Goal: Task Accomplishment & Management: Manage account settings

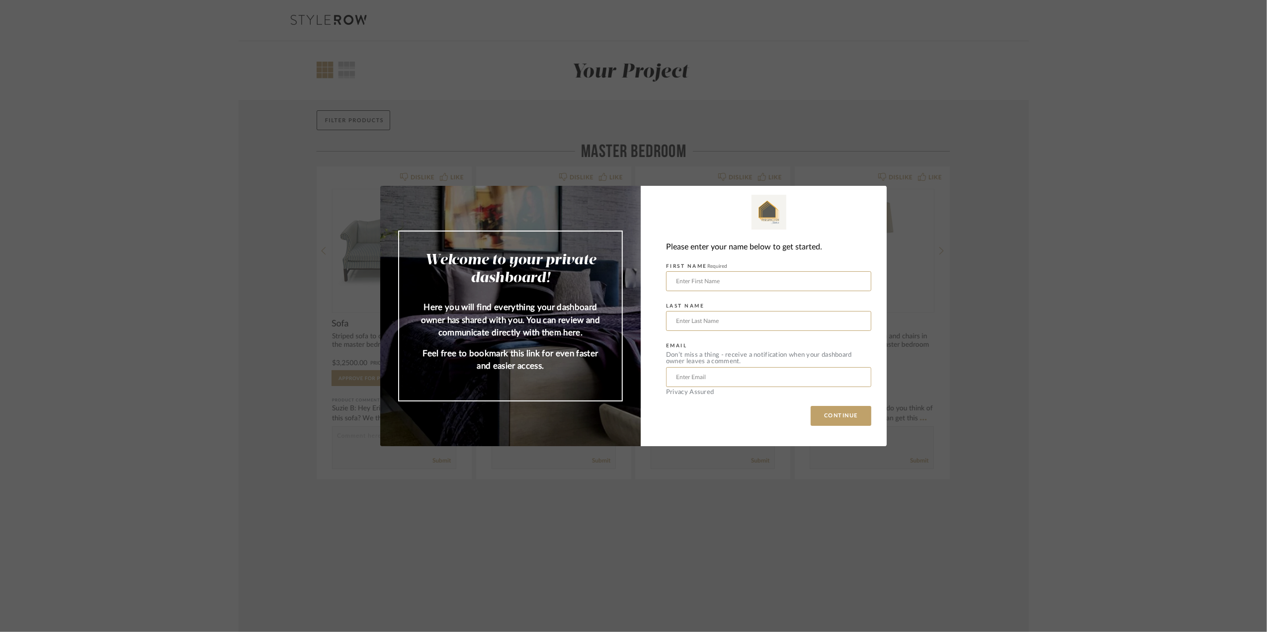
click at [1086, 292] on div "Welcome to your private dashboard! Here you will find everything your dashboard…" at bounding box center [633, 316] width 1267 height 632
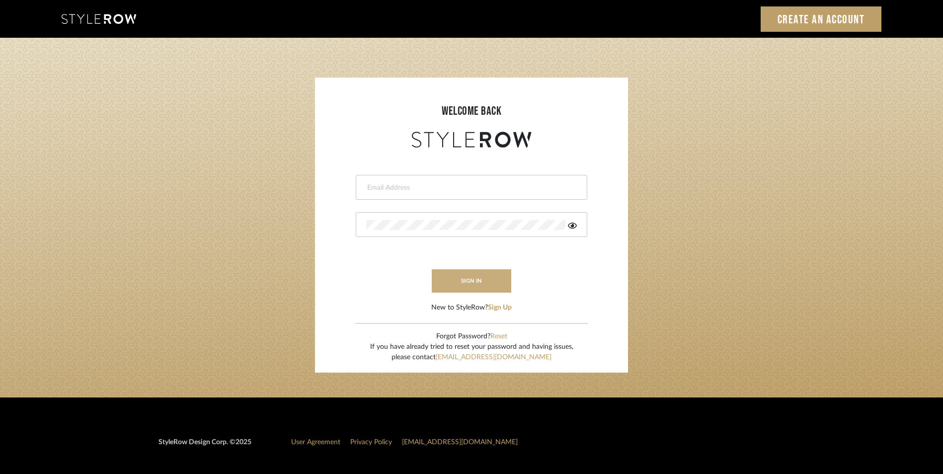
type input "eman@perspective-interiors.com"
click at [480, 282] on button "sign in" at bounding box center [472, 280] width 80 height 23
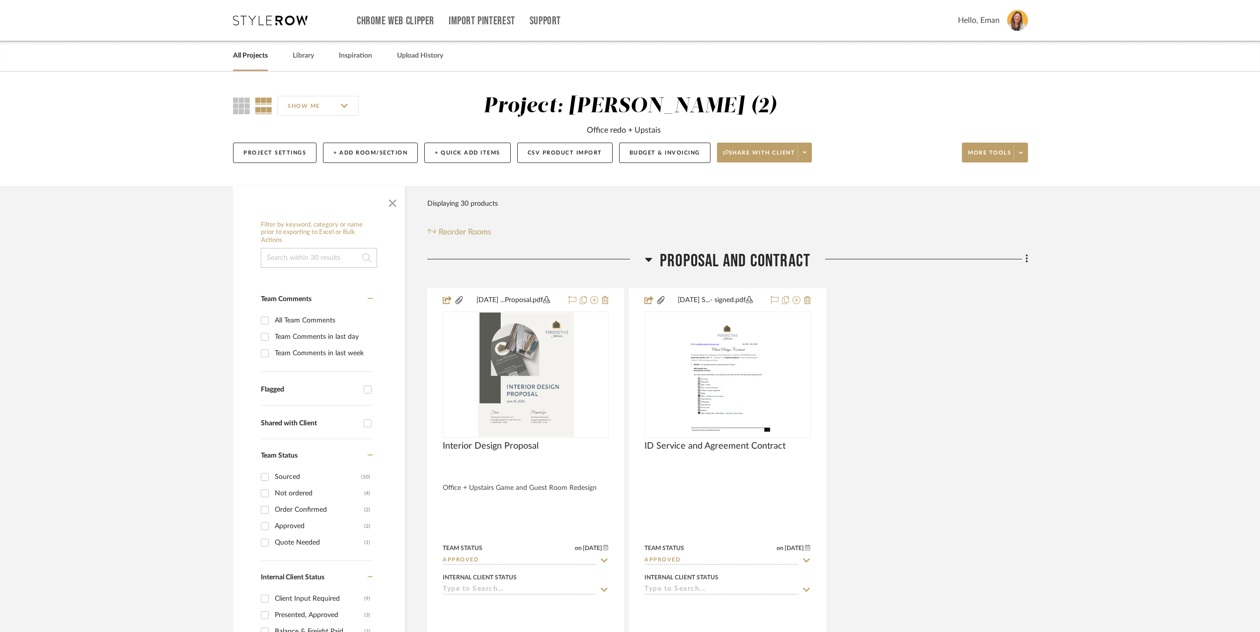
click at [649, 259] on icon at bounding box center [648, 260] width 7 height 4
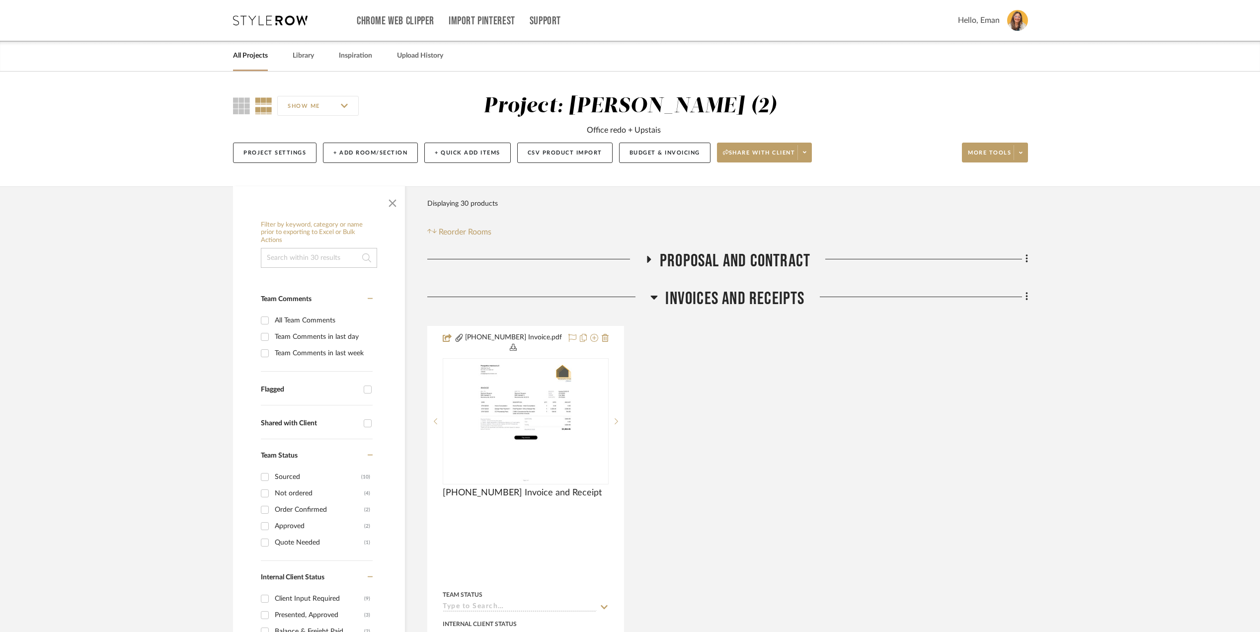
click at [654, 295] on icon at bounding box center [654, 297] width 7 height 12
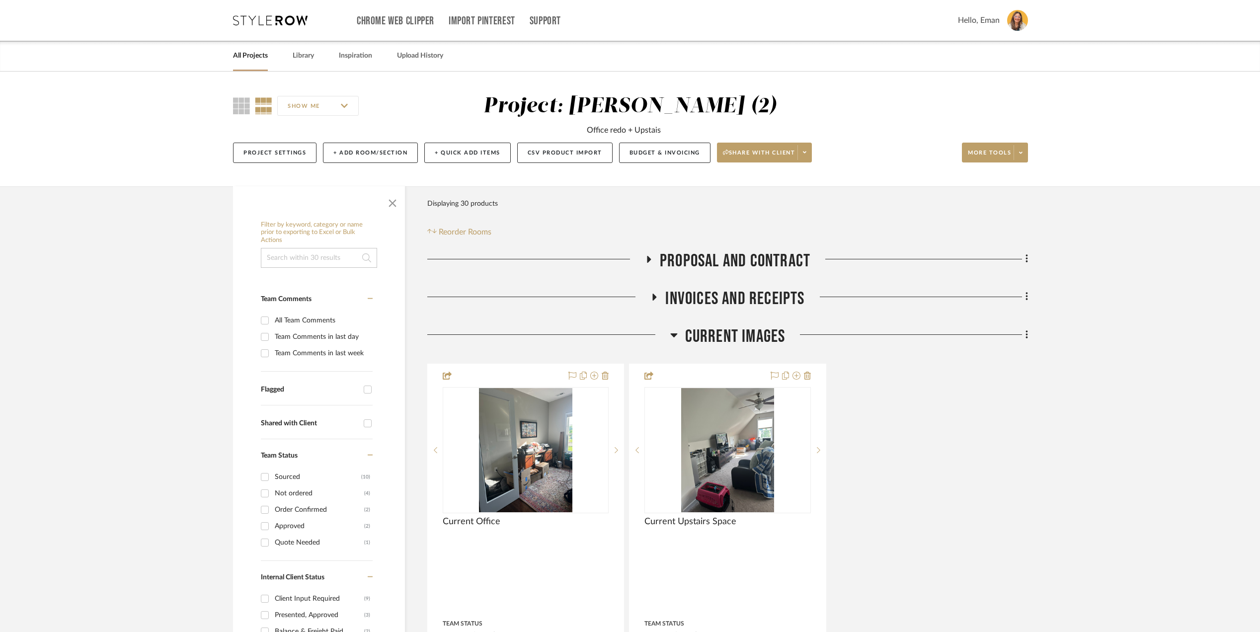
click at [672, 332] on icon at bounding box center [673, 335] width 7 height 12
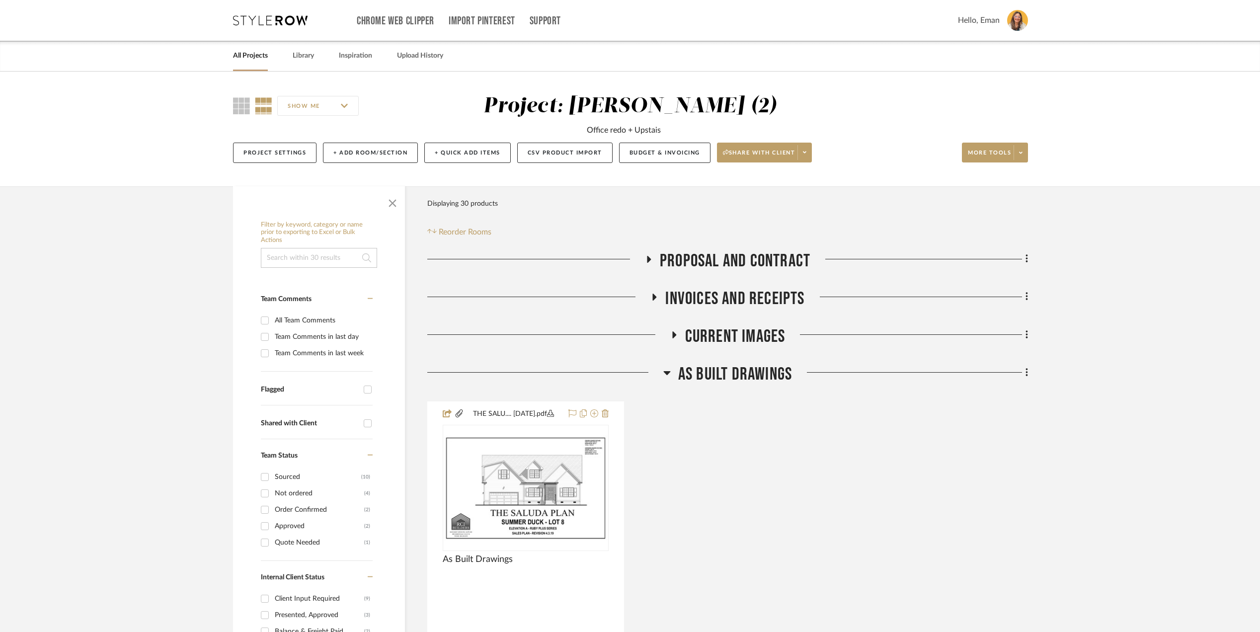
click at [666, 372] on icon at bounding box center [666, 373] width 7 height 12
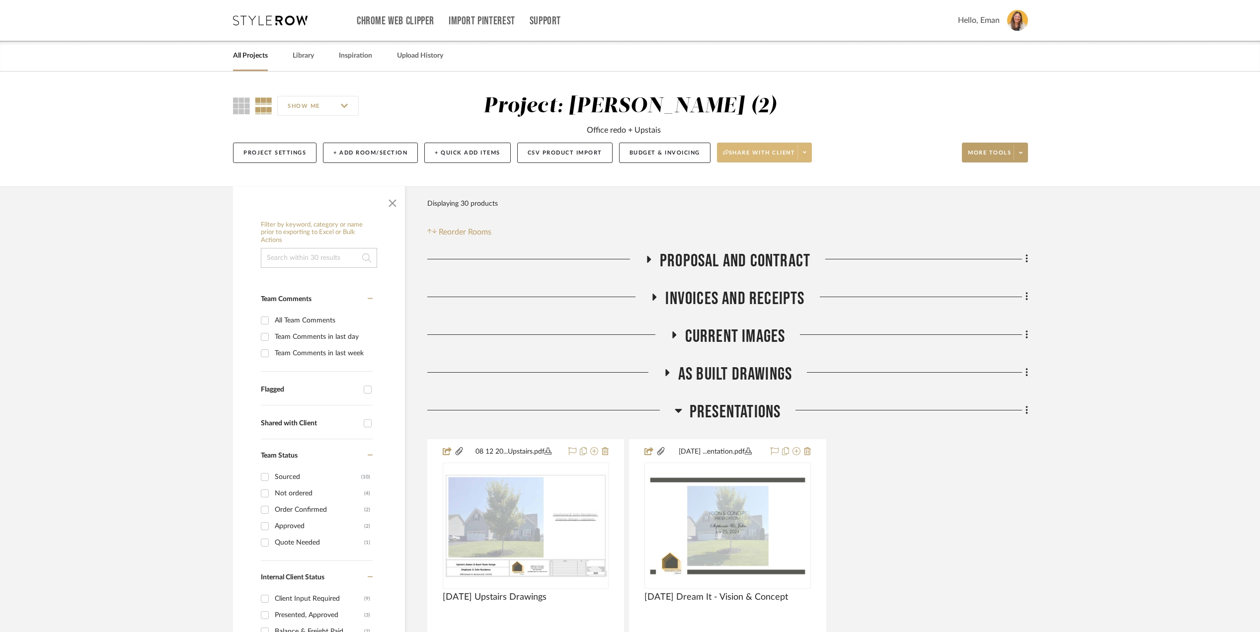
click at [812, 149] on span at bounding box center [805, 152] width 14 height 15
click at [784, 184] on span "Preview Client Dashboard" at bounding box center [770, 181] width 85 height 8
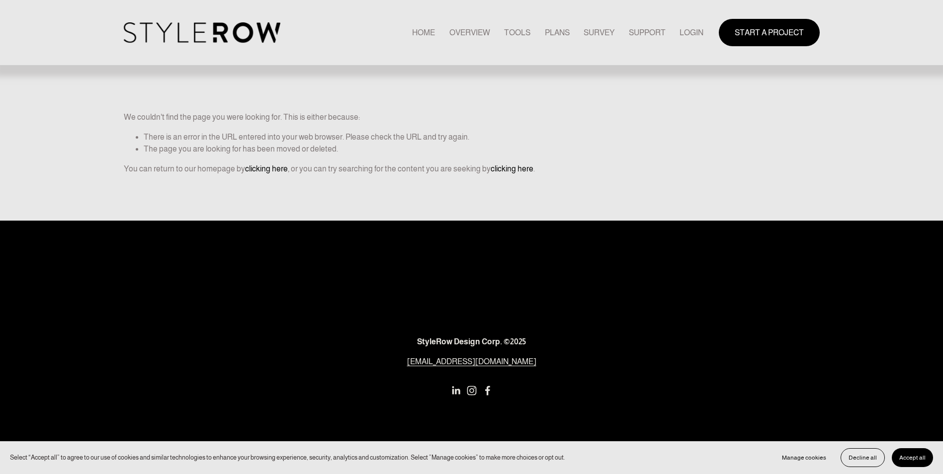
click at [692, 29] on link "LOGIN" at bounding box center [691, 32] width 24 height 13
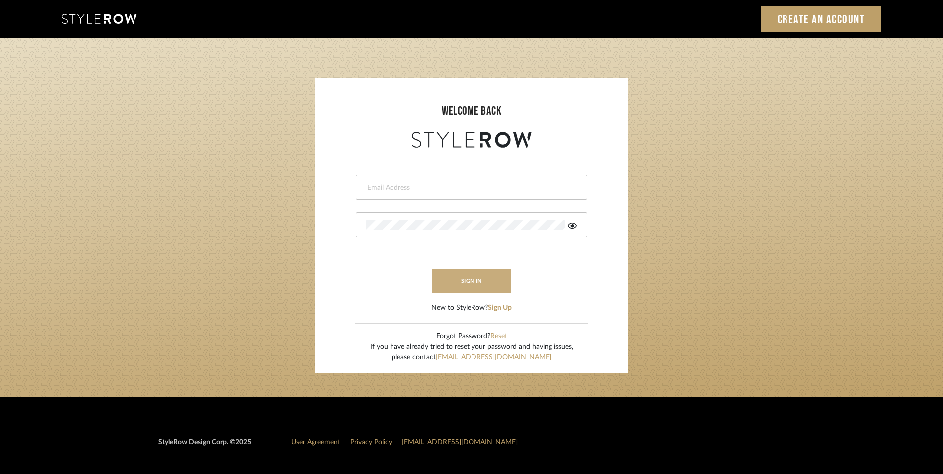
type input "eman@perspective-interiors.com"
click at [474, 285] on button "sign in" at bounding box center [472, 280] width 80 height 23
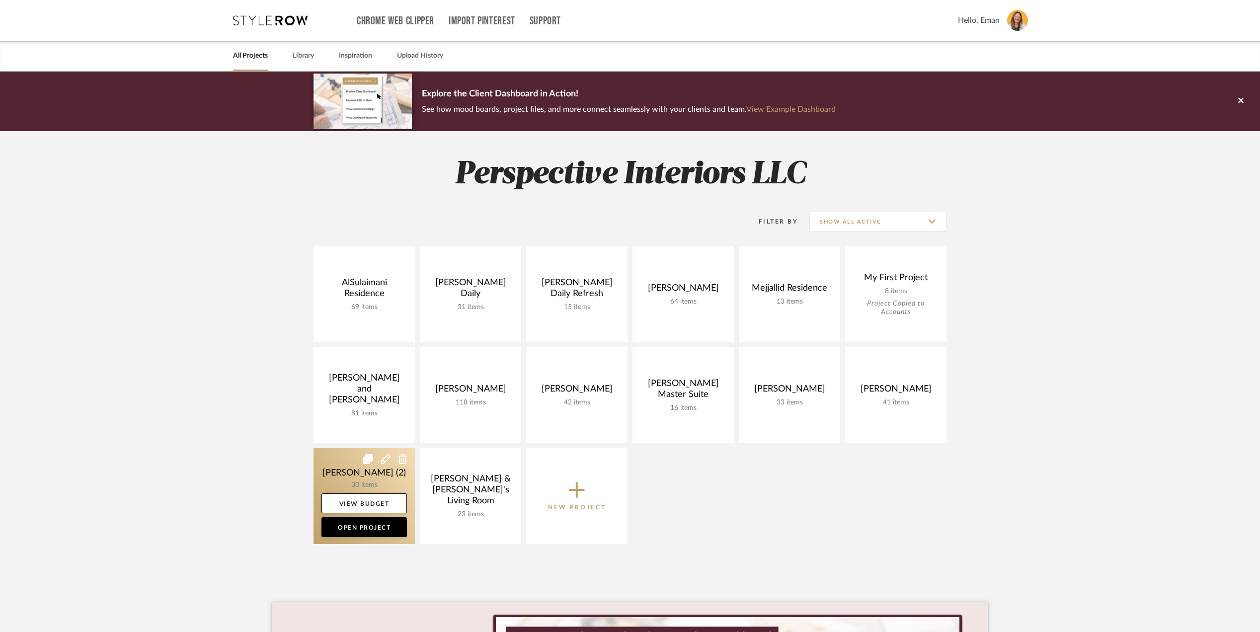
click at [330, 468] on link at bounding box center [364, 496] width 101 height 96
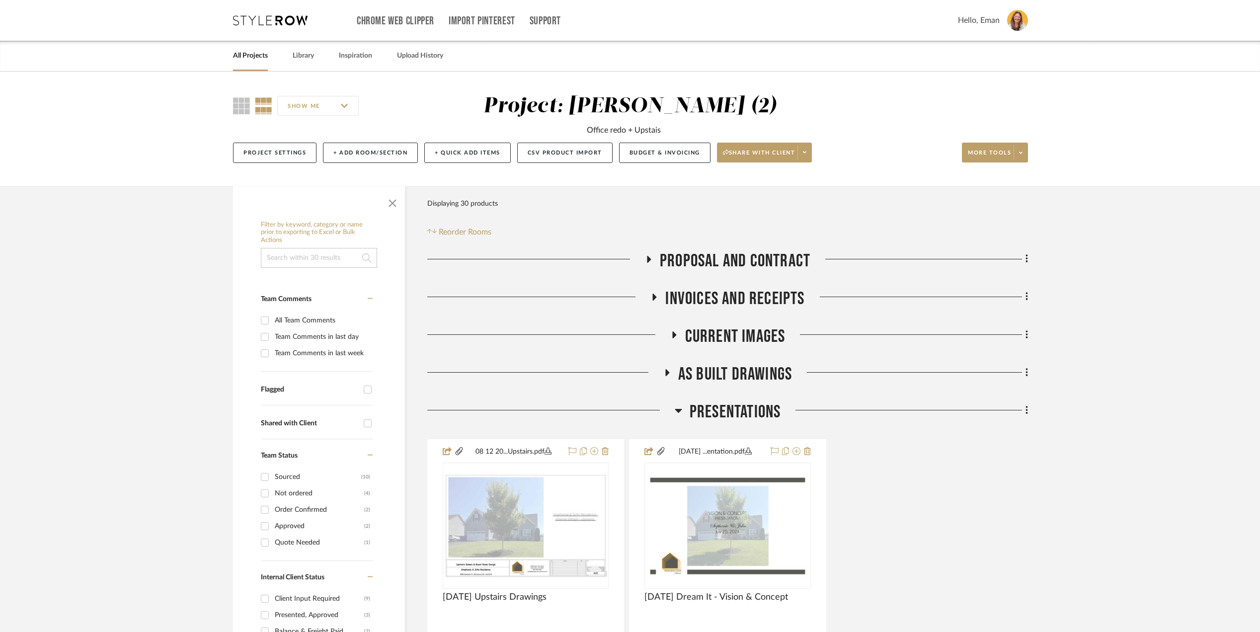
click at [675, 411] on icon at bounding box center [678, 411] width 7 height 4
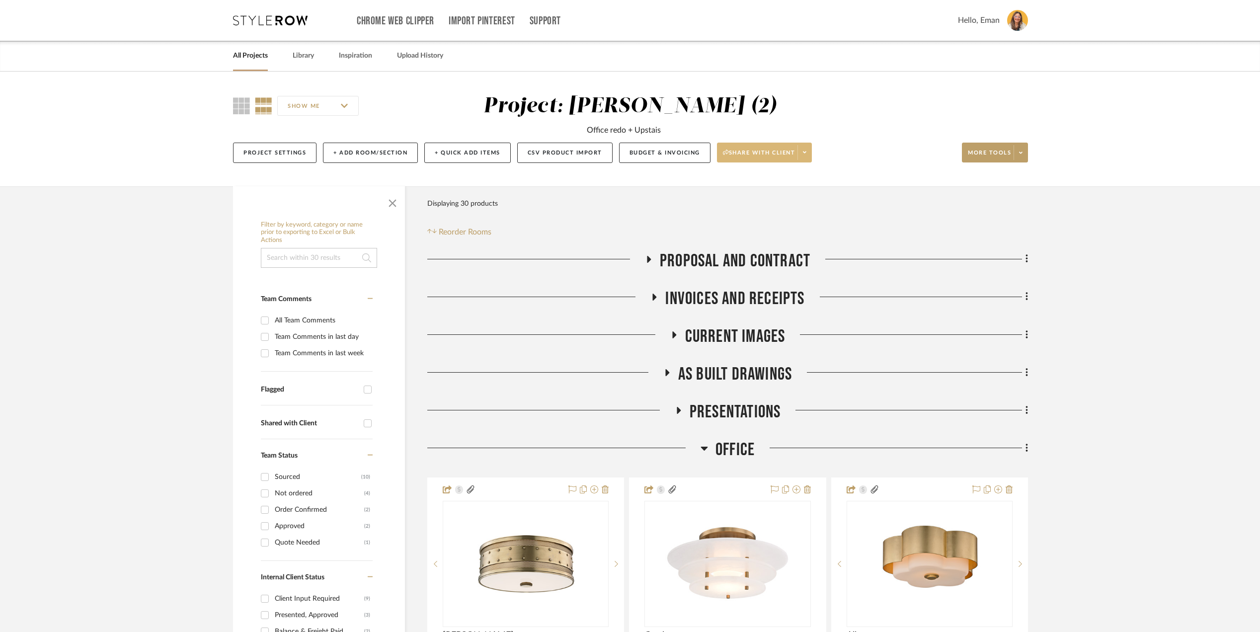
click at [812, 150] on span at bounding box center [805, 152] width 14 height 15
click at [782, 177] on span "Preview Client Dashboard" at bounding box center [770, 181] width 85 height 8
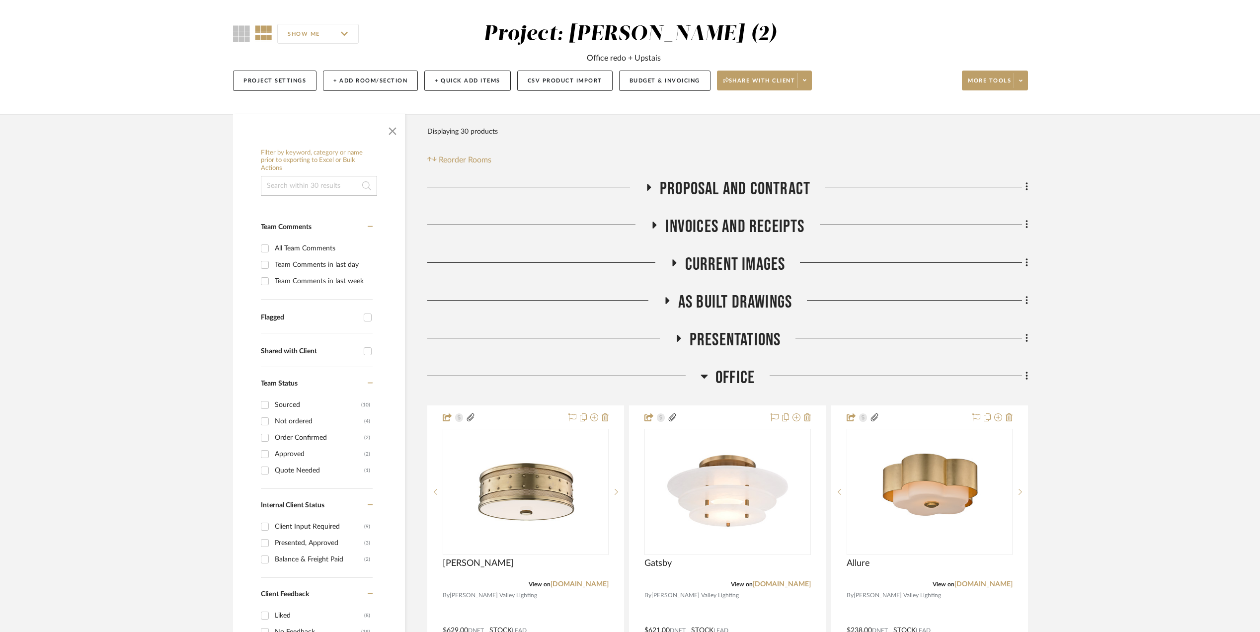
scroll to position [265, 0]
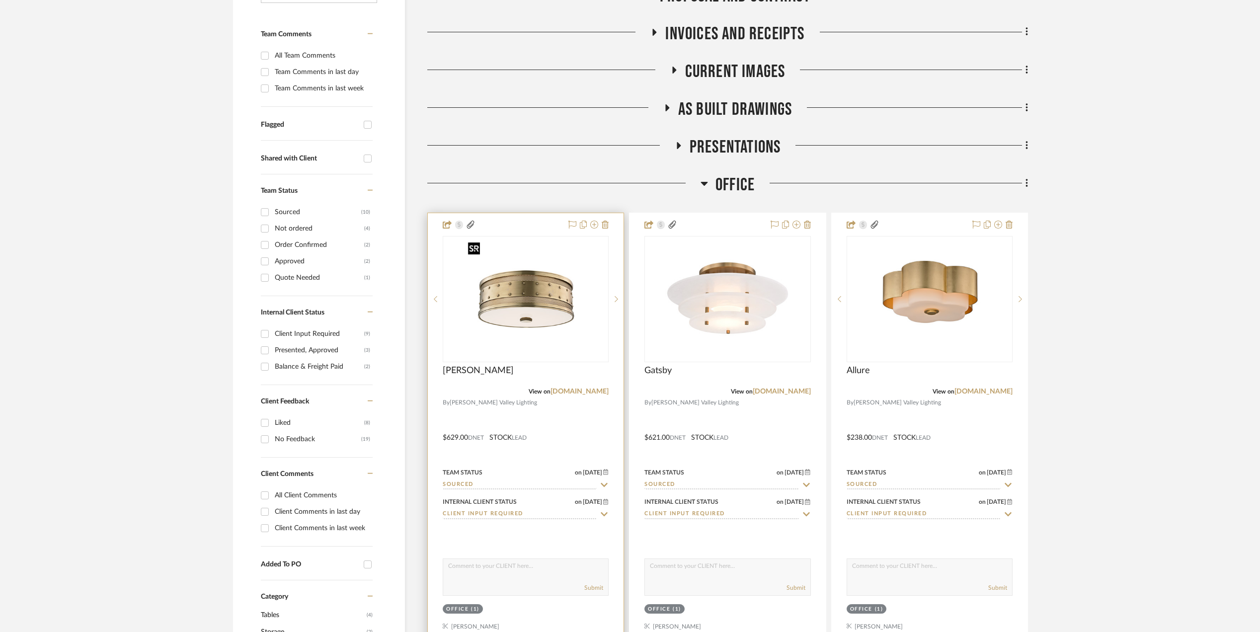
click at [0, 0] on img at bounding box center [0, 0] width 0 height 0
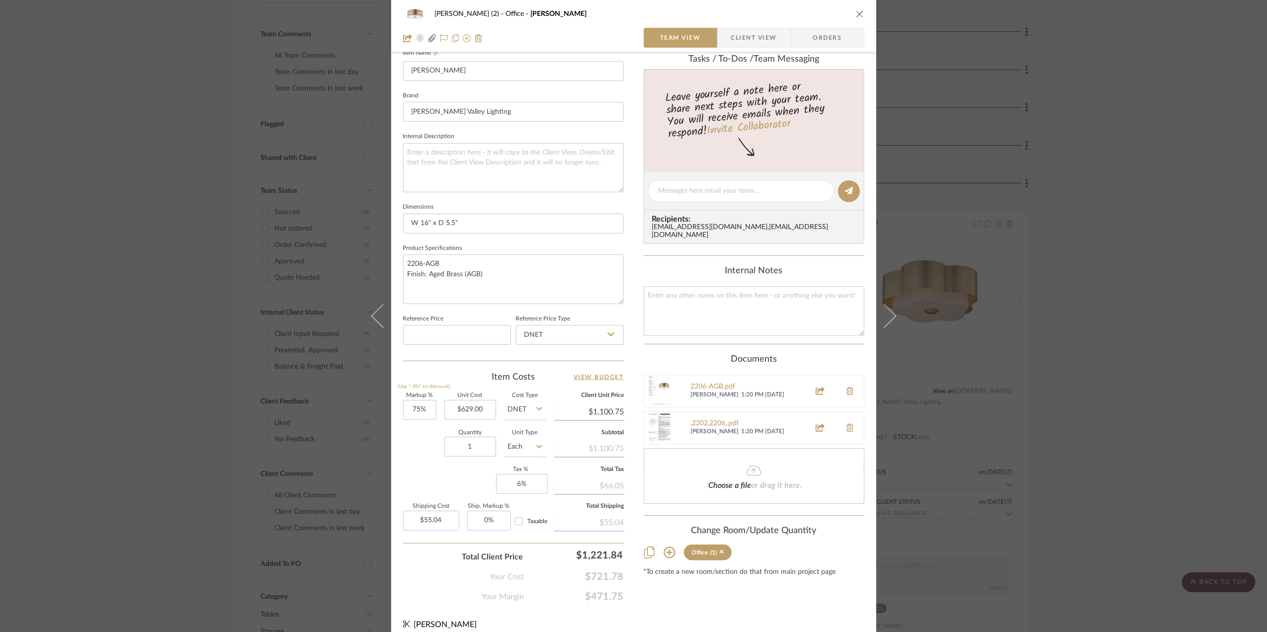
scroll to position [295, 0]
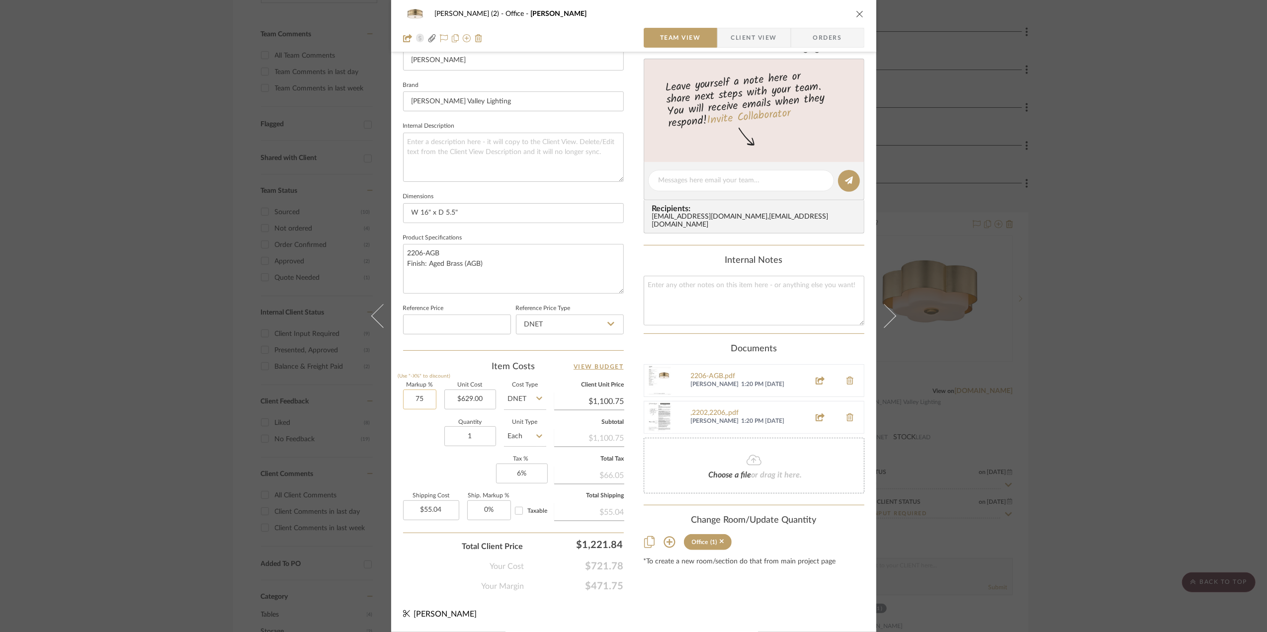
click at [424, 403] on input "75" at bounding box center [419, 400] width 33 height 20
type input "70%"
click at [418, 436] on div "Quantity 1 Unit Type Each" at bounding box center [474, 437] width 143 height 35
type input "$1,069.30"
type input "$53.47"
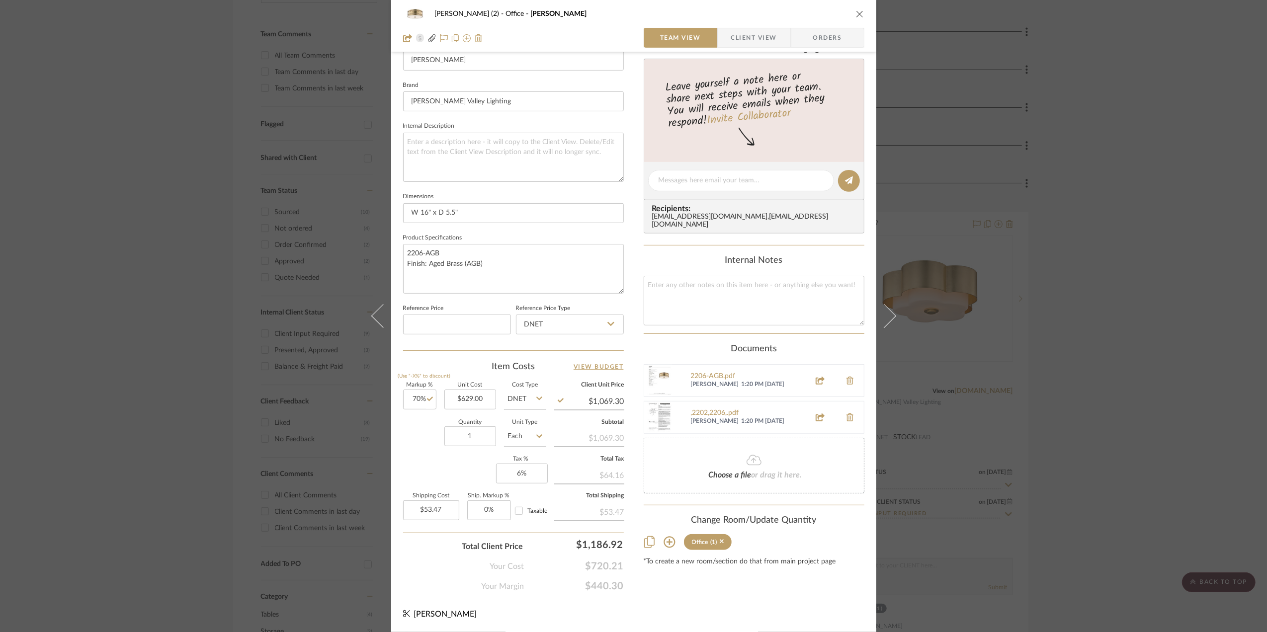
click at [1131, 411] on div "Stephanie Bergreen (2) Office Gaines Team View Client View Orders 1 / 3 Team-Fa…" at bounding box center [633, 316] width 1267 height 632
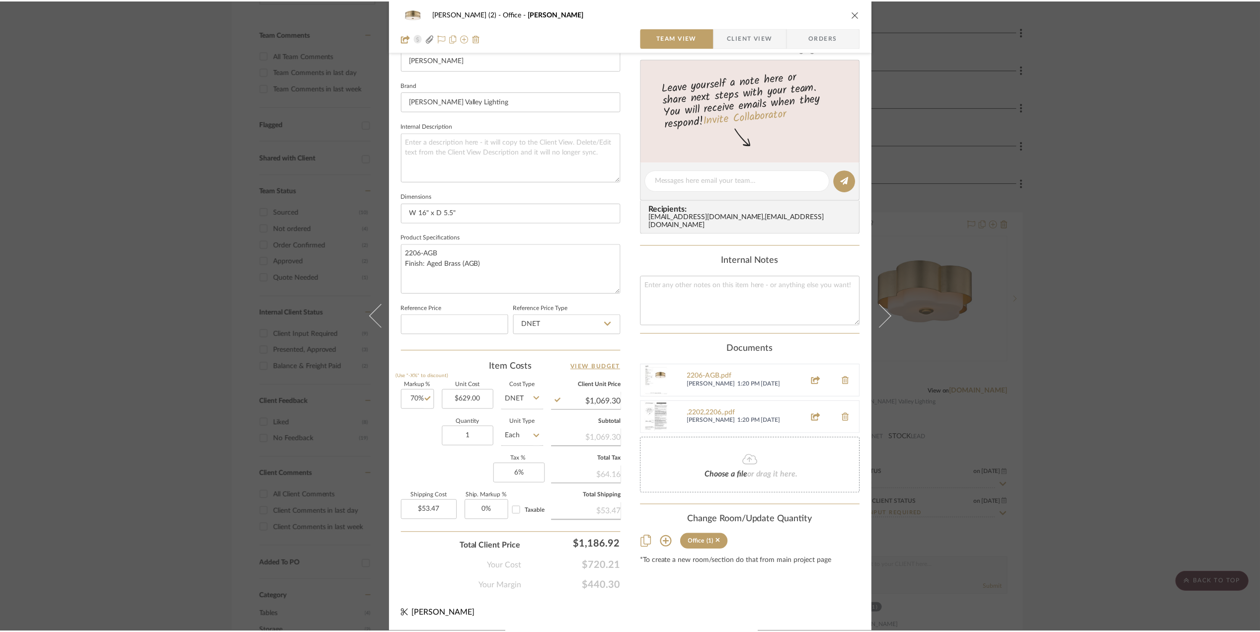
scroll to position [265, 0]
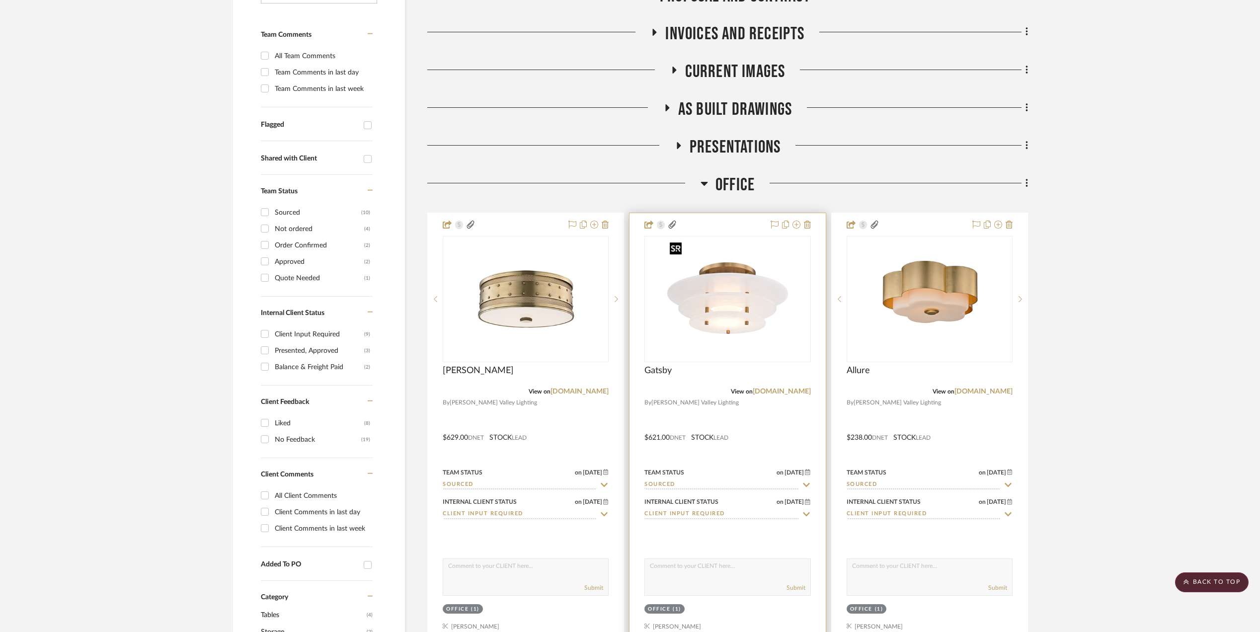
click at [0, 0] on img at bounding box center [0, 0] width 0 height 0
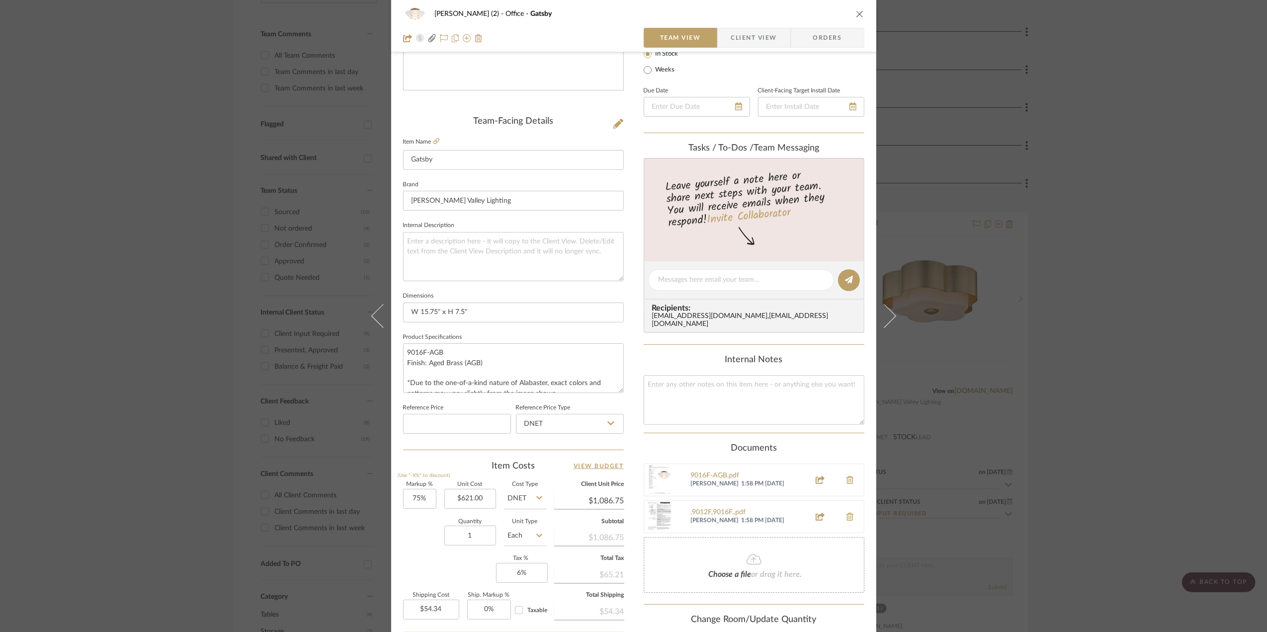
scroll to position [199, 0]
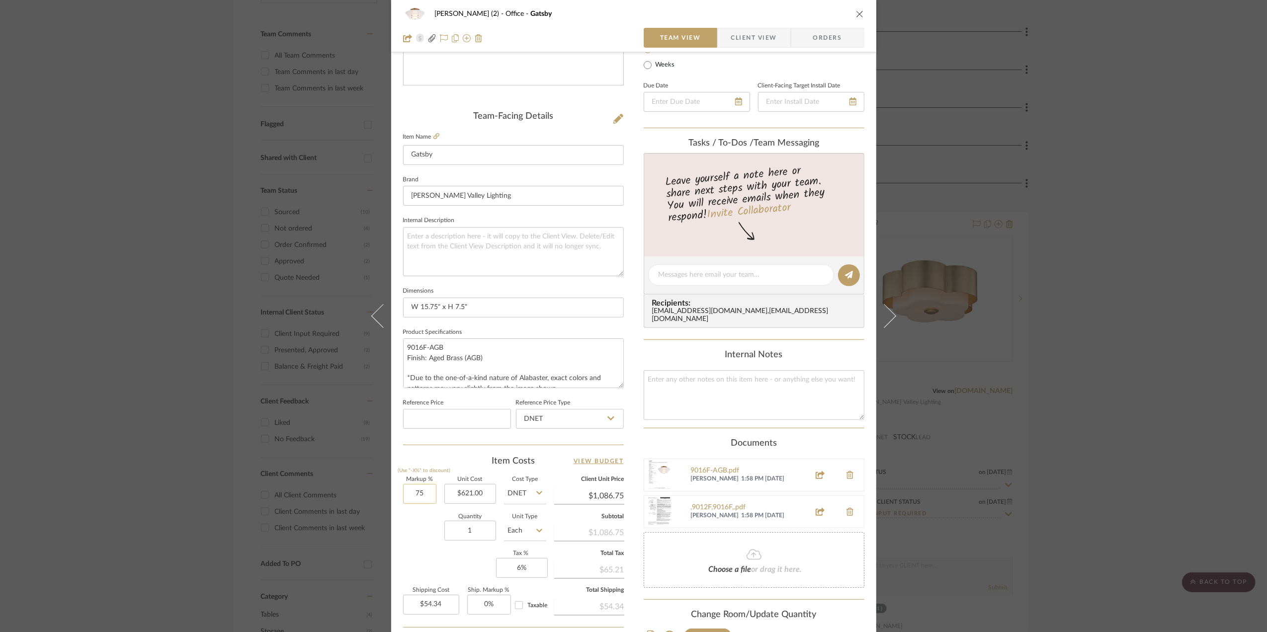
click at [420, 495] on input "75" at bounding box center [419, 494] width 33 height 20
type input "70%"
click at [420, 529] on div "Quantity 1 Unit Type Each" at bounding box center [474, 531] width 143 height 35
type input "$1,055.70"
type input "$52.79"
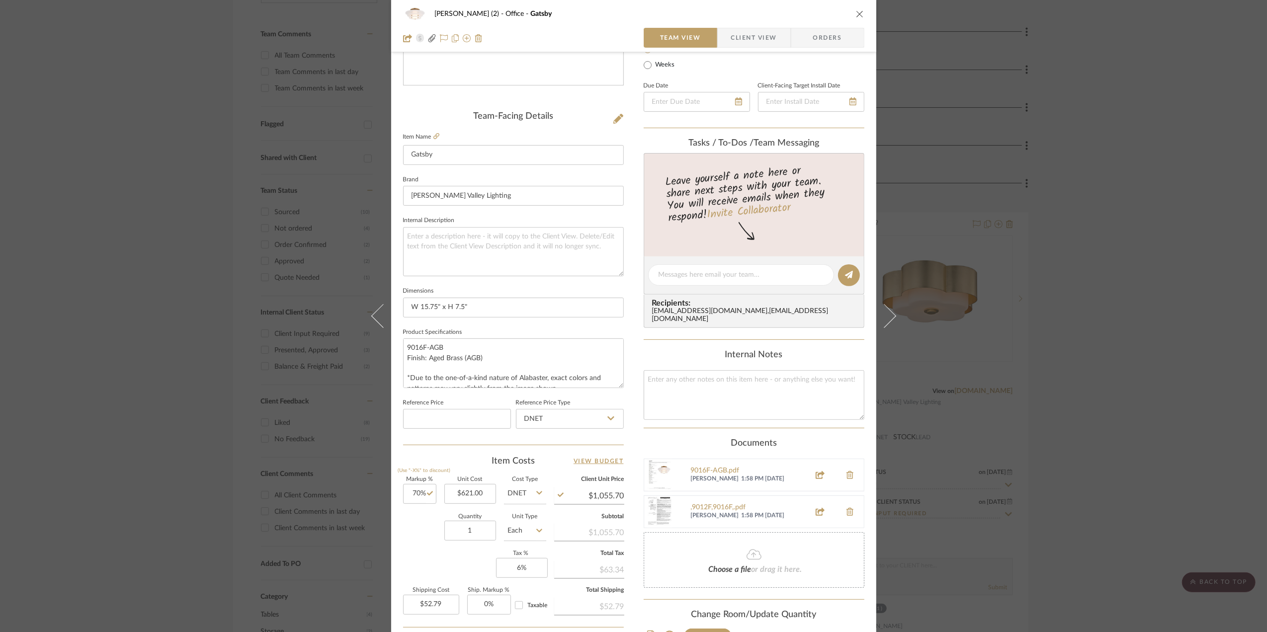
click at [1134, 396] on div "Stephanie Bergreen (2) Office Gatsby Team View Client View Orders Team-Facing D…" at bounding box center [633, 316] width 1267 height 632
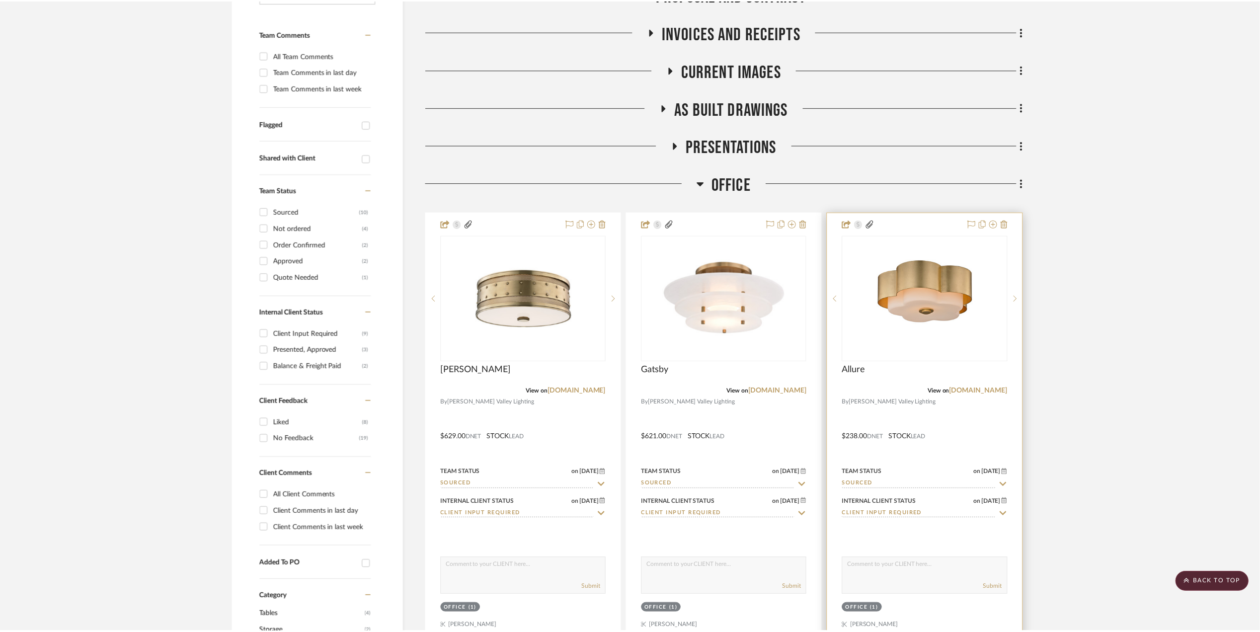
scroll to position [265, 0]
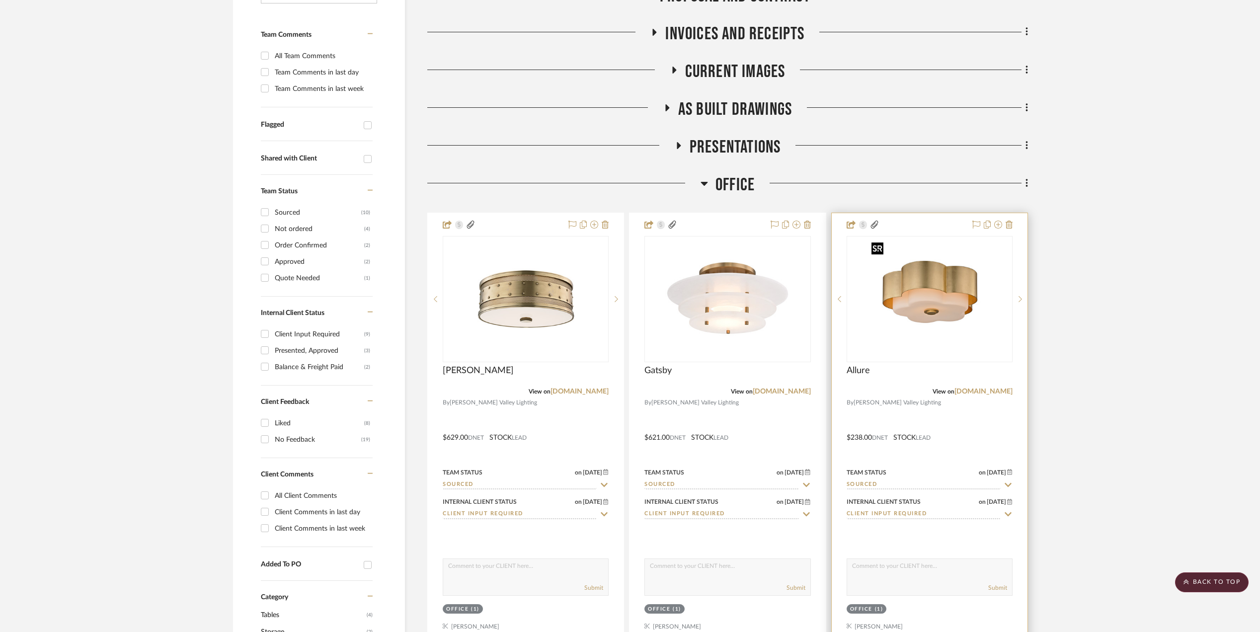
click at [913, 318] on img "0" at bounding box center [930, 299] width 124 height 124
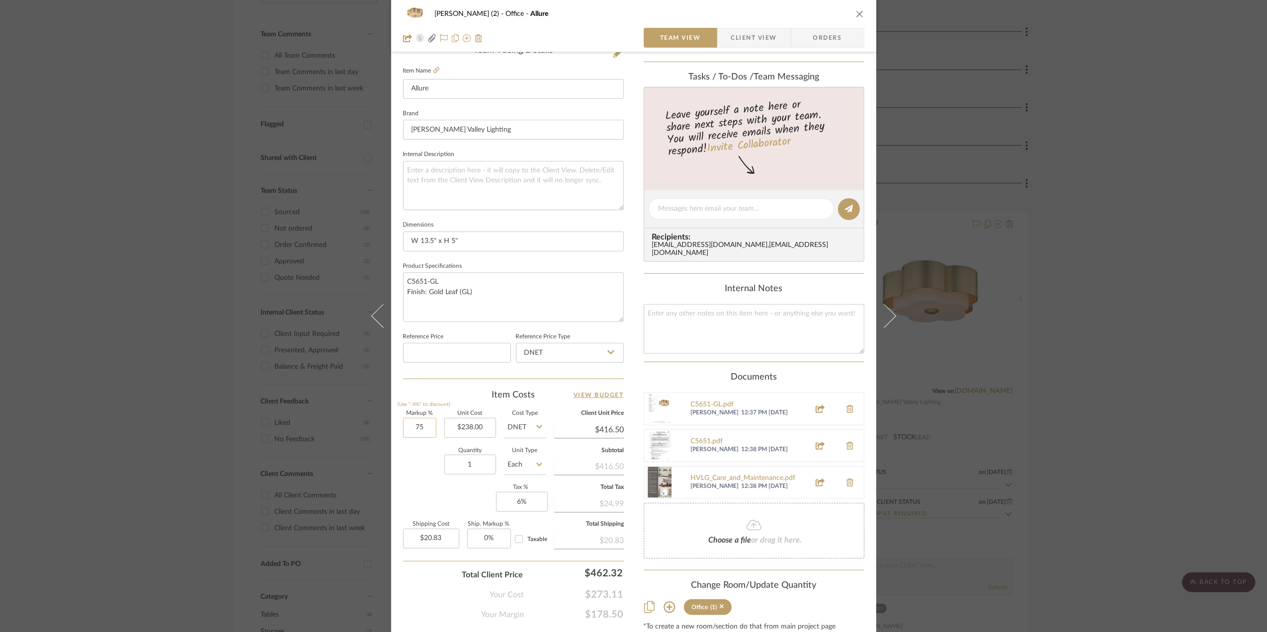
click at [418, 424] on input "75" at bounding box center [419, 428] width 33 height 20
type input "70%"
drag, startPoint x: 414, startPoint y: 478, endPoint x: 447, endPoint y: 502, distance: 41.4
click at [414, 478] on div "Quantity 1 Unit Type Each" at bounding box center [474, 465] width 143 height 35
type input "$404.60"
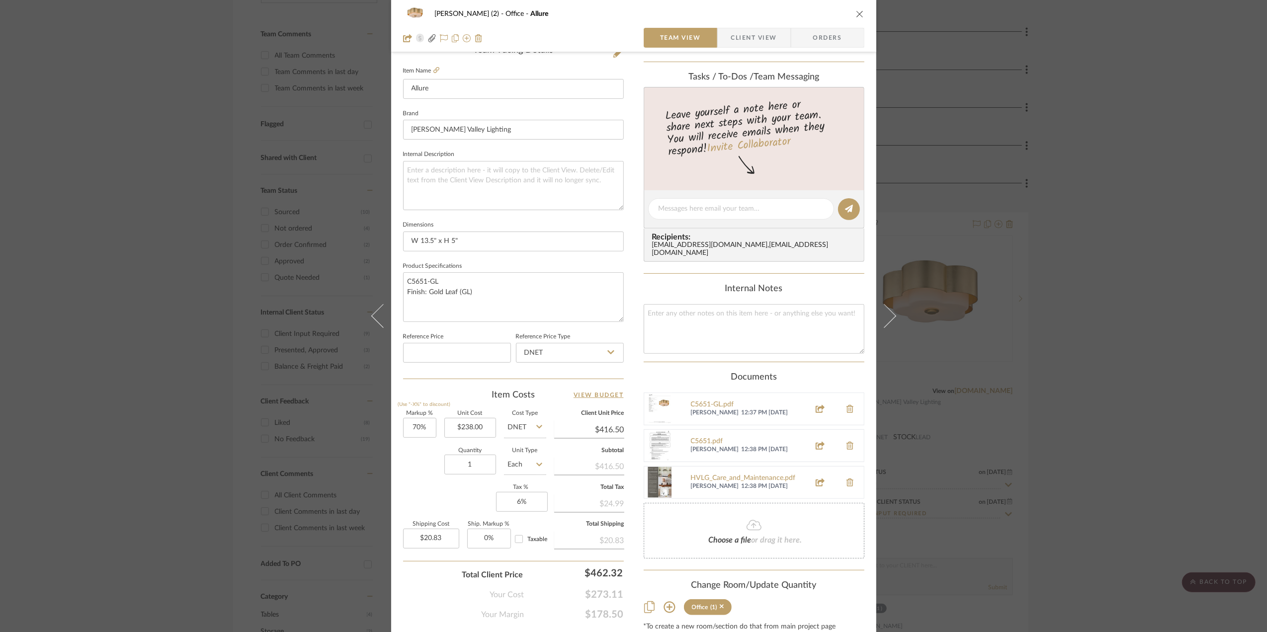
type input "$20.23"
click at [1148, 416] on div "Stephanie Bergreen (2) Office Allure Team View Client View Orders 1 / 4 Team-Fa…" at bounding box center [633, 316] width 1267 height 632
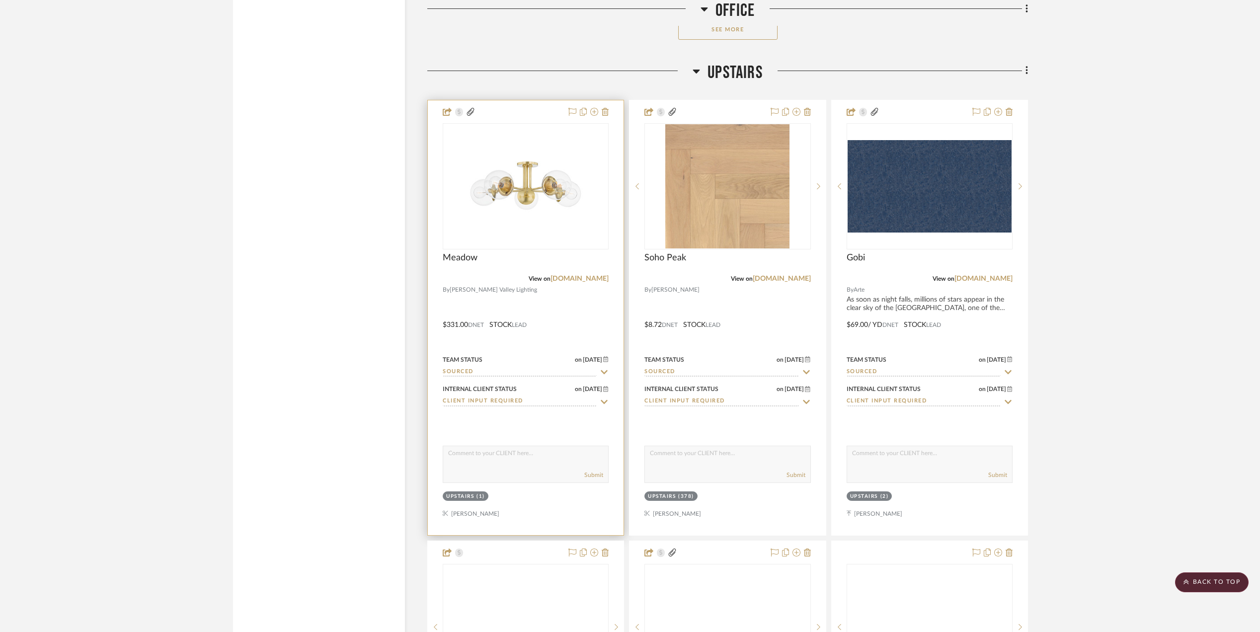
scroll to position [1789, 0]
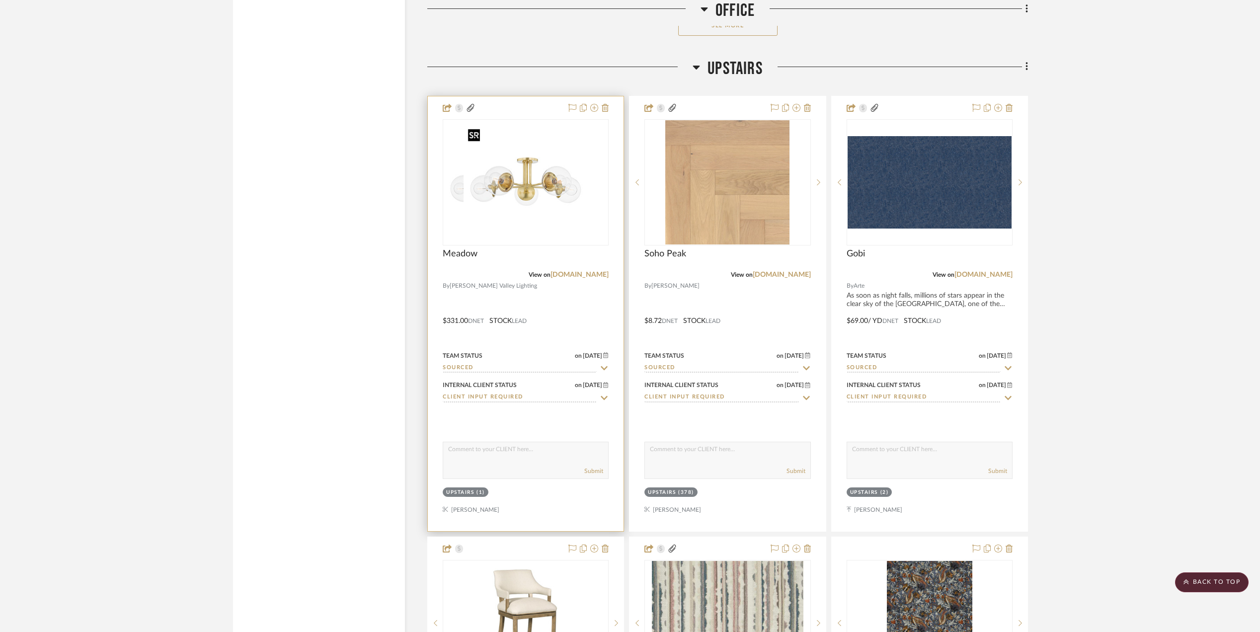
click at [515, 195] on img "0" at bounding box center [506, 182] width 124 height 124
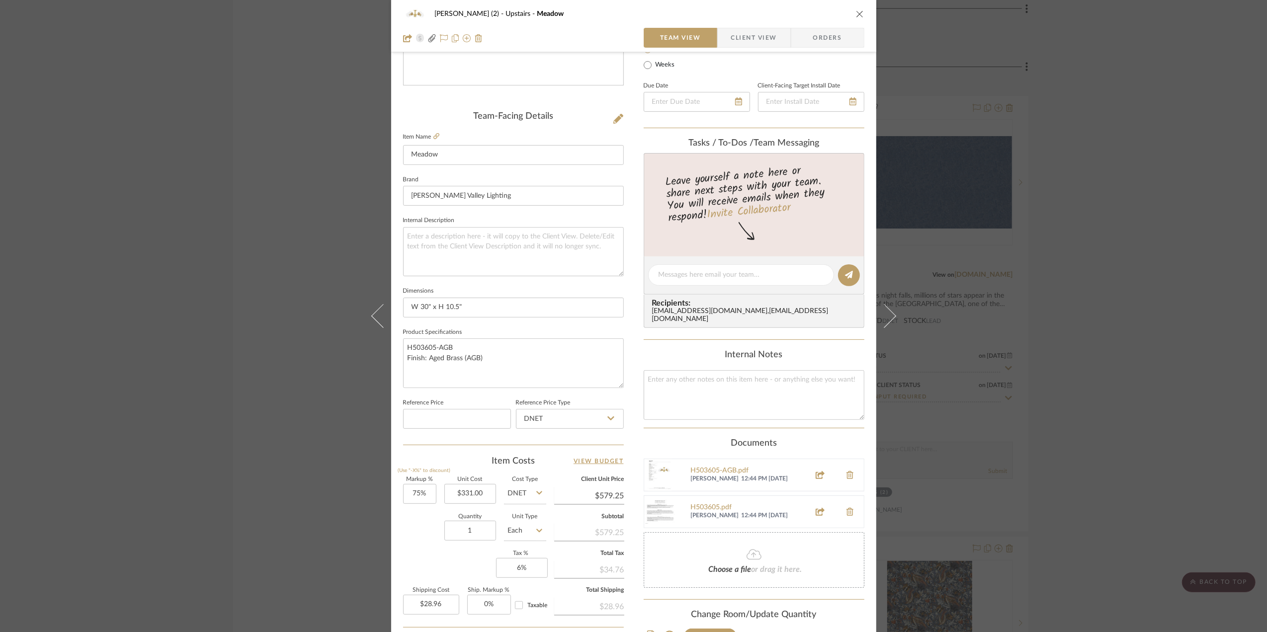
scroll to position [295, 0]
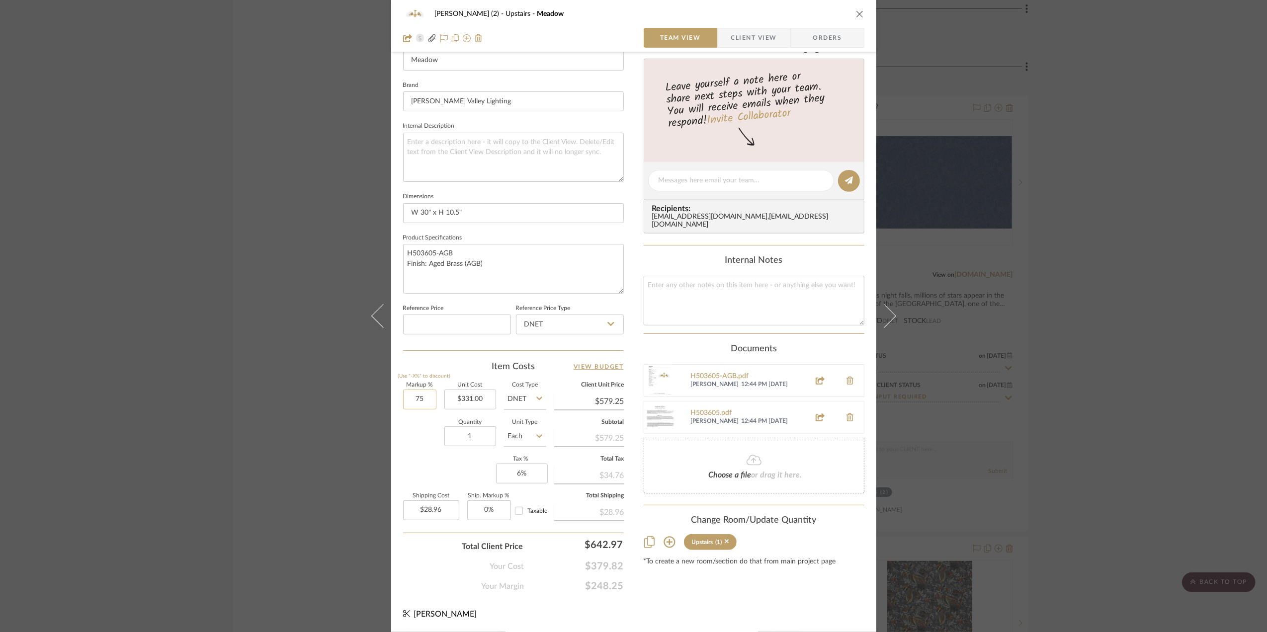
click at [423, 394] on input "75" at bounding box center [419, 400] width 33 height 20
type input "70%"
click at [411, 440] on div "Quantity 1 Unit Type Each" at bounding box center [474, 437] width 143 height 35
type input "$562.70"
type input "$28.14"
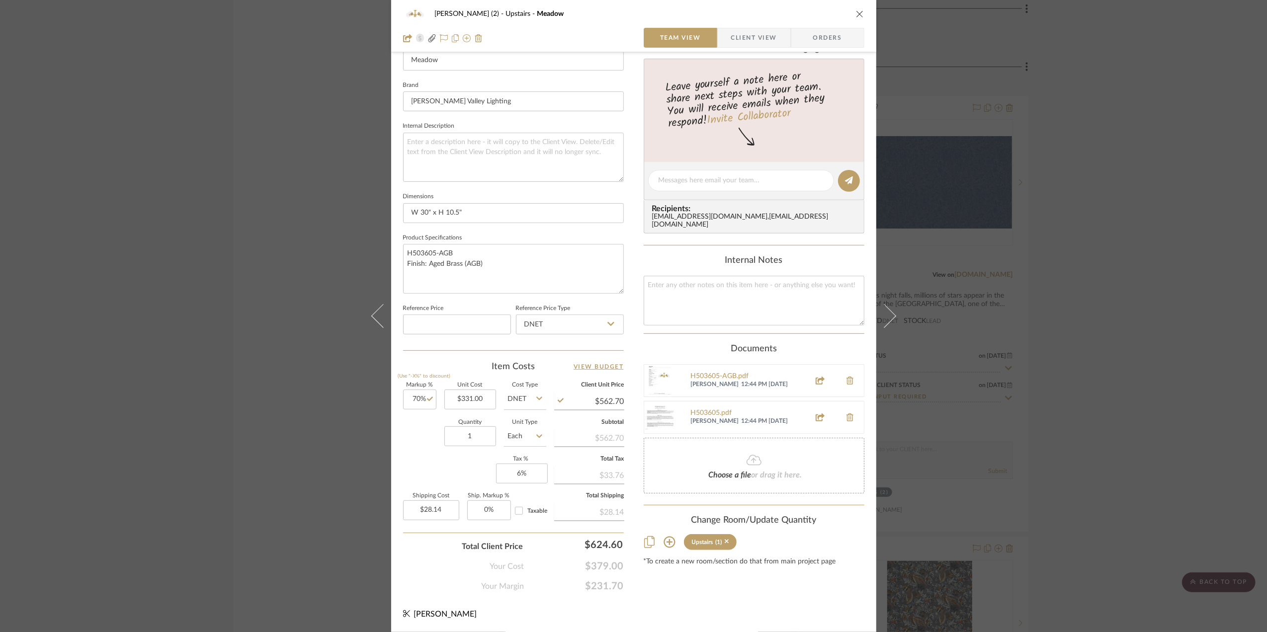
drag, startPoint x: 1111, startPoint y: 406, endPoint x: 1104, endPoint y: 426, distance: 21.1
click at [1111, 407] on div "Stephanie Bergreen (2) Upstairs Meadow Team View Client View Orders Team-Facing…" at bounding box center [633, 316] width 1267 height 632
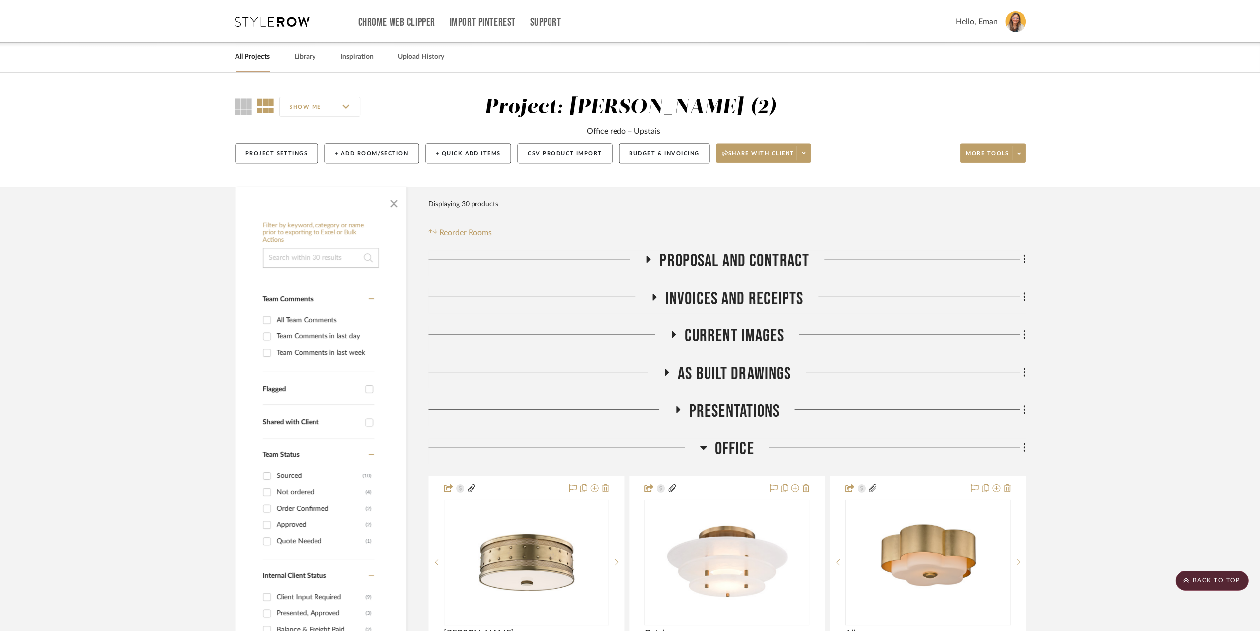
scroll to position [1789, 0]
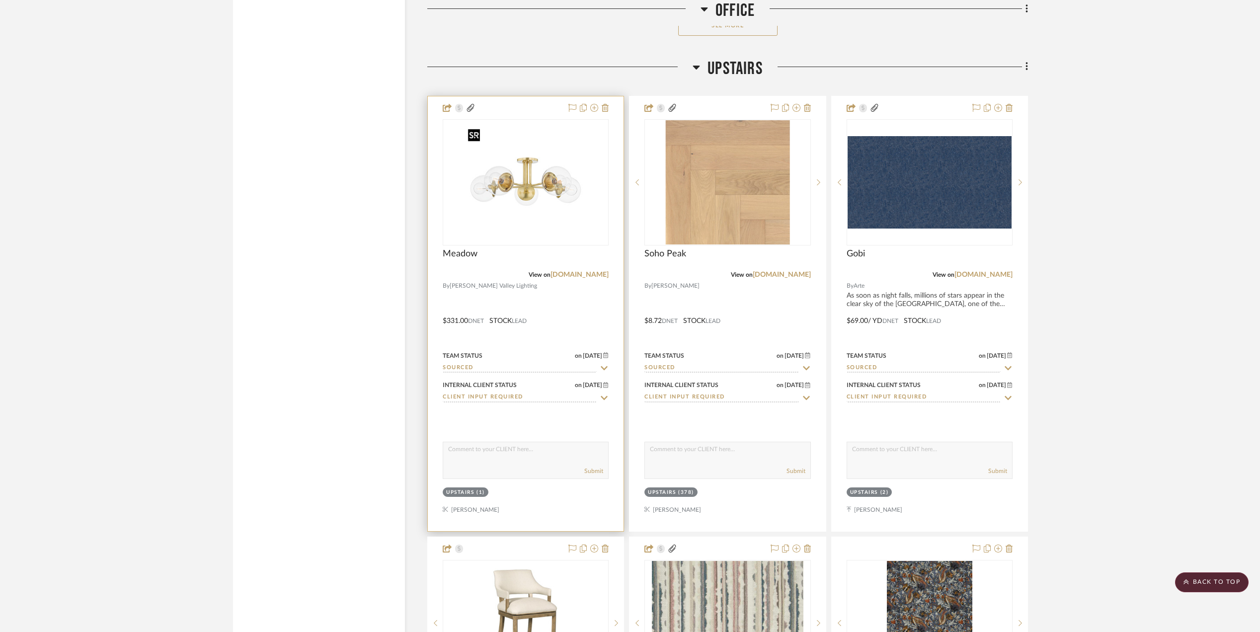
click at [512, 175] on img "0" at bounding box center [526, 182] width 124 height 124
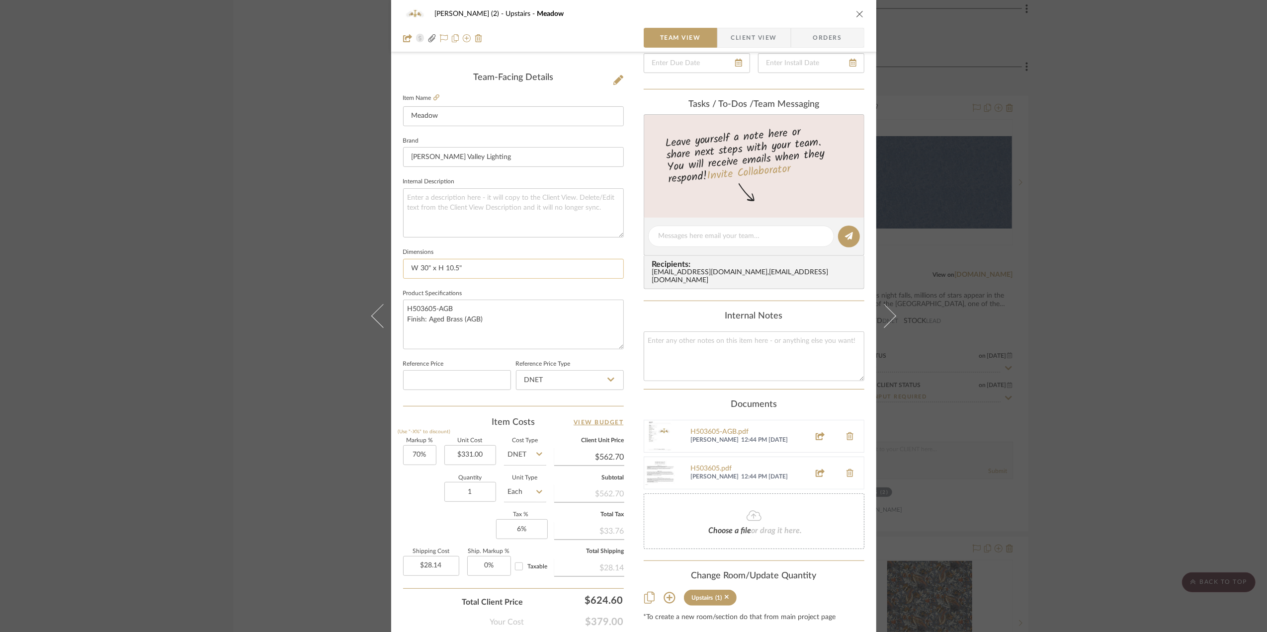
scroll to position [295, 0]
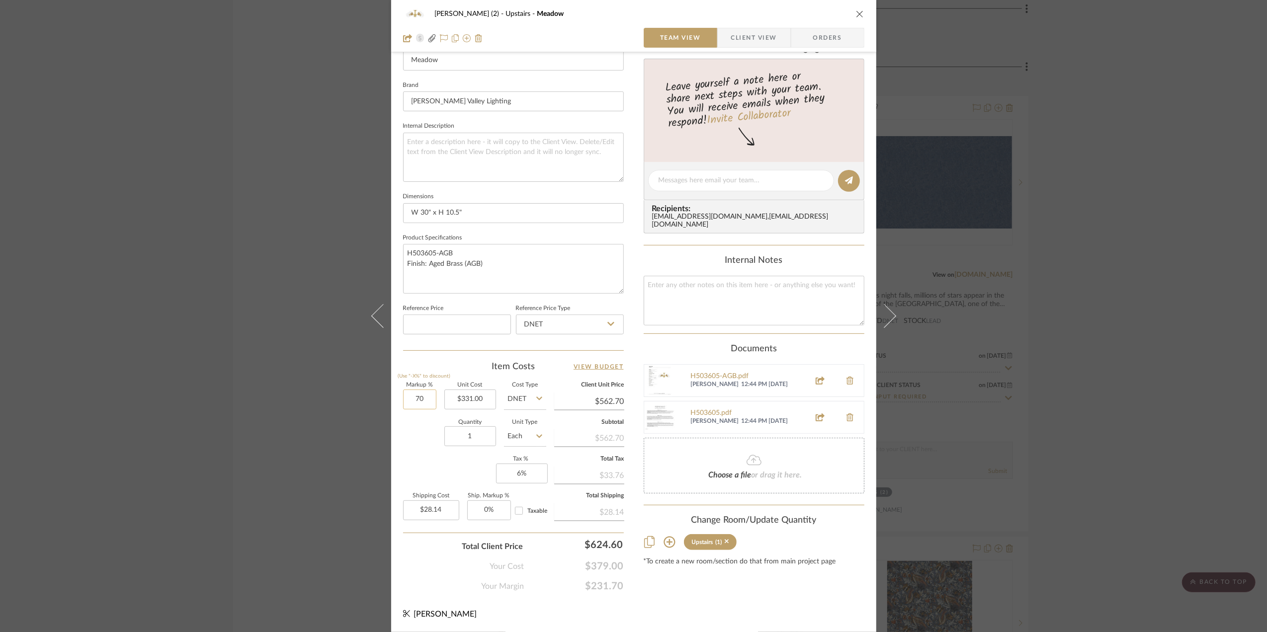
click at [421, 403] on input "70" at bounding box center [419, 400] width 33 height 20
type input "65%"
click at [416, 438] on div "Quantity 1 Unit Type Each" at bounding box center [474, 437] width 143 height 35
type input "$546.15"
type input "$27.31"
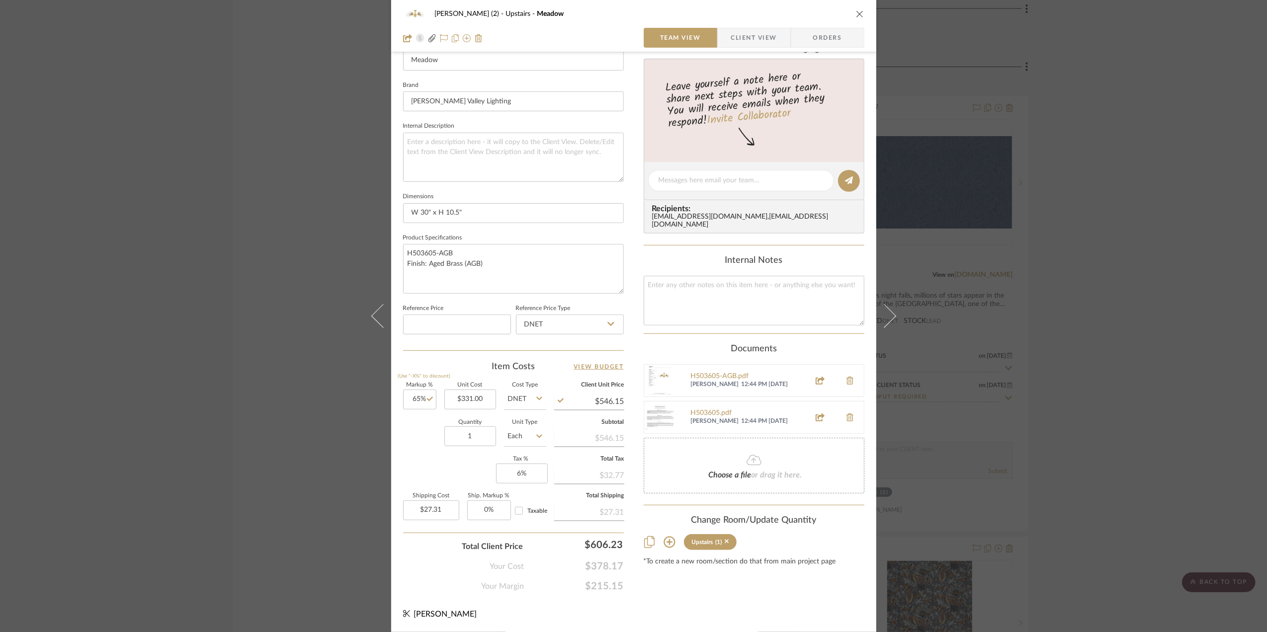
click at [1081, 407] on div "Stephanie Bergreen (2) Upstairs Meadow Team View Client View Orders Team-Facing…" at bounding box center [633, 316] width 1267 height 632
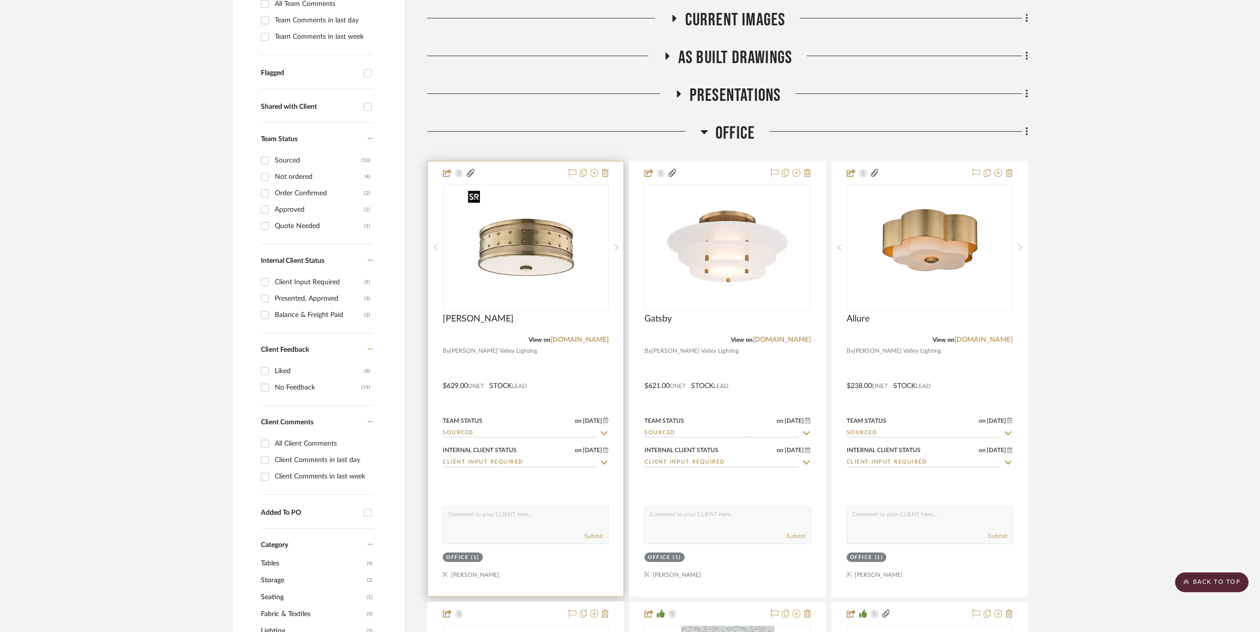
scroll to position [265, 0]
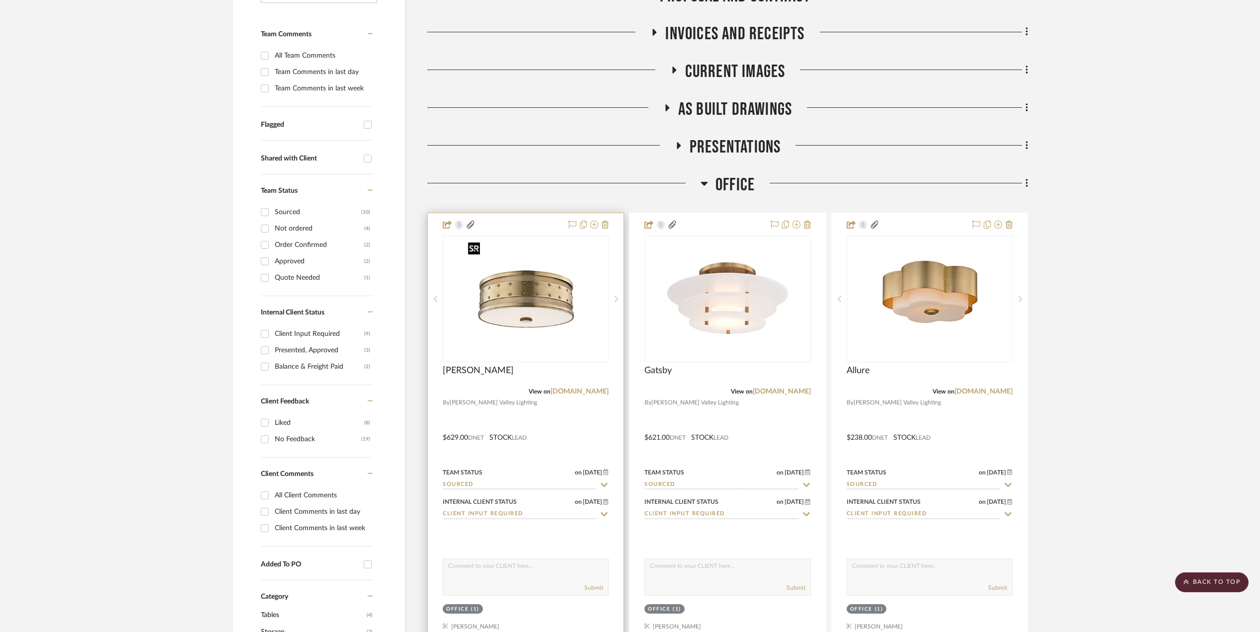
click at [517, 303] on img "0" at bounding box center [526, 299] width 124 height 124
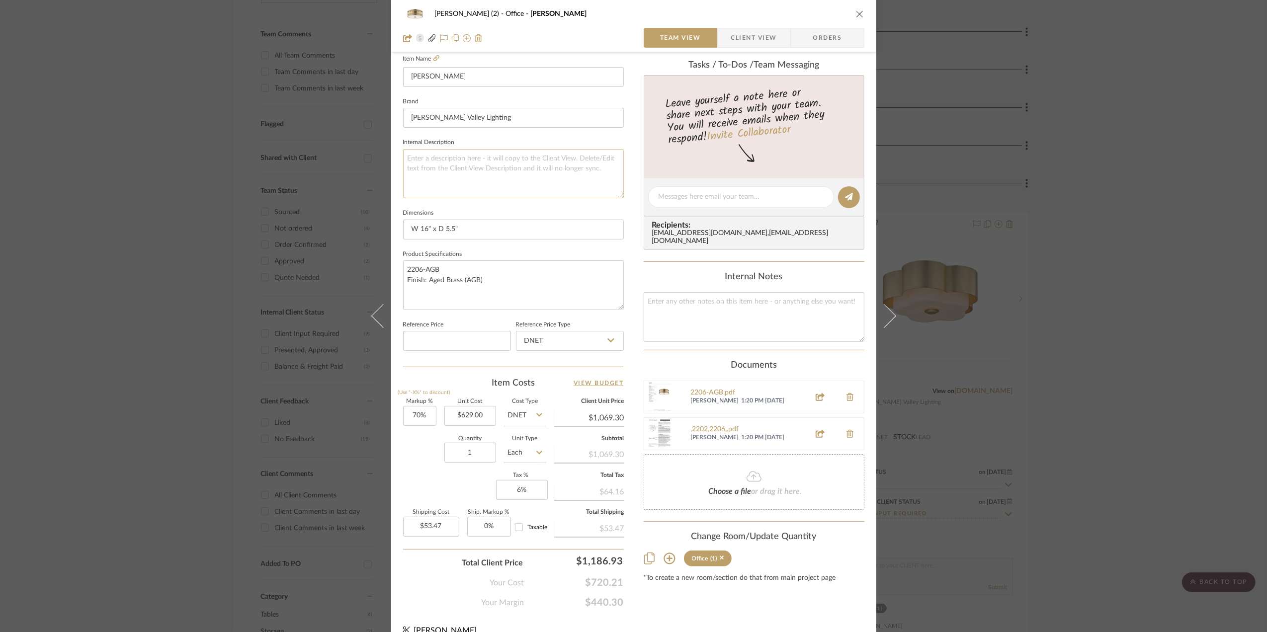
scroll to position [295, 0]
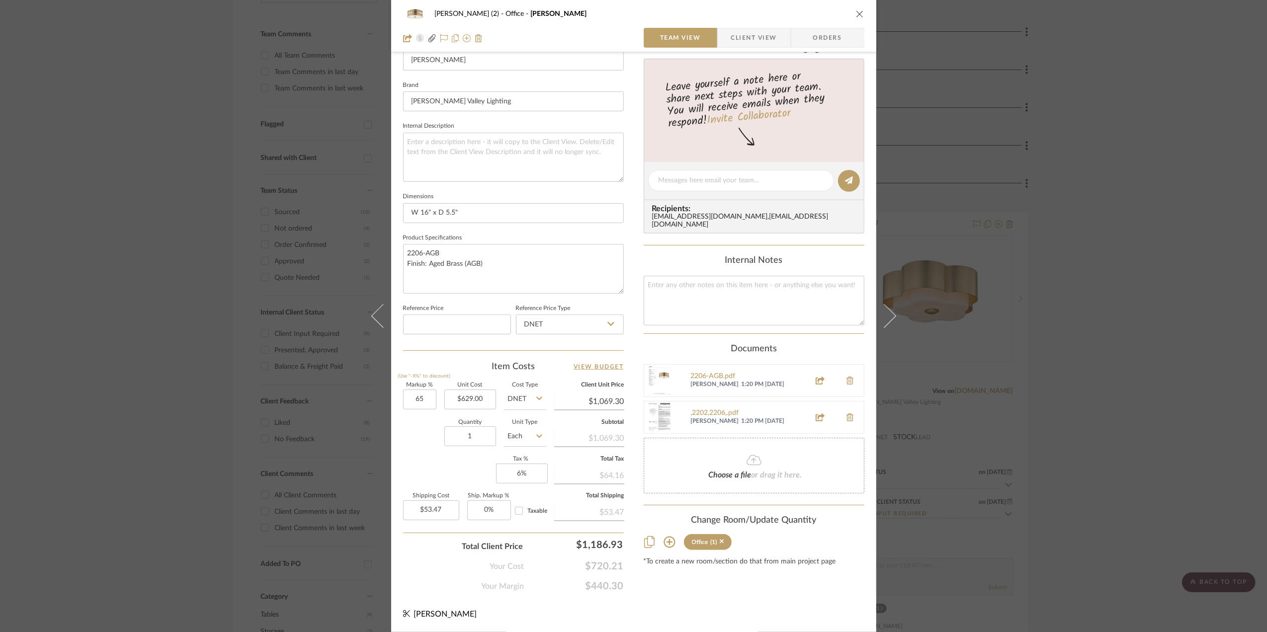
type input "65%"
click at [418, 442] on div "Quantity 1 Unit Type Each" at bounding box center [474, 437] width 143 height 35
type input "$1,037.85"
type input "$51.89"
click at [1162, 411] on div "Stephanie Bergreen (2) Office Gaines Team View Client View Orders 1 / 3 Team-Fa…" at bounding box center [633, 316] width 1267 height 632
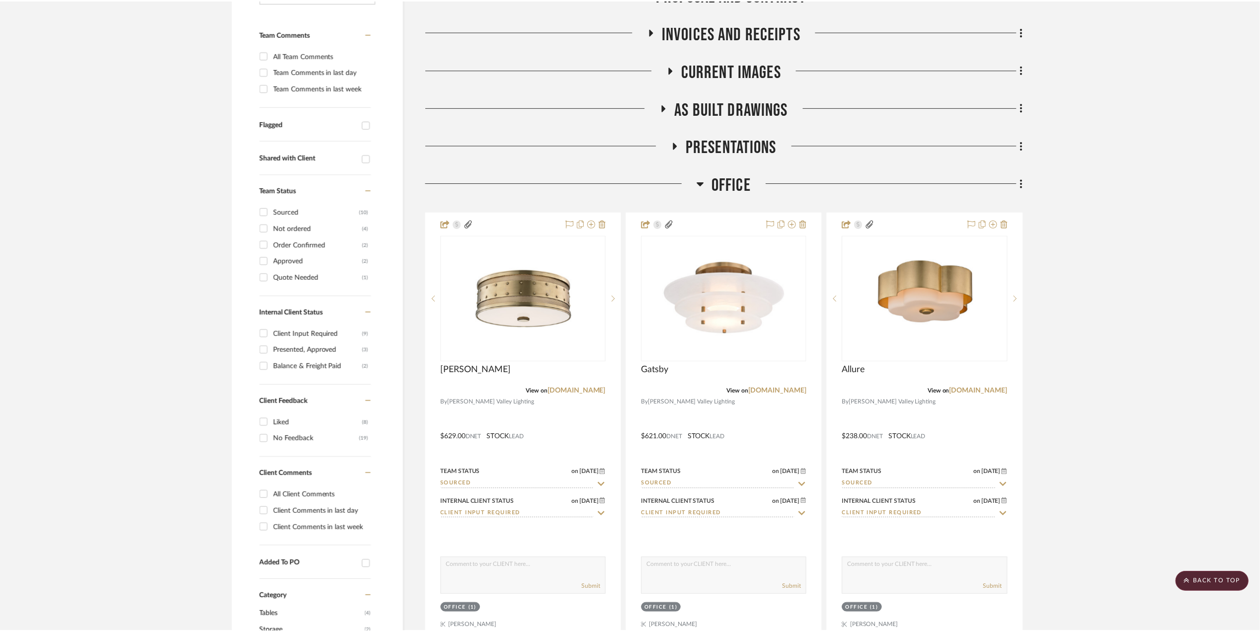
scroll to position [265, 0]
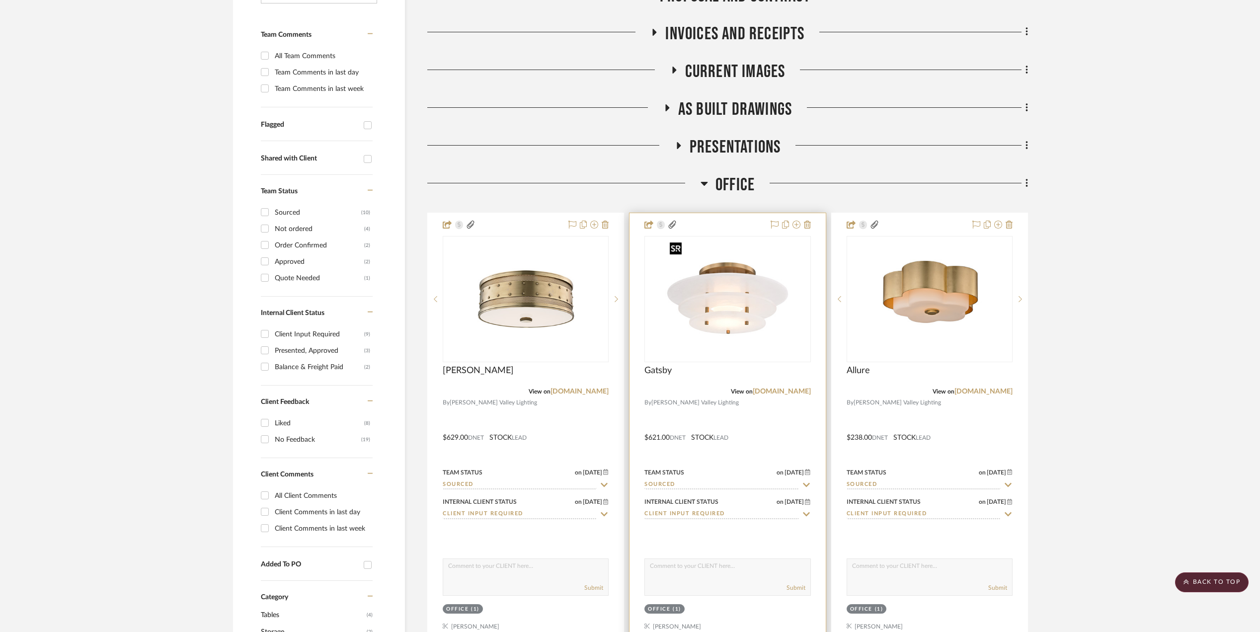
click at [717, 293] on img "0" at bounding box center [727, 299] width 124 height 124
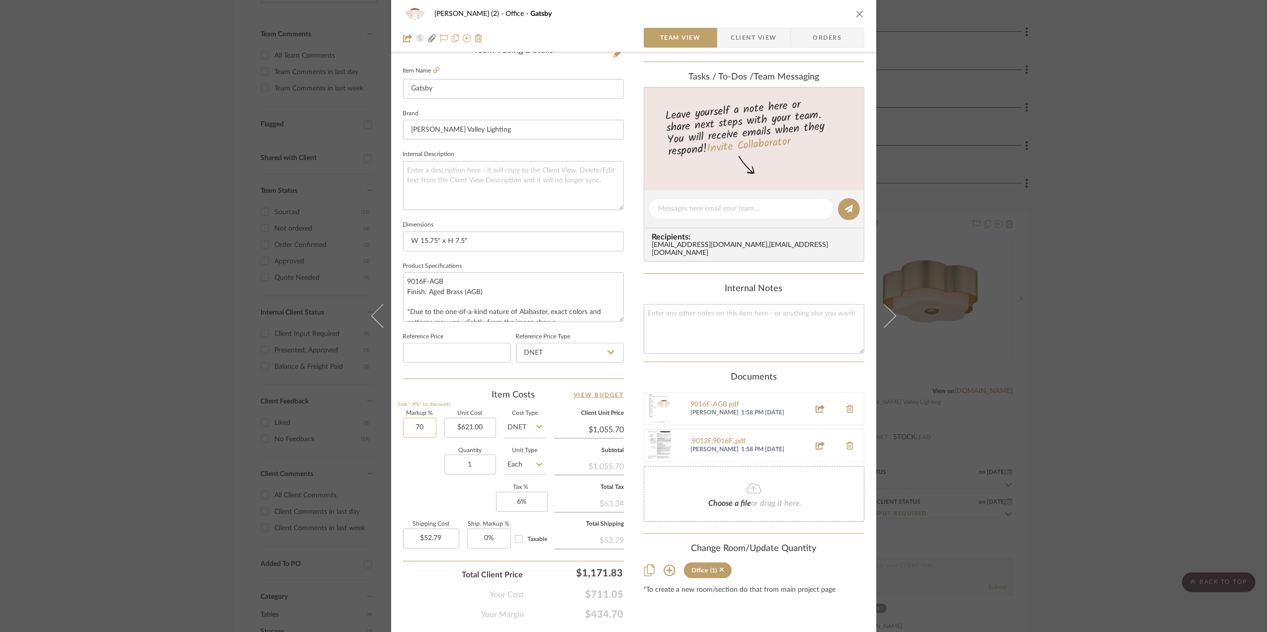
click at [417, 426] on input "70" at bounding box center [419, 428] width 33 height 20
type input "65%"
click at [420, 477] on div "Quantity 1 Unit Type Each" at bounding box center [474, 465] width 143 height 35
type input "$1,024.65"
type input "$51.23"
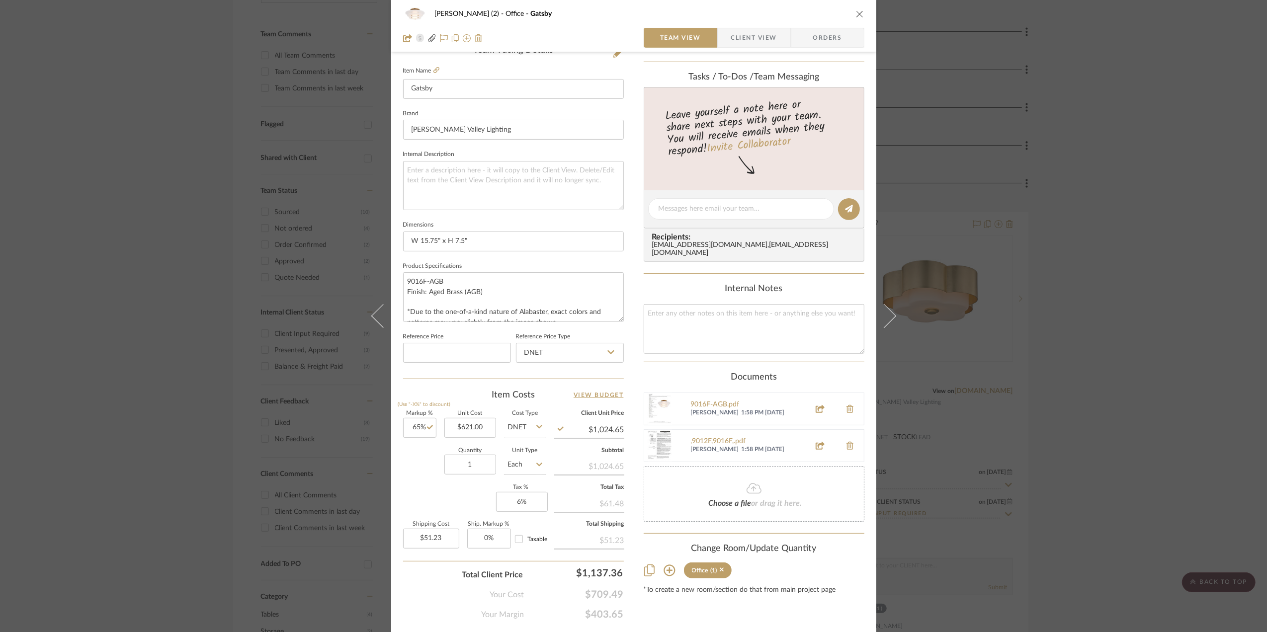
click at [1087, 416] on div "Stephanie Bergreen (2) Office Gatsby Team View Client View Orders Team-Facing D…" at bounding box center [633, 316] width 1267 height 632
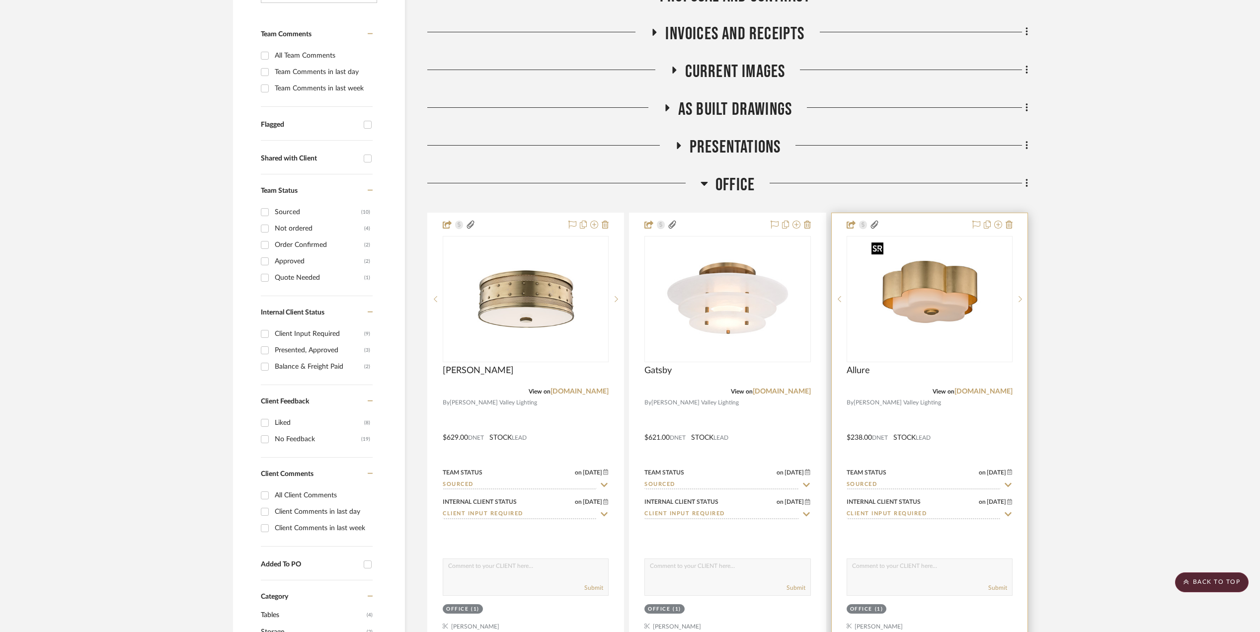
click at [904, 314] on img "0" at bounding box center [930, 299] width 124 height 124
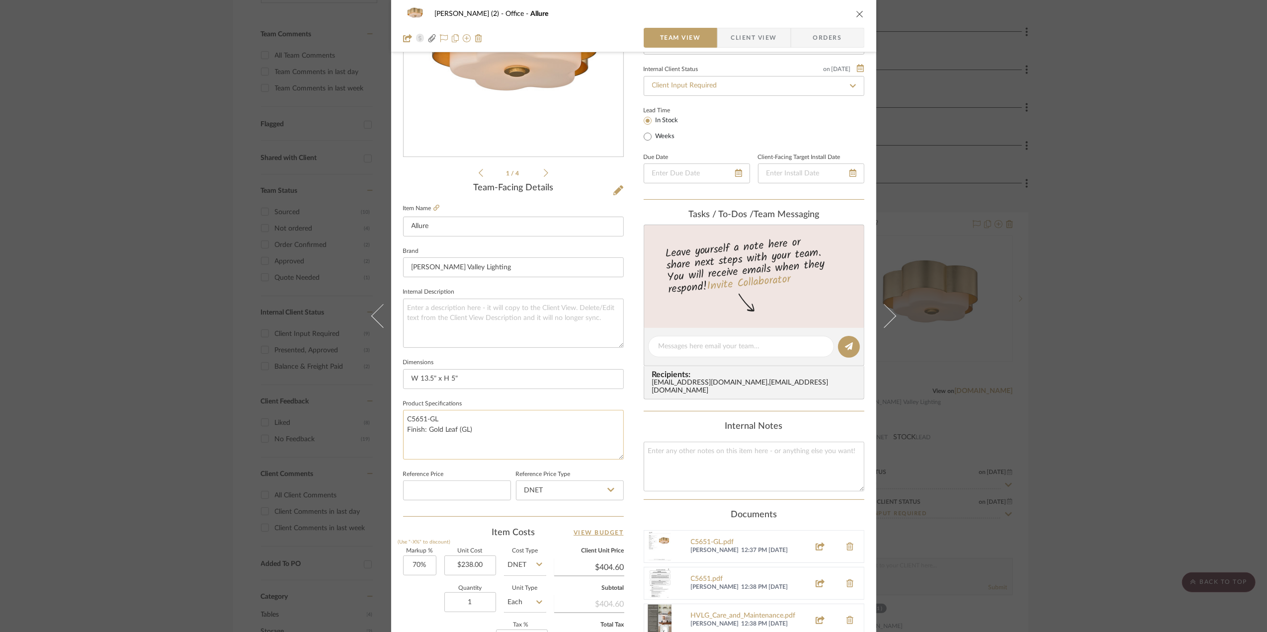
scroll to position [132, 0]
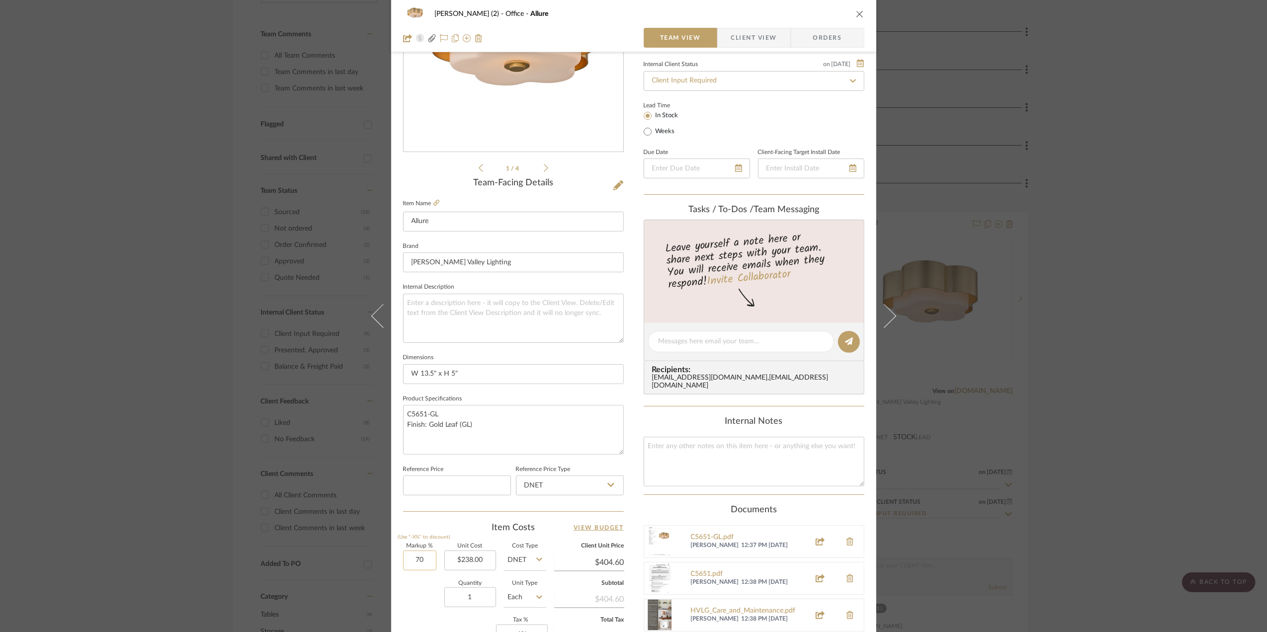
click at [422, 562] on input "70" at bounding box center [419, 561] width 33 height 20
type input "65%"
click at [414, 597] on div "Quantity 1 Unit Type Each" at bounding box center [474, 598] width 143 height 35
type input "$392.70"
type input "$19.64"
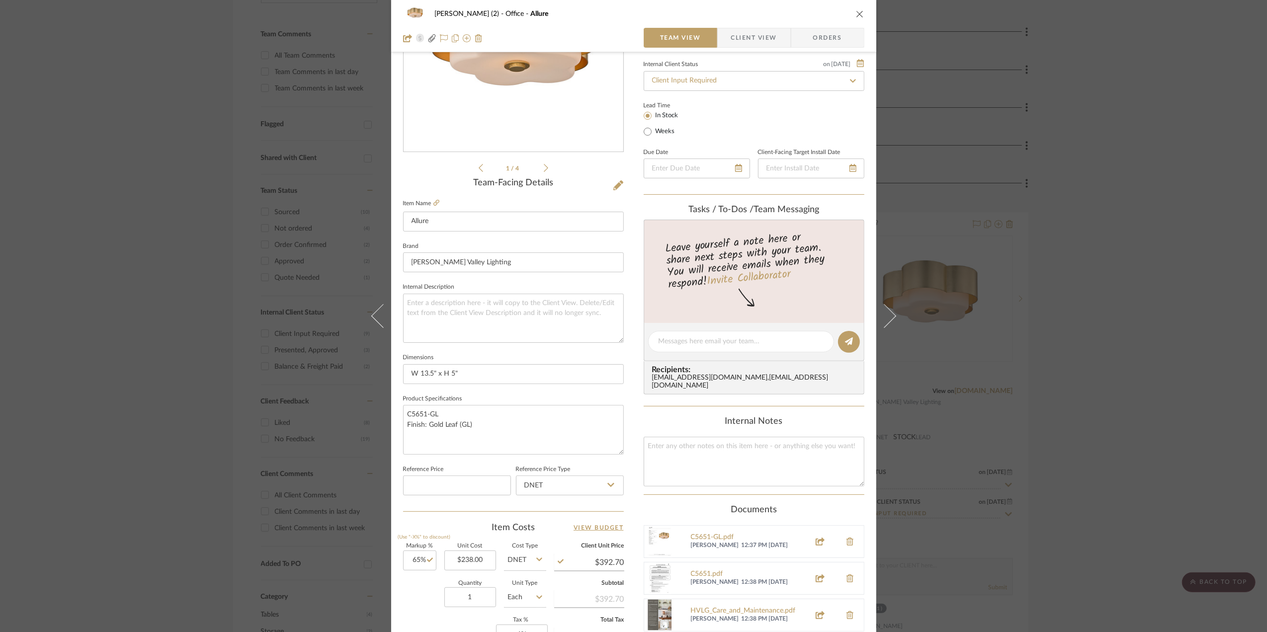
click at [1133, 404] on div "Stephanie Bergreen (2) Office Allure Team View Client View Orders 1 / 4 Team-Fa…" at bounding box center [633, 316] width 1267 height 632
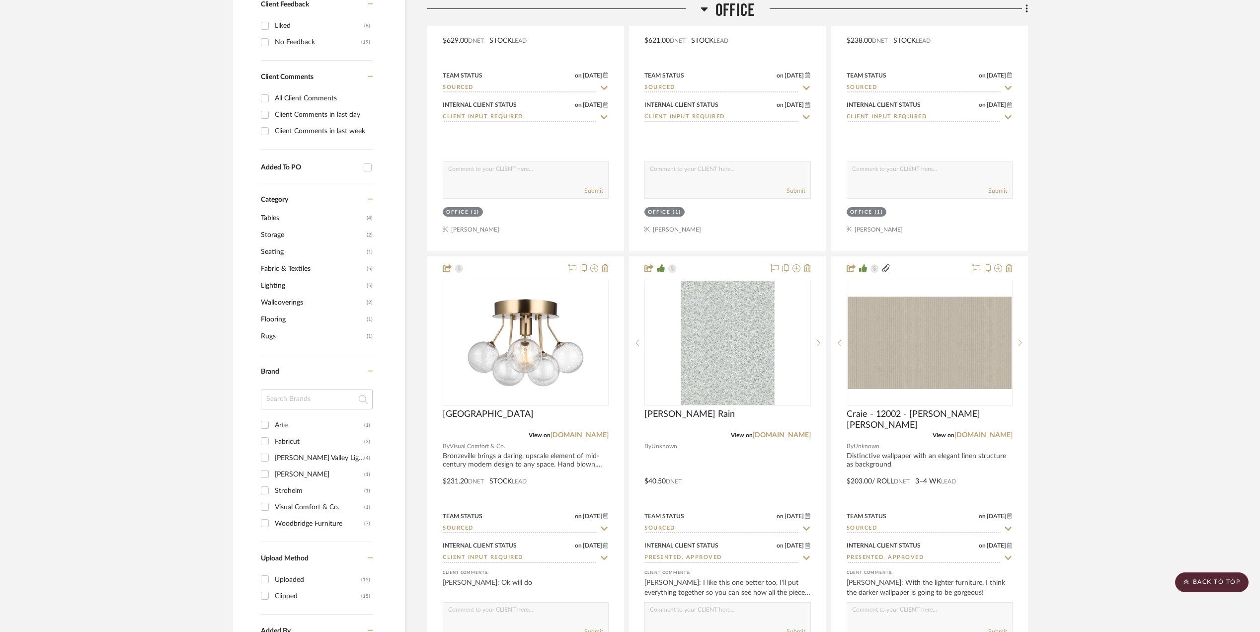
scroll to position [662, 0]
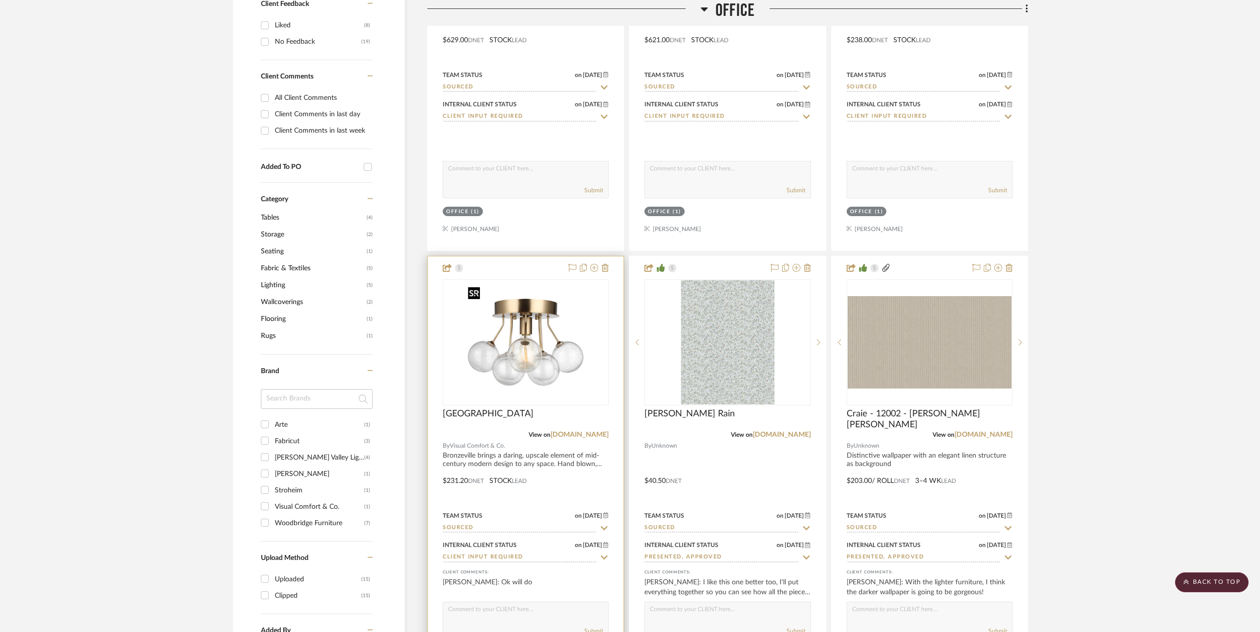
click at [0, 0] on img at bounding box center [0, 0] width 0 height 0
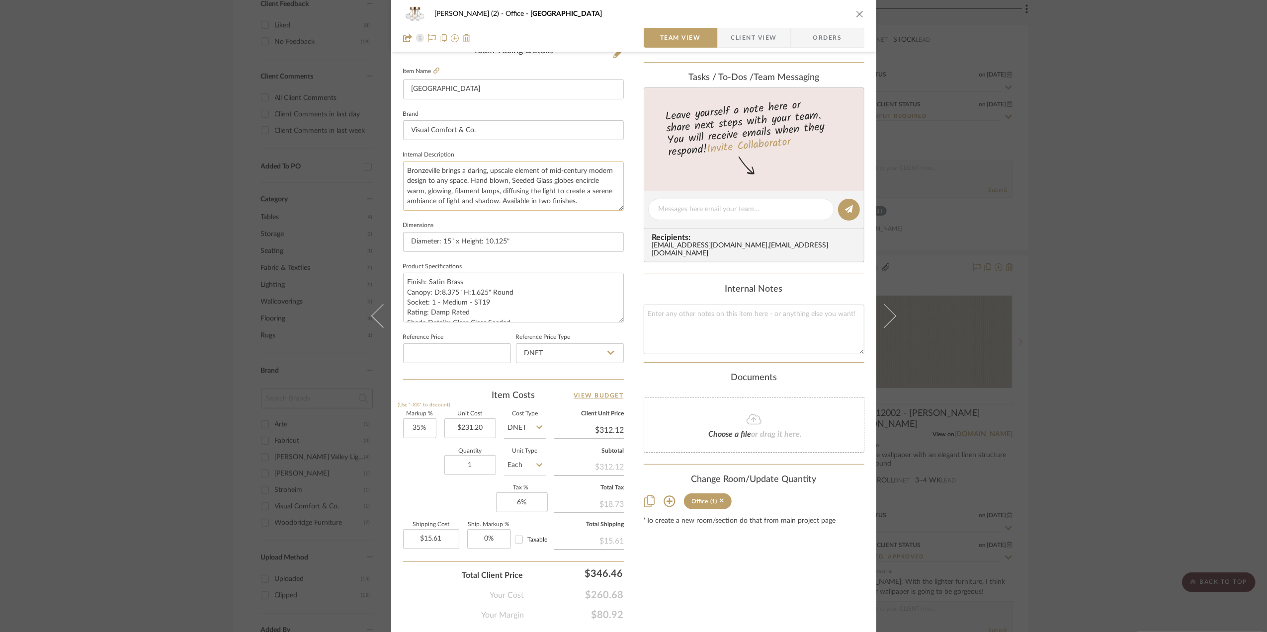
scroll to position [295, 0]
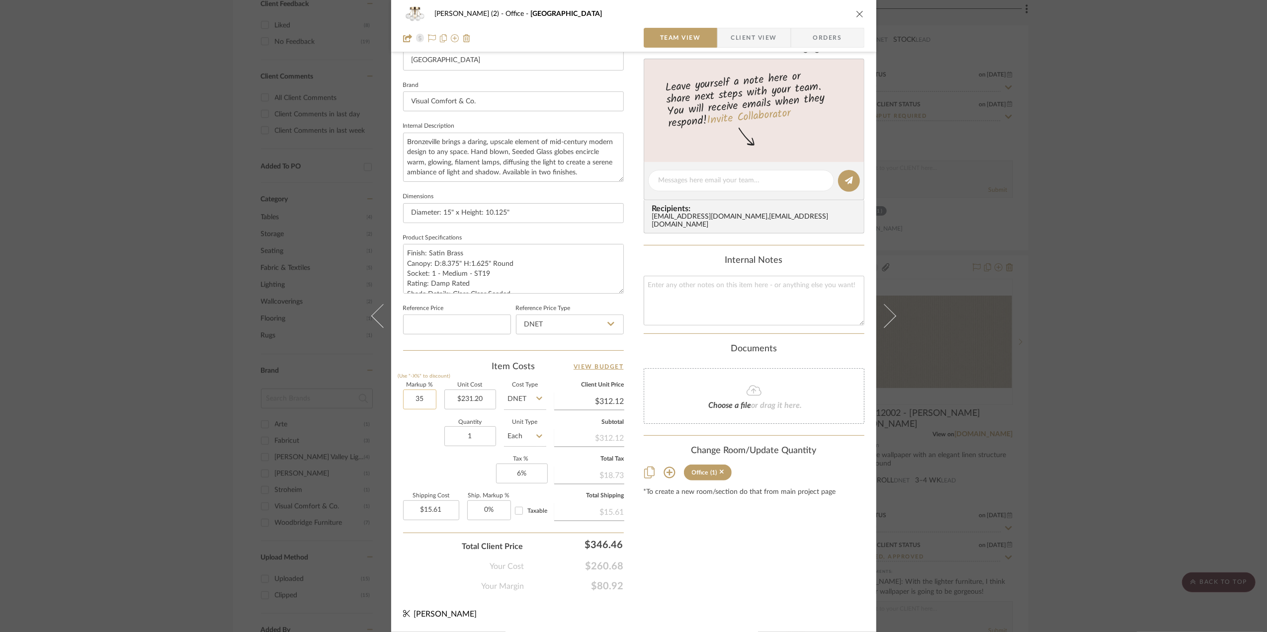
click at [412, 393] on input "35" at bounding box center [419, 400] width 33 height 20
type input "30%"
click at [408, 433] on div "Quantity 1 Unit Type Each" at bounding box center [474, 437] width 143 height 35
type input "$300.56"
type input "$15.03"
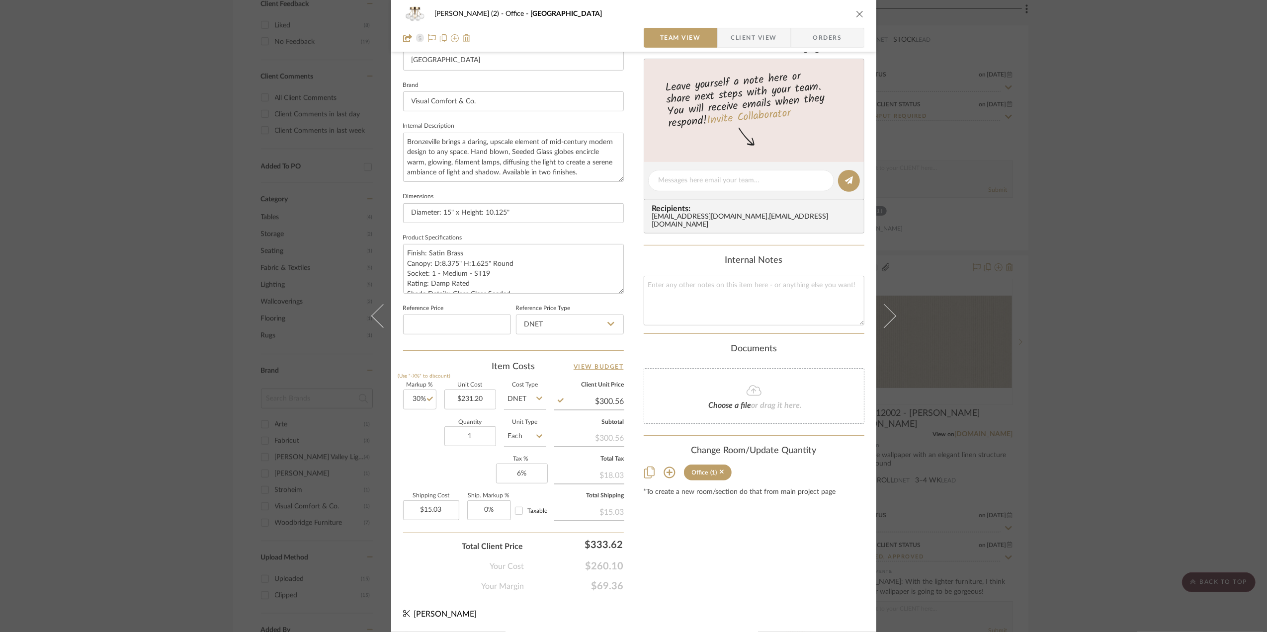
click at [1157, 402] on div "Stephanie Bergreen (2) Office Bronzeville Team View Client View Orders Team-Fac…" at bounding box center [633, 316] width 1267 height 632
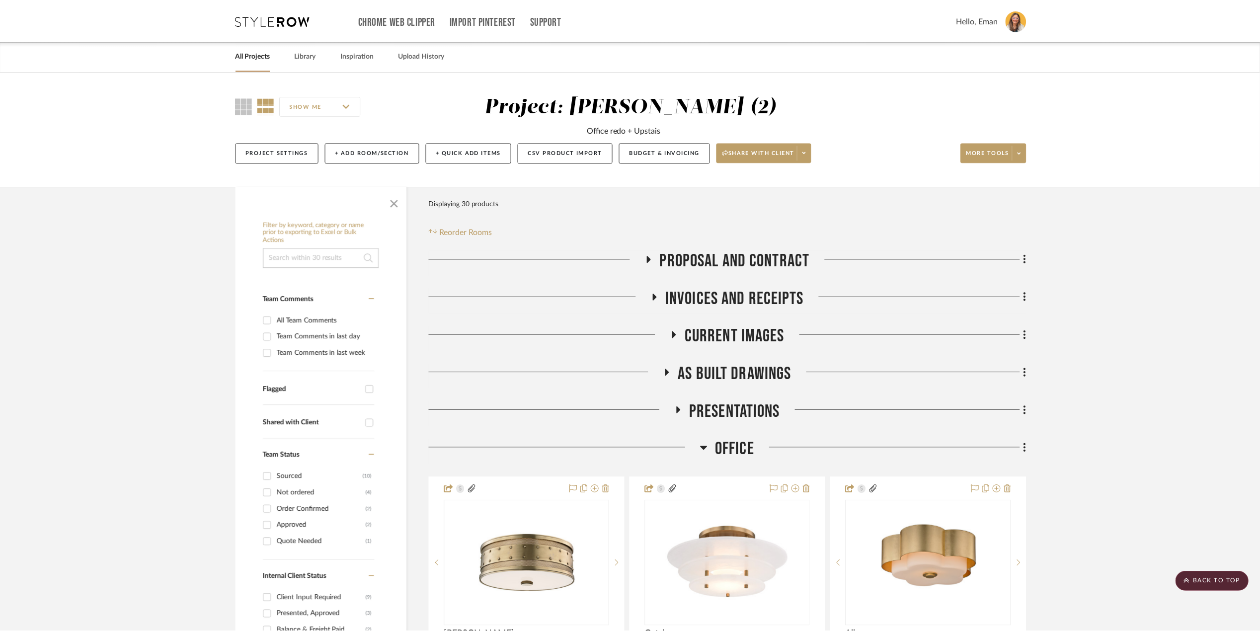
scroll to position [662, 0]
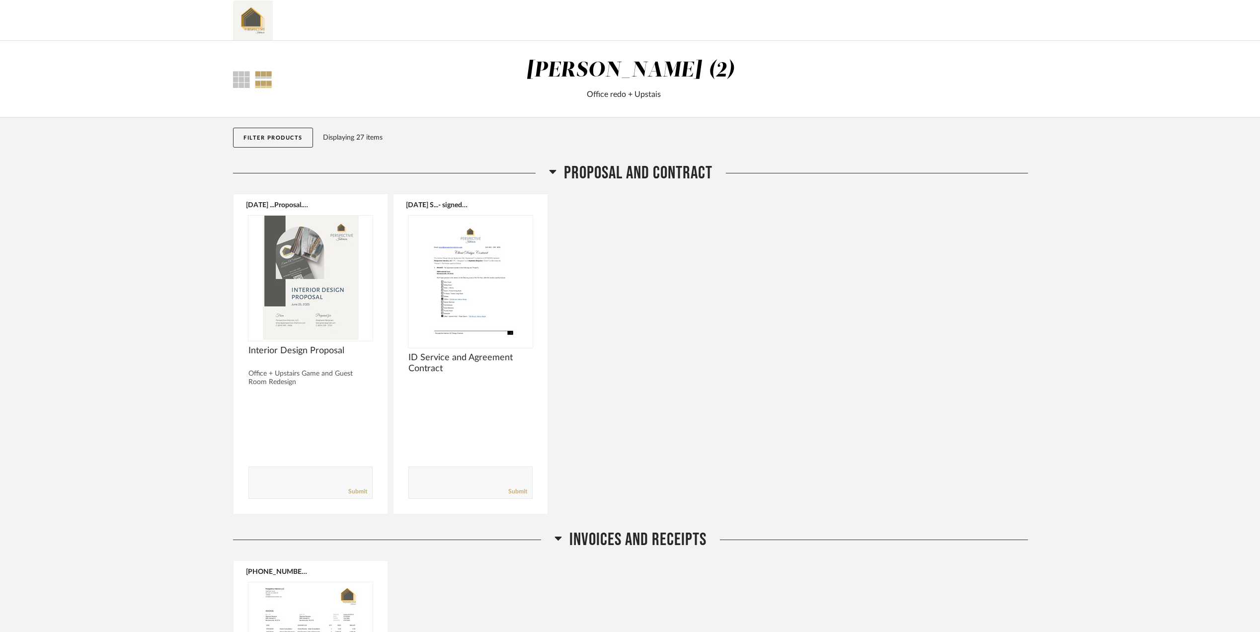
click at [549, 171] on icon at bounding box center [552, 172] width 7 height 4
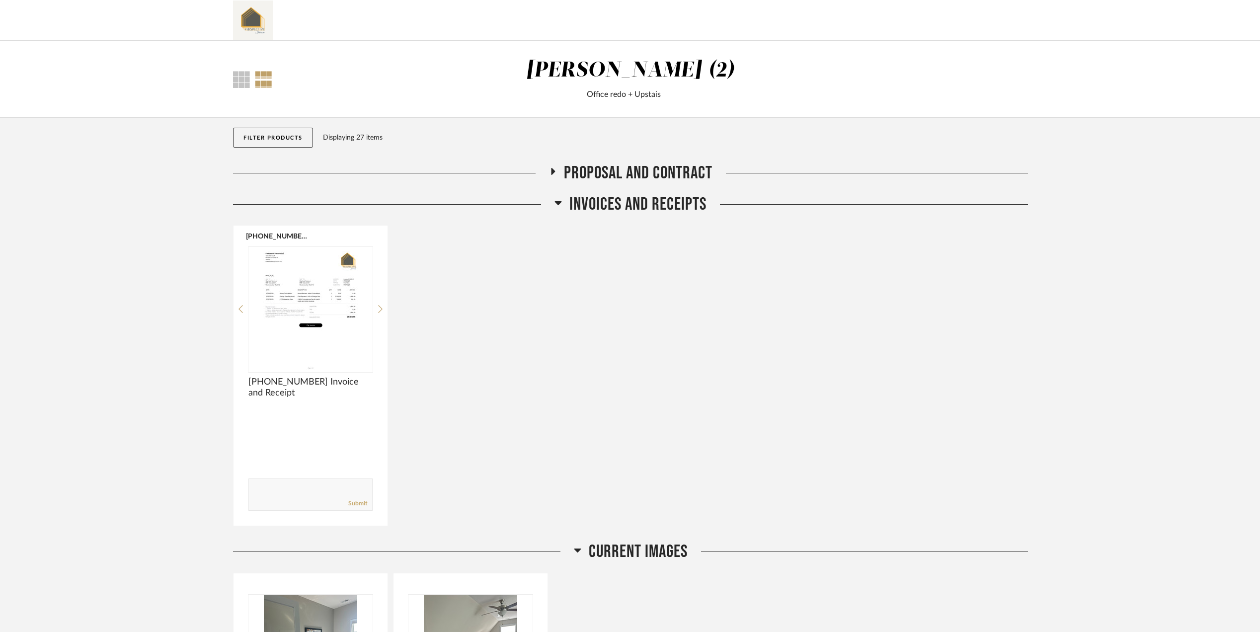
click at [562, 203] on icon at bounding box center [558, 203] width 7 height 12
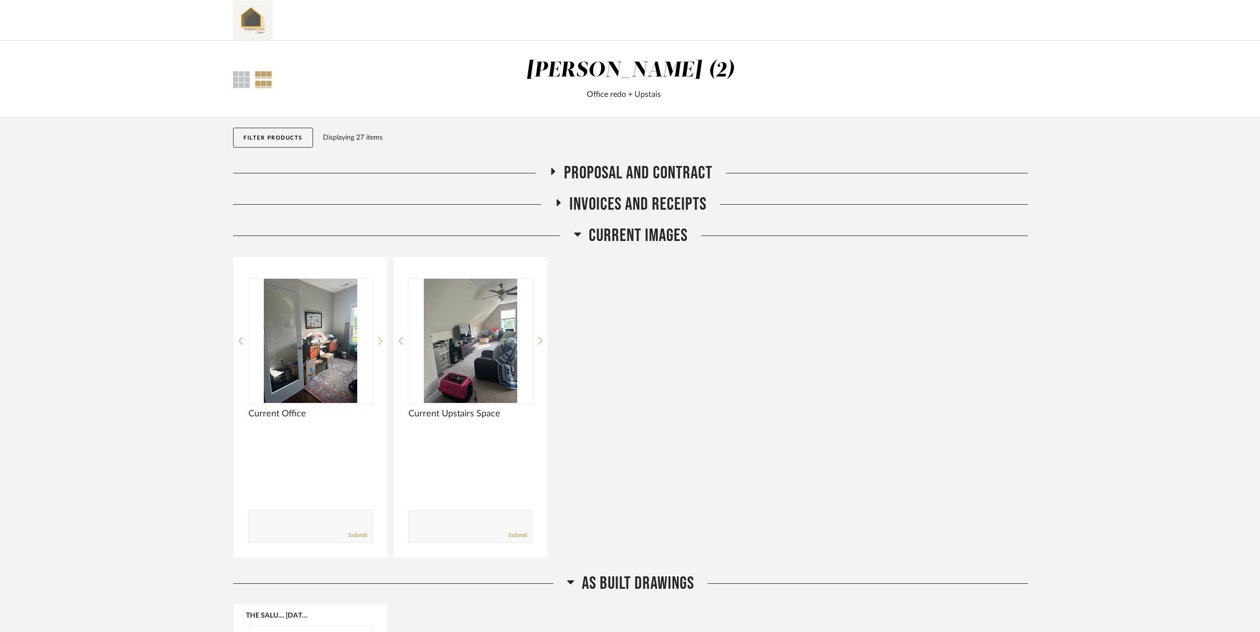
click at [577, 231] on icon at bounding box center [577, 234] width 7 height 12
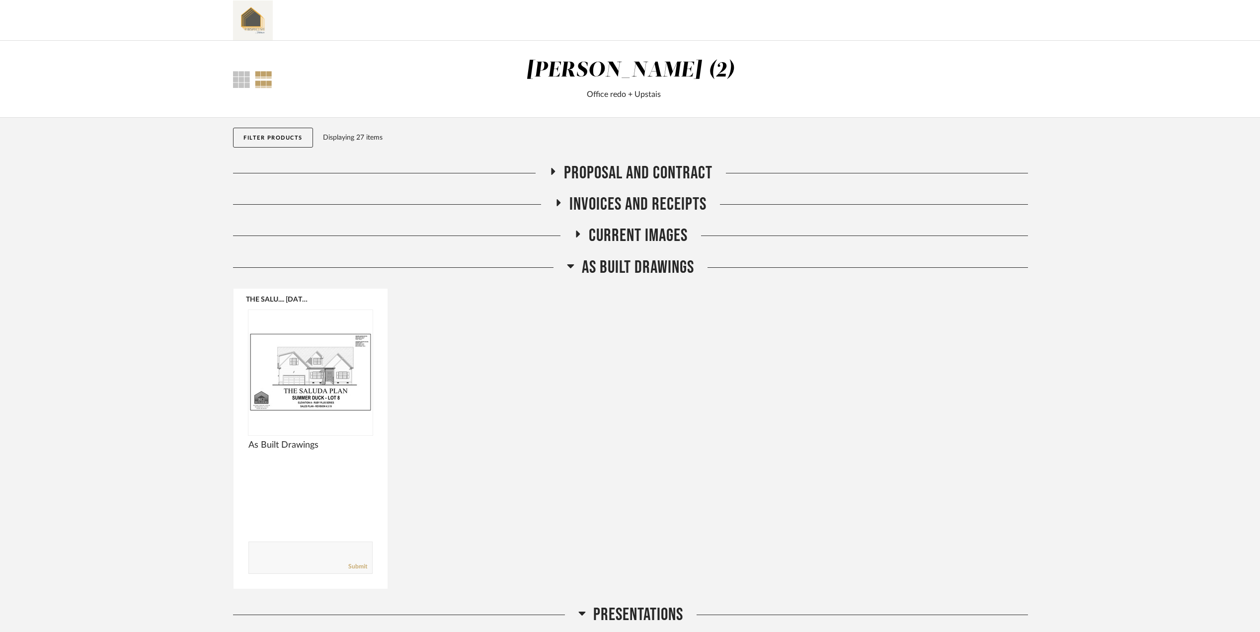
click at [569, 267] on icon at bounding box center [571, 266] width 7 height 4
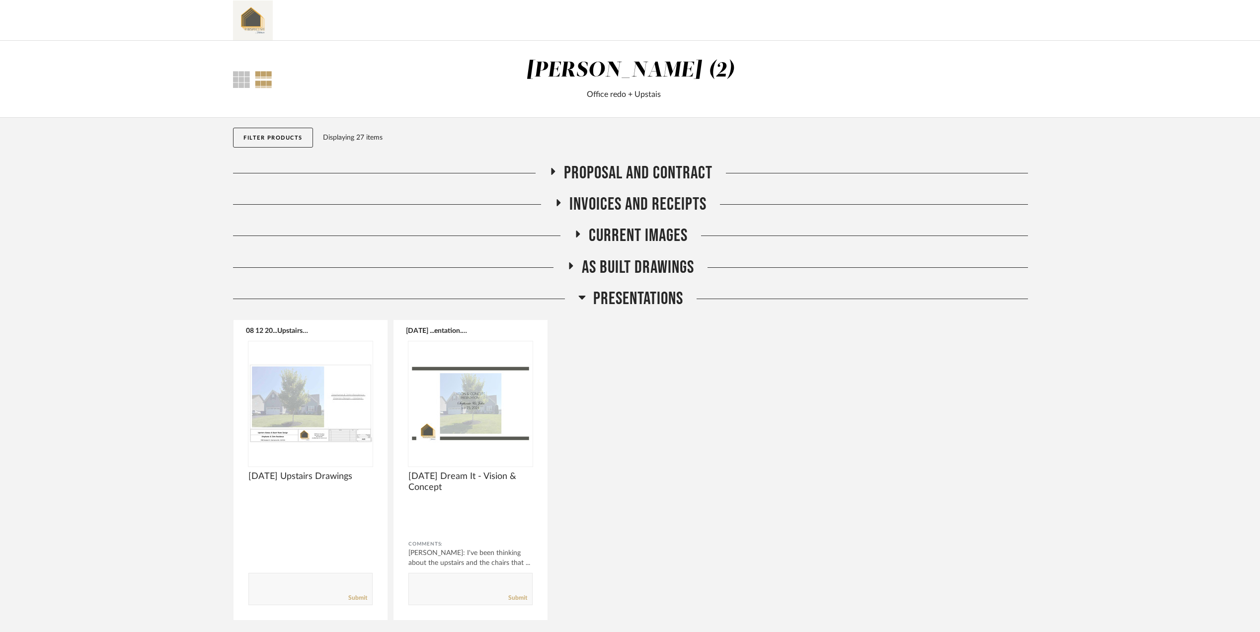
click at [577, 299] on div at bounding box center [405, 299] width 345 height 0
click at [582, 299] on icon at bounding box center [582, 298] width 7 height 4
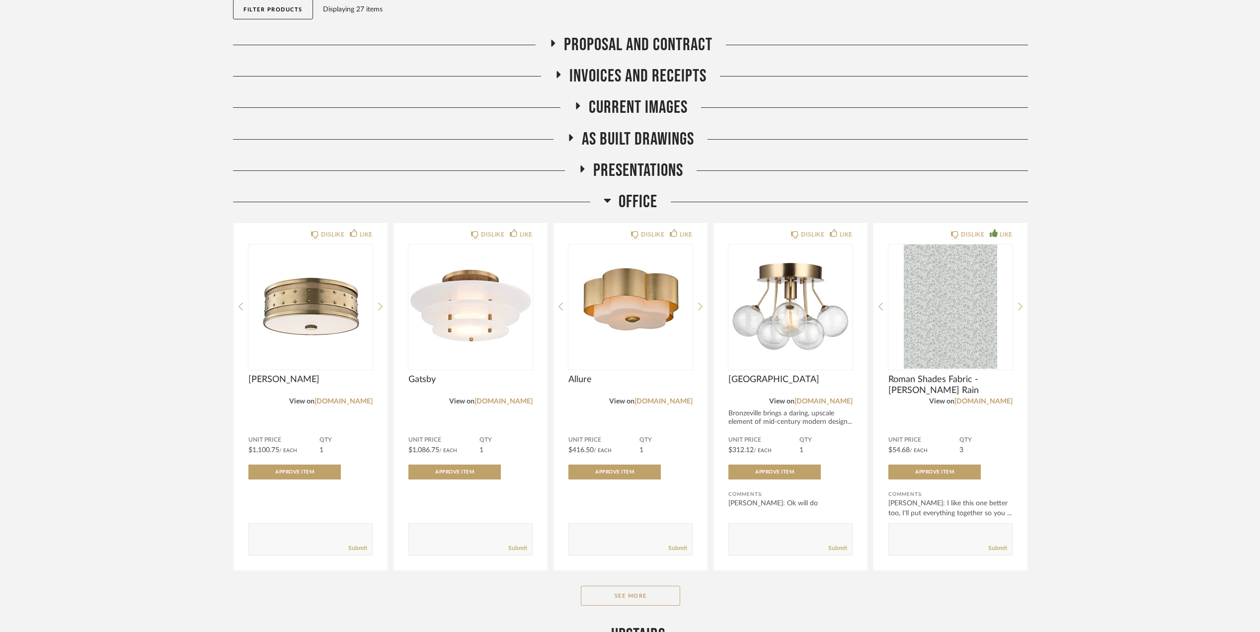
scroll to position [132, 0]
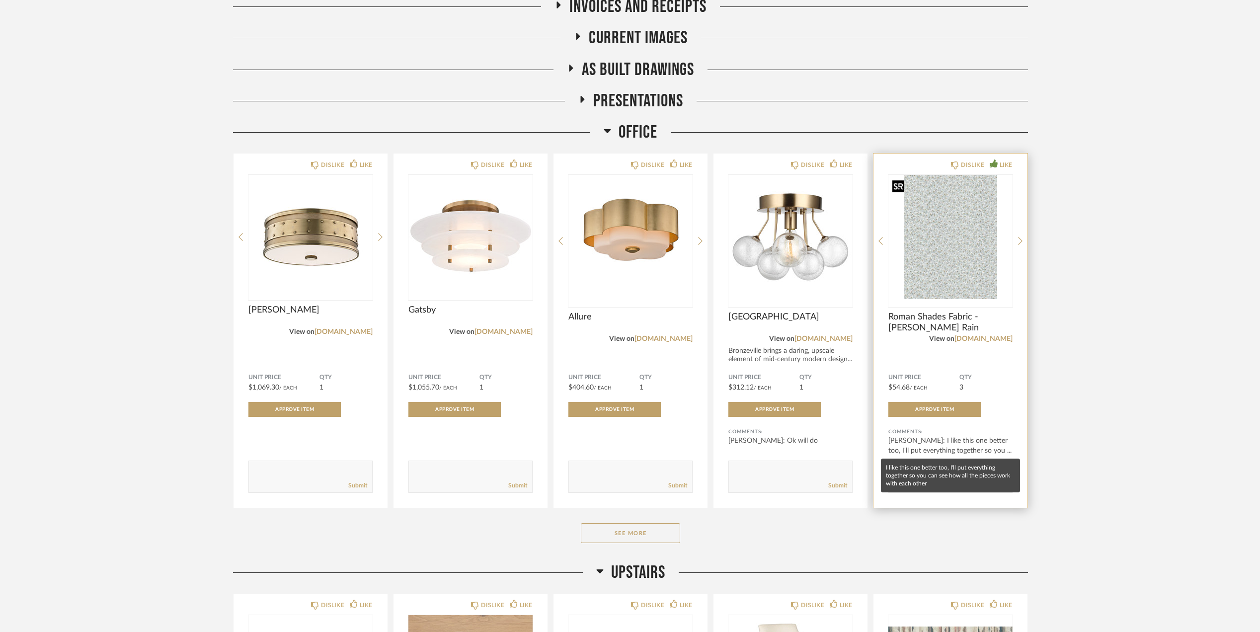
scroll to position [199, 0]
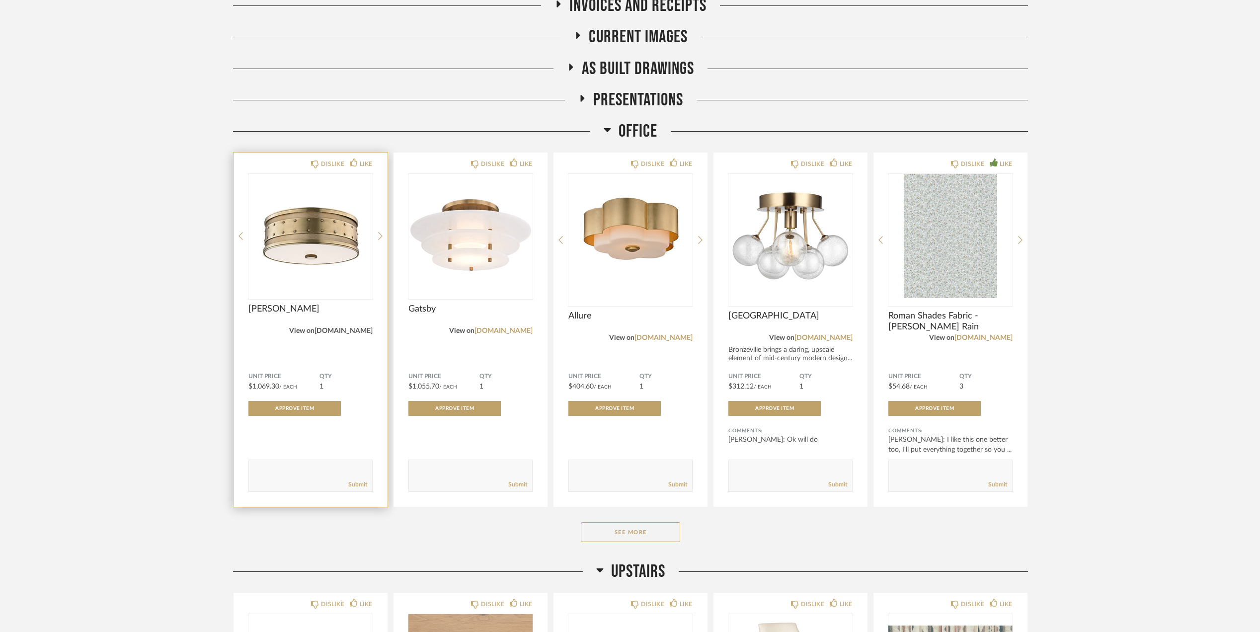
click at [354, 332] on link "[DOMAIN_NAME]" at bounding box center [344, 331] width 58 height 7
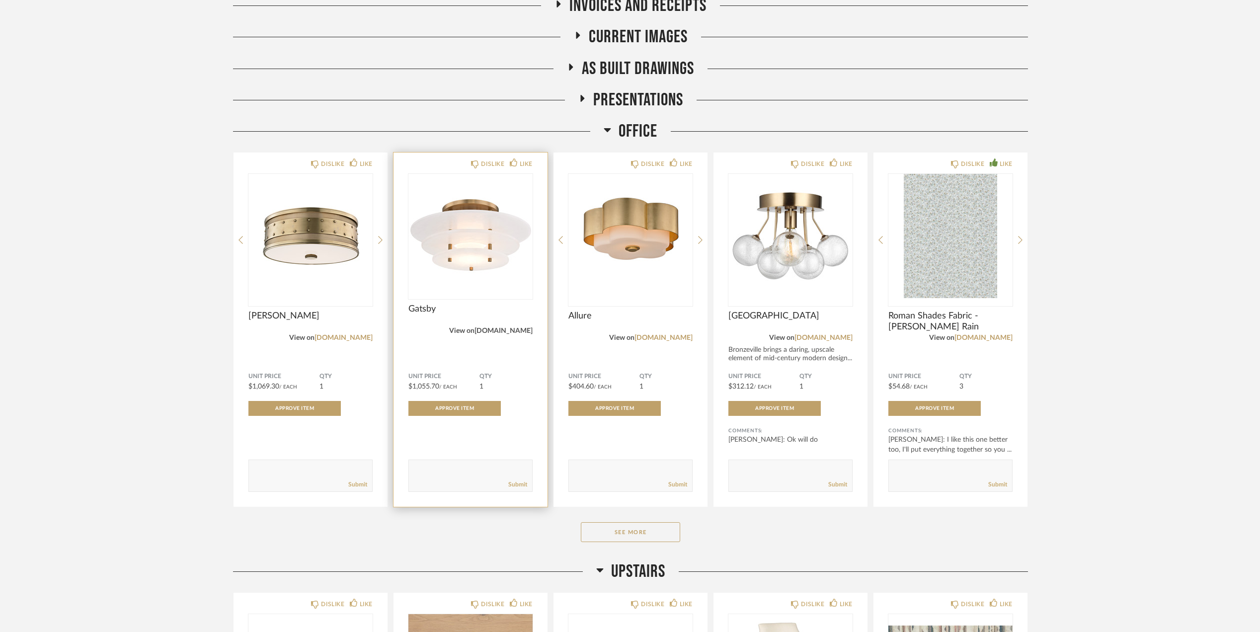
click at [520, 331] on link "[DOMAIN_NAME]" at bounding box center [504, 331] width 58 height 7
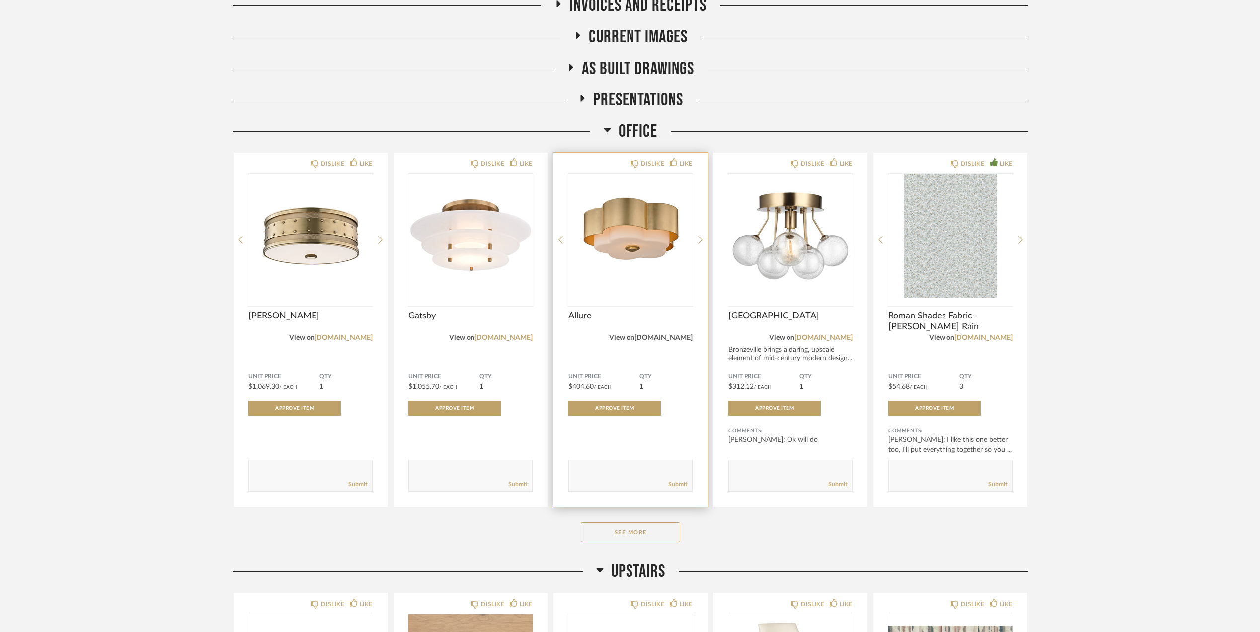
click at [672, 337] on link "[DOMAIN_NAME]" at bounding box center [664, 337] width 58 height 7
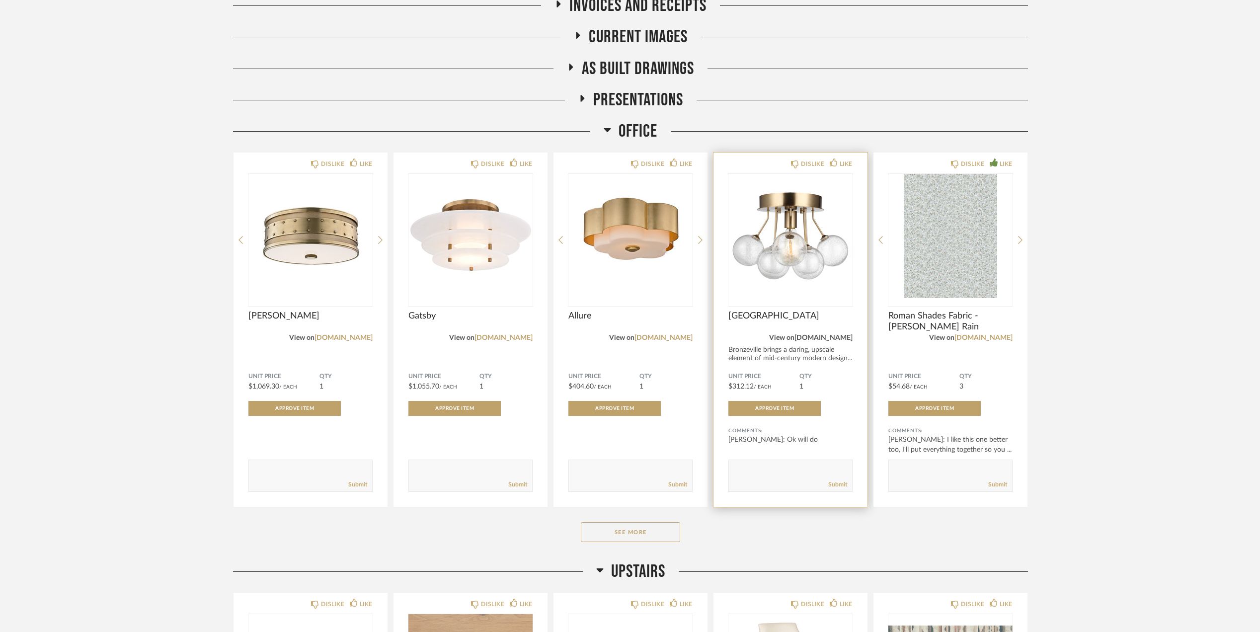
click at [810, 337] on link "[DOMAIN_NAME]" at bounding box center [824, 337] width 58 height 7
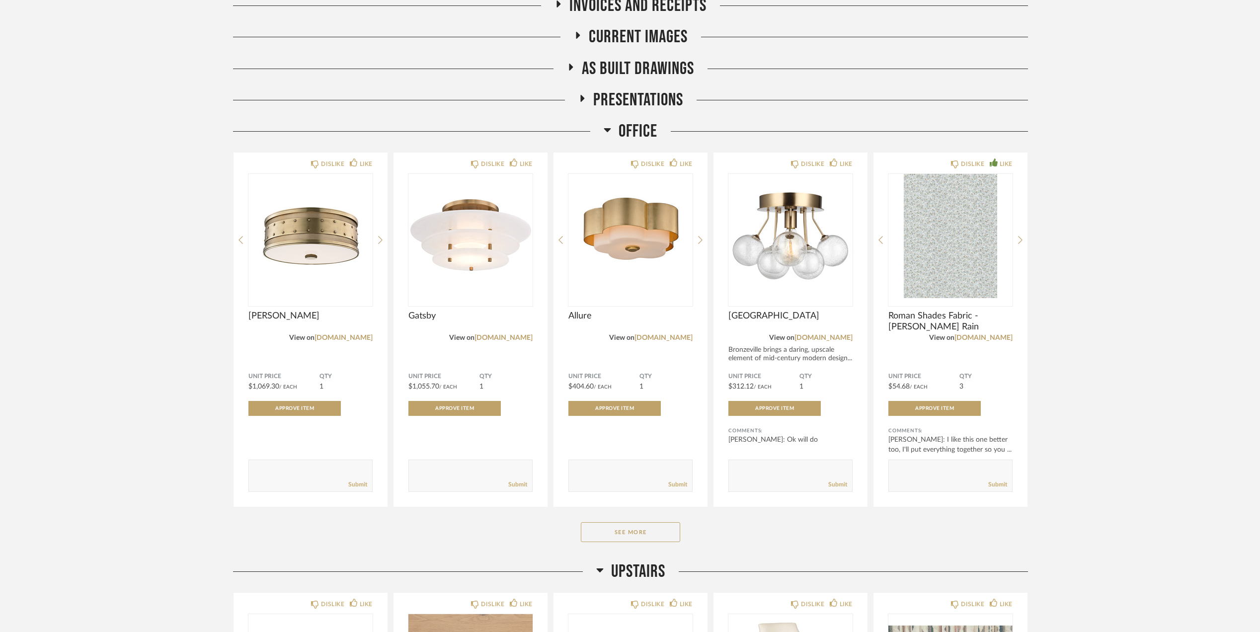
click at [1070, 341] on div "Thumbnail View Full View Stephanie Bergreen (2) Office redo + Upstais Filter It…" at bounding box center [630, 582] width 1260 height 1481
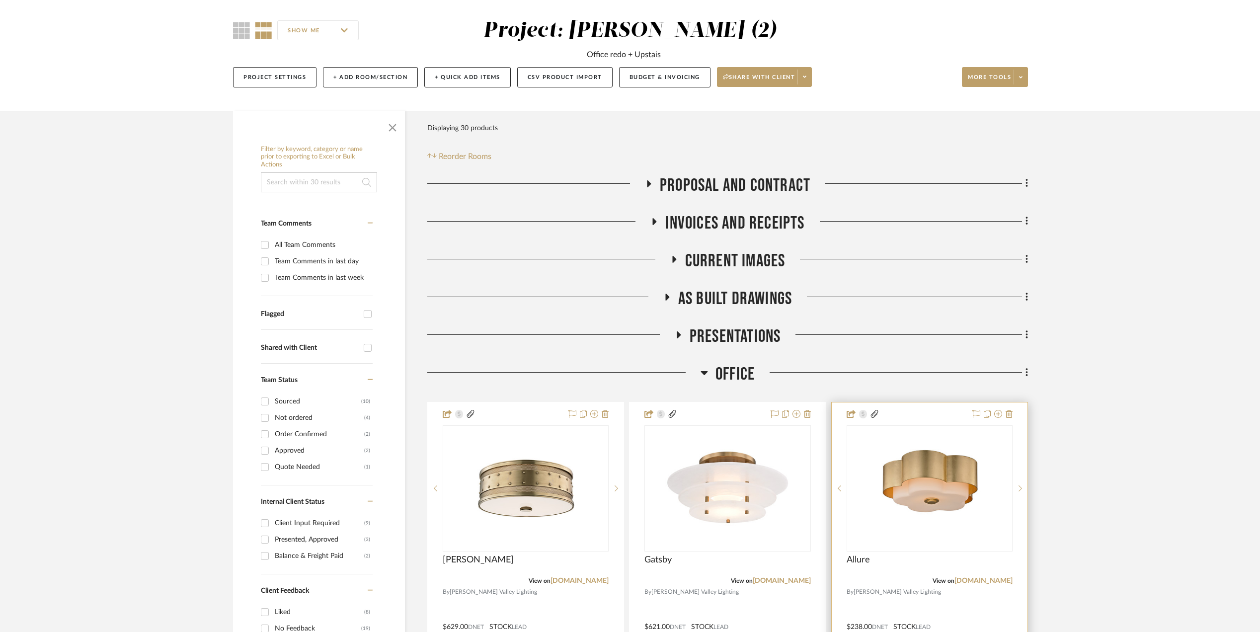
scroll to position [265, 0]
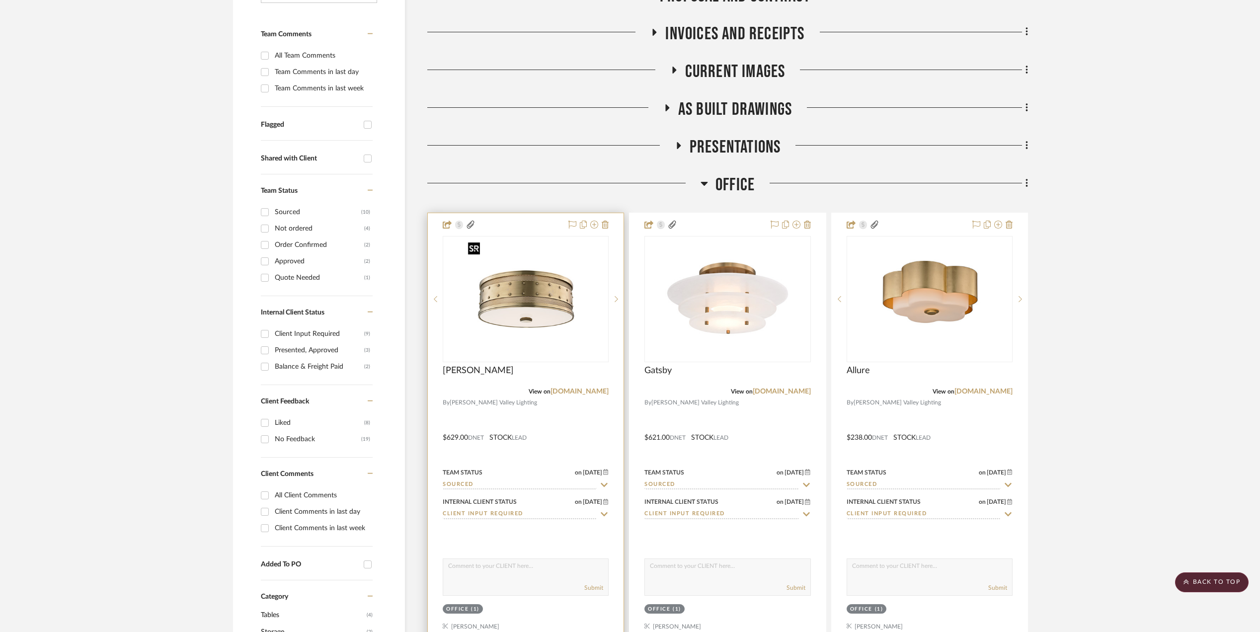
click at [529, 278] on img "0" at bounding box center [526, 299] width 124 height 124
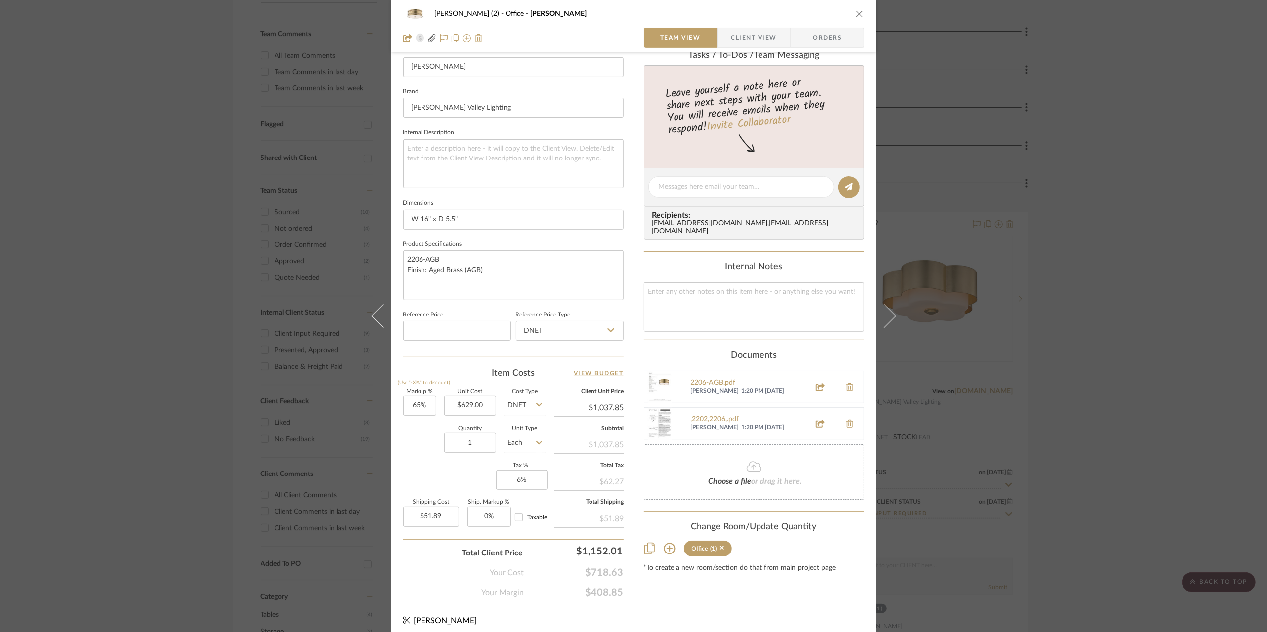
scroll to position [295, 0]
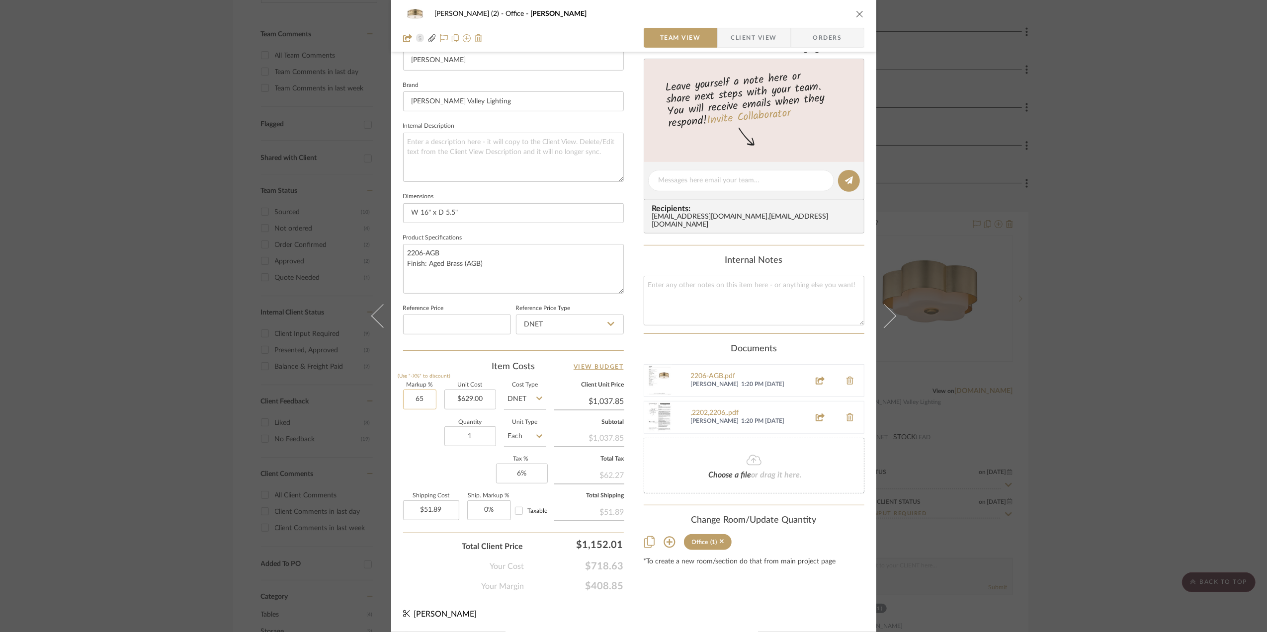
click at [427, 396] on input "65" at bounding box center [419, 400] width 33 height 20
type input "50%"
click at [425, 450] on div "Quantity 1 Unit Type Each" at bounding box center [474, 437] width 143 height 35
type input "$943.50"
type input "$47.18"
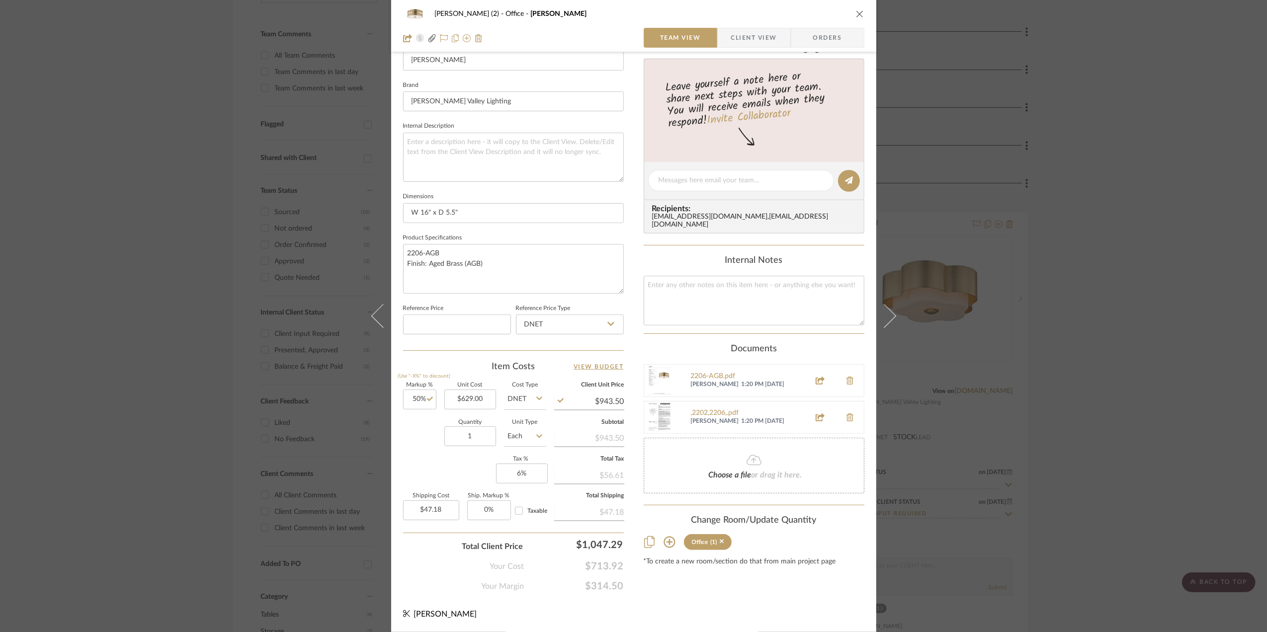
click at [1180, 398] on div "Stephanie Bergreen (2) Office Gaines Team View Client View Orders 1 / 3 Team-Fa…" at bounding box center [633, 316] width 1267 height 632
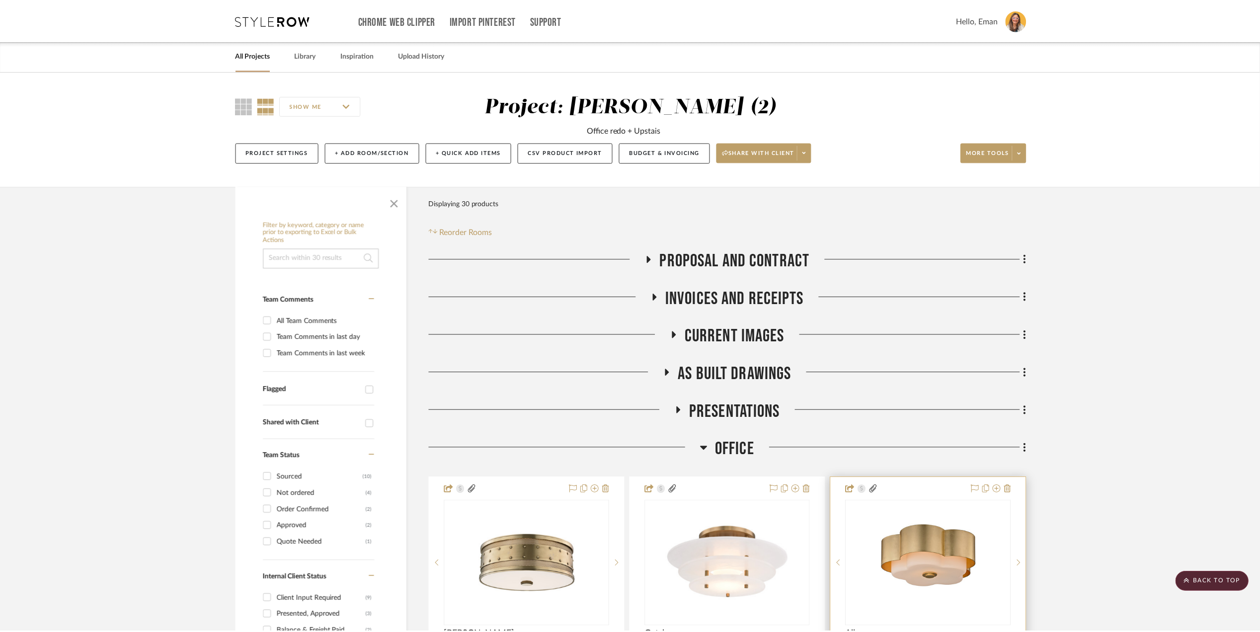
scroll to position [265, 0]
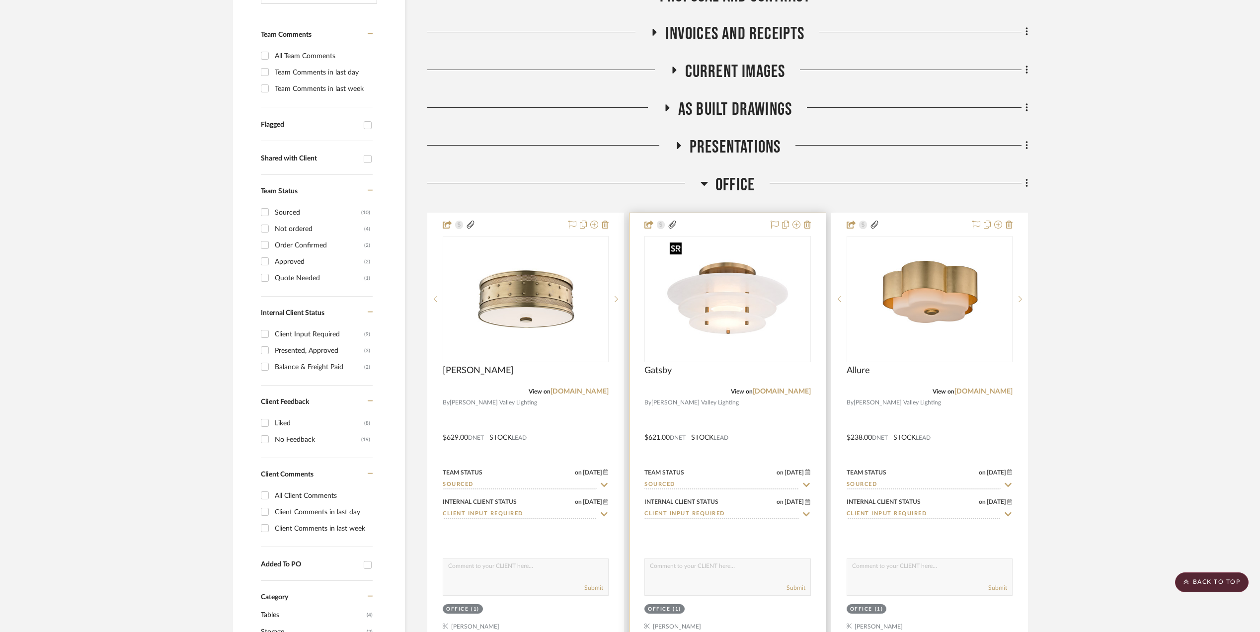
click at [726, 299] on img "0" at bounding box center [727, 299] width 124 height 124
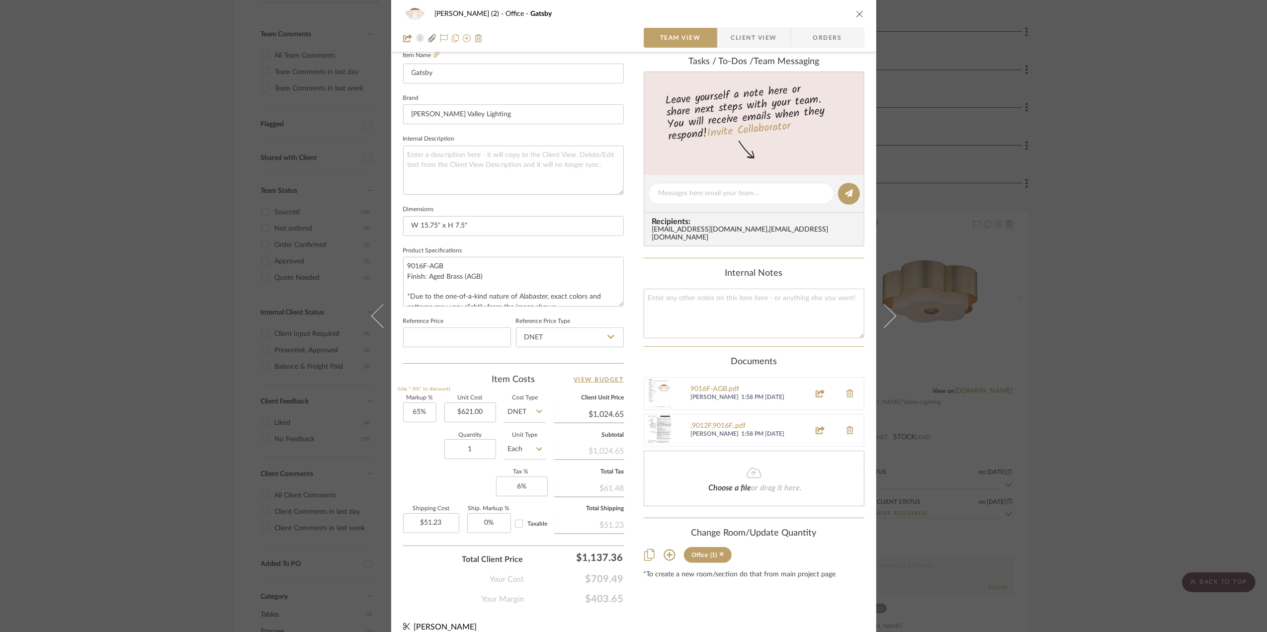
scroll to position [295, 0]
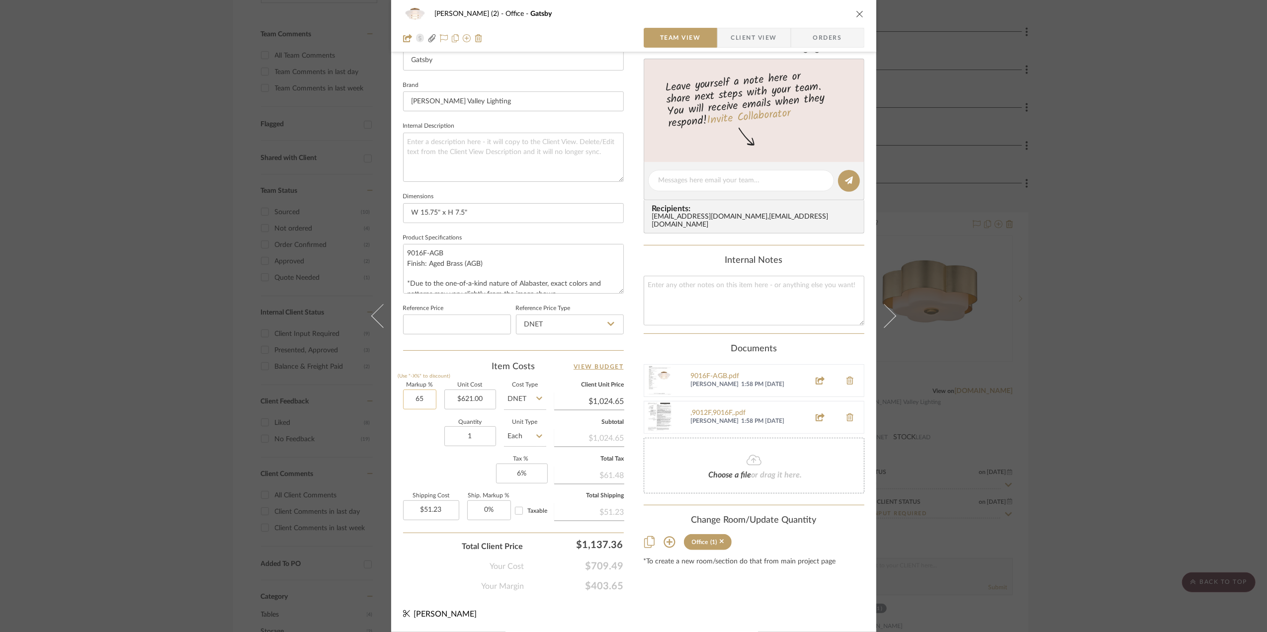
click at [424, 398] on input "65" at bounding box center [419, 400] width 33 height 20
type input "50%"
click at [418, 441] on div "Quantity 1 Unit Type Each" at bounding box center [474, 437] width 143 height 35
type input "$931.50"
type input "$46.58"
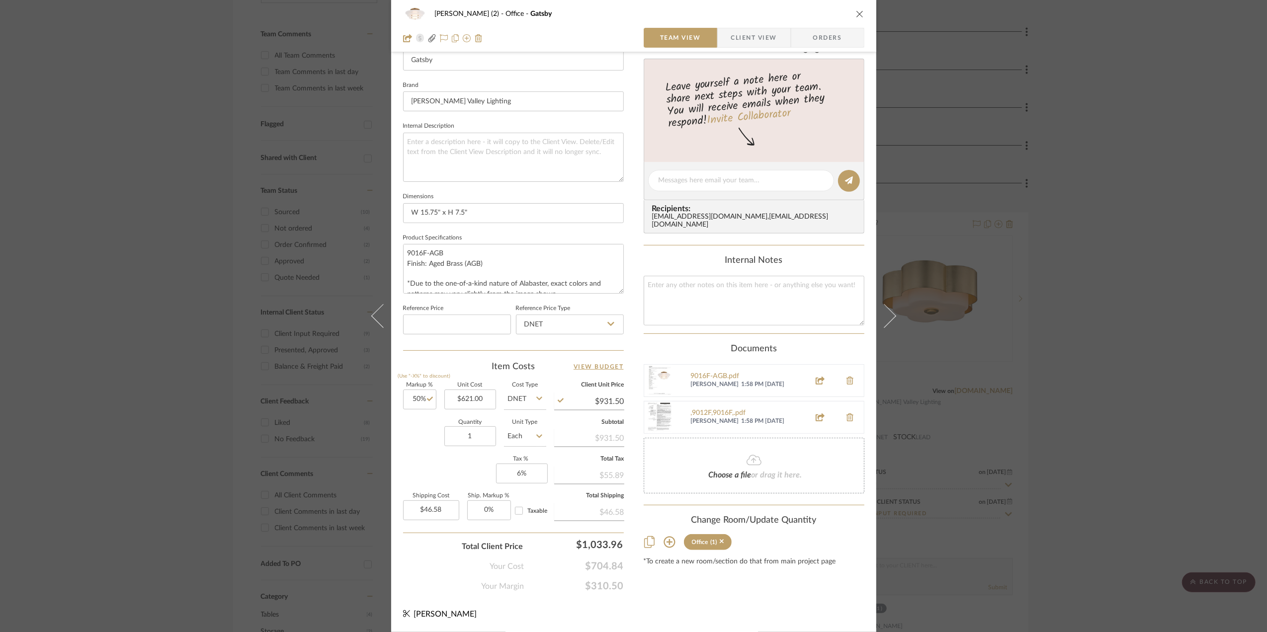
click at [1132, 466] on div "Stephanie Bergreen (2) Office Gatsby Team View Client View Orders Team-Facing D…" at bounding box center [633, 316] width 1267 height 632
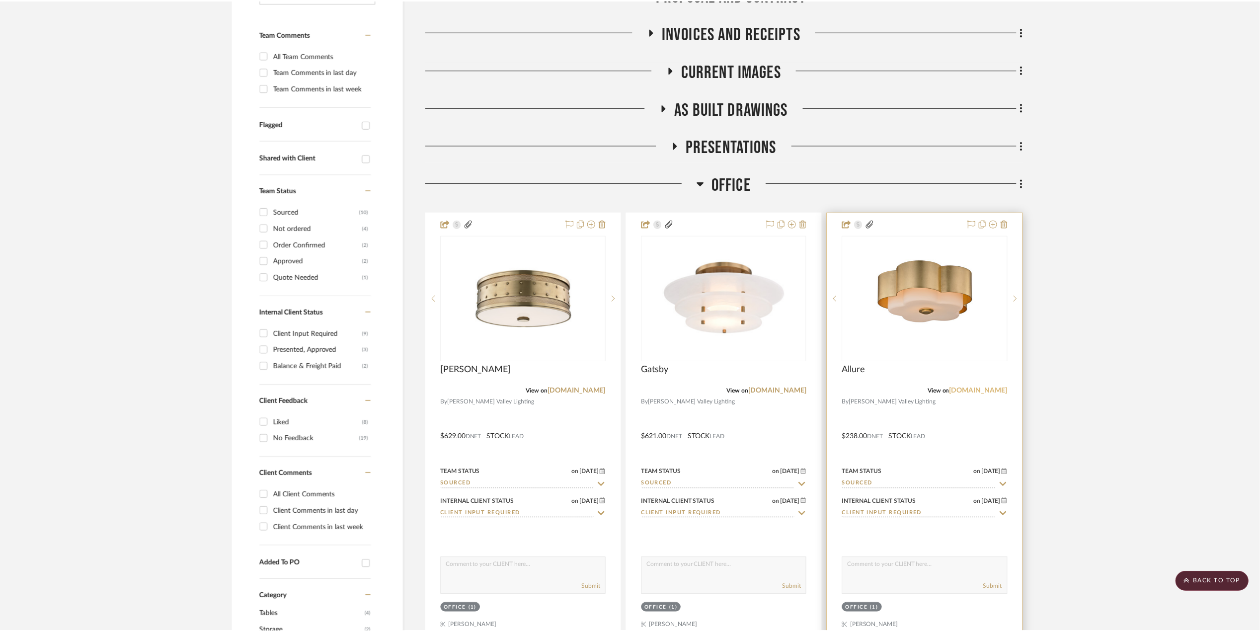
scroll to position [265, 0]
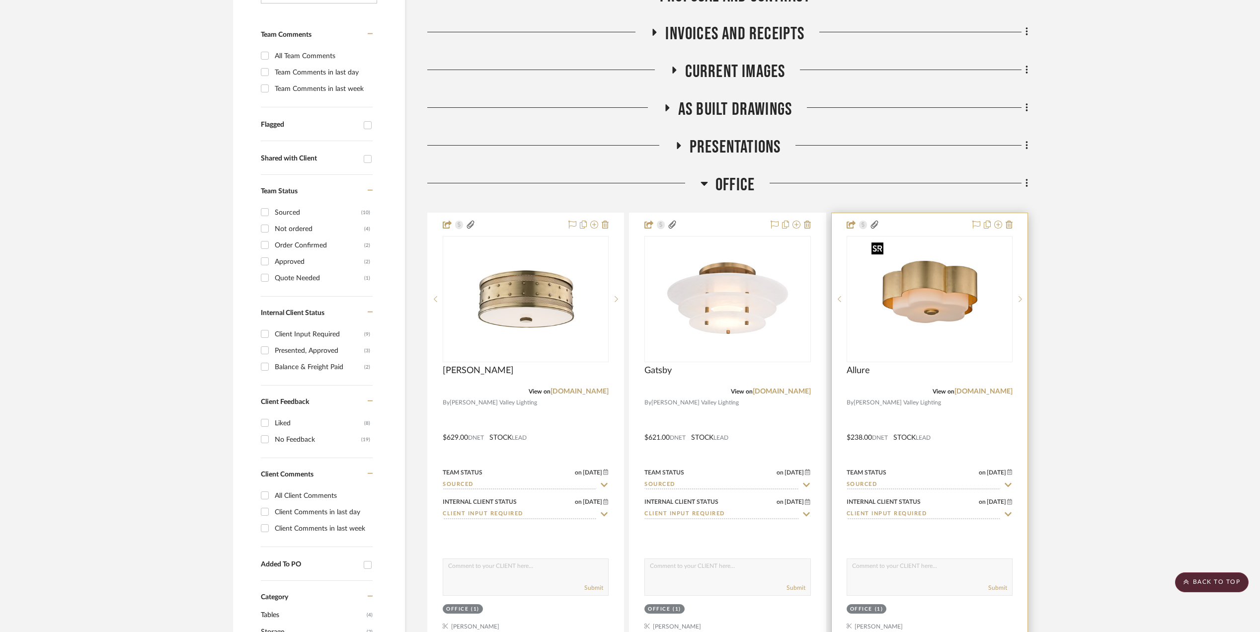
click at [0, 0] on img at bounding box center [0, 0] width 0 height 0
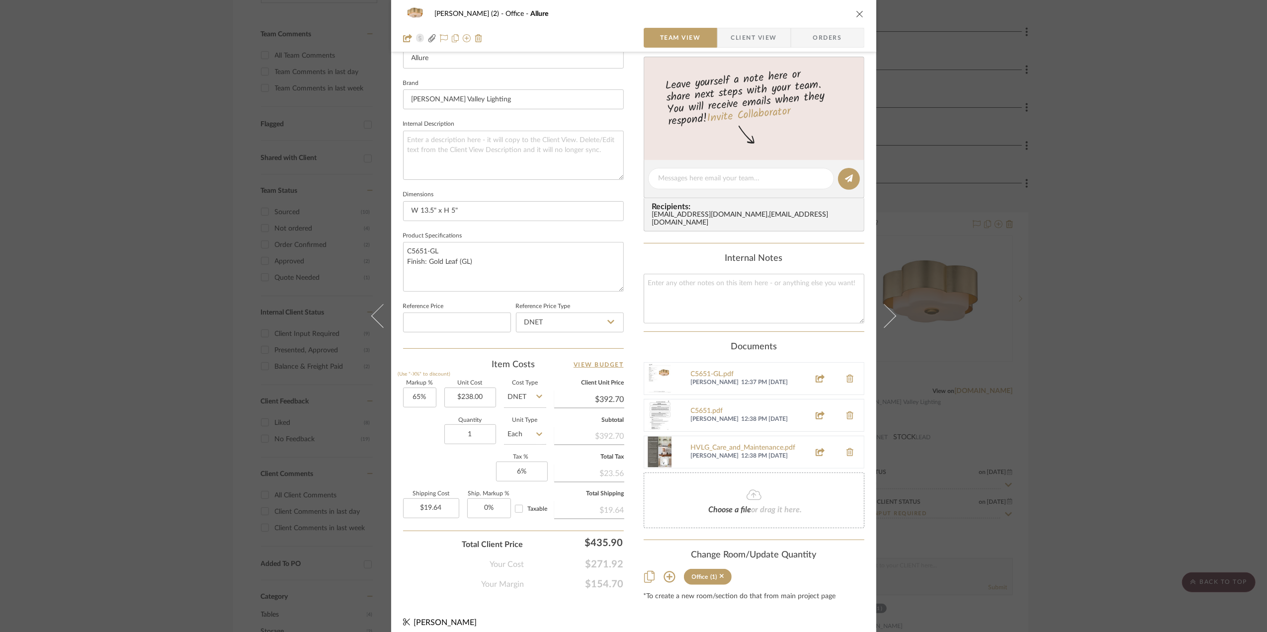
scroll to position [299, 0]
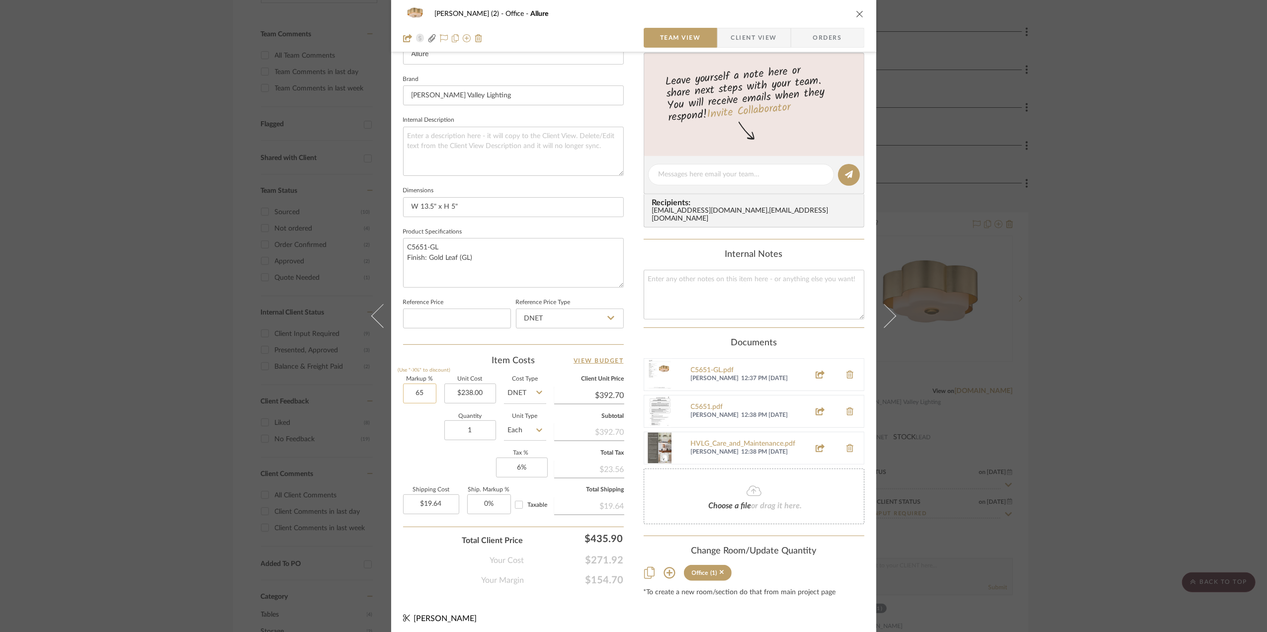
click at [426, 394] on input "65" at bounding box center [419, 394] width 33 height 20
type input "50%"
click at [1138, 434] on div "Stephanie Bergreen (2) Office Allure Team View Client View Orders 1 / 4 Team-Fa…" at bounding box center [633, 316] width 1267 height 632
type input "$357.00"
type input "$17.85"
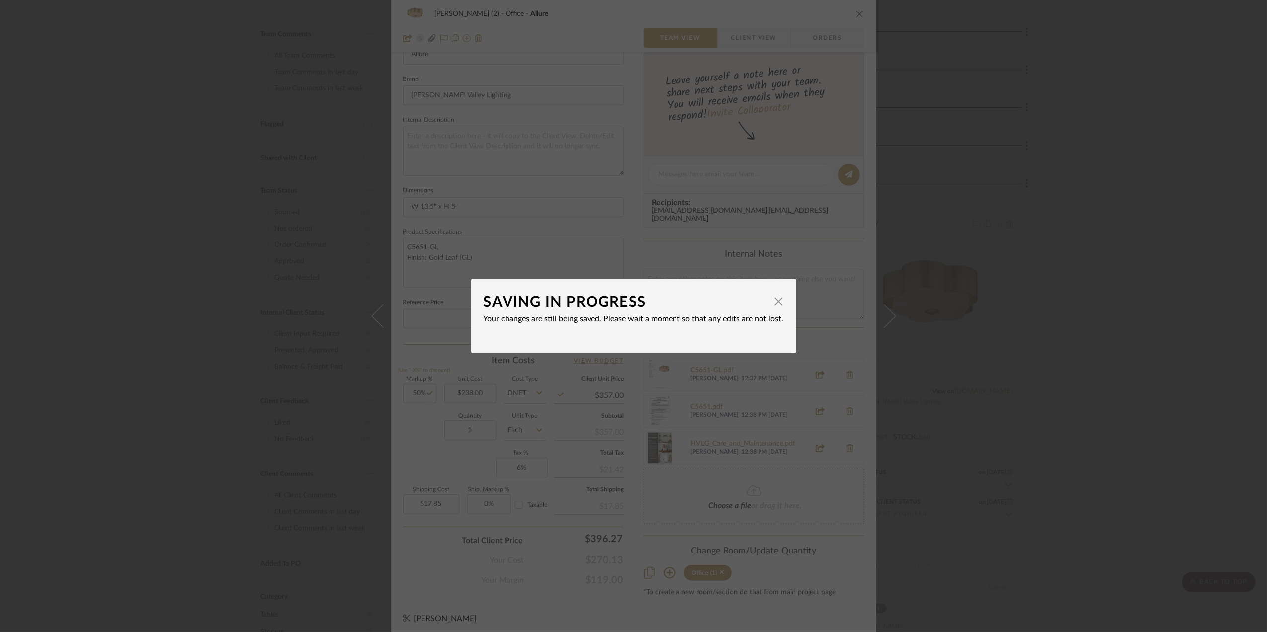
click at [1092, 413] on div "SAVING IN PROGRESS × Your changes are still being saved. Please wait a moment s…" at bounding box center [633, 316] width 1267 height 632
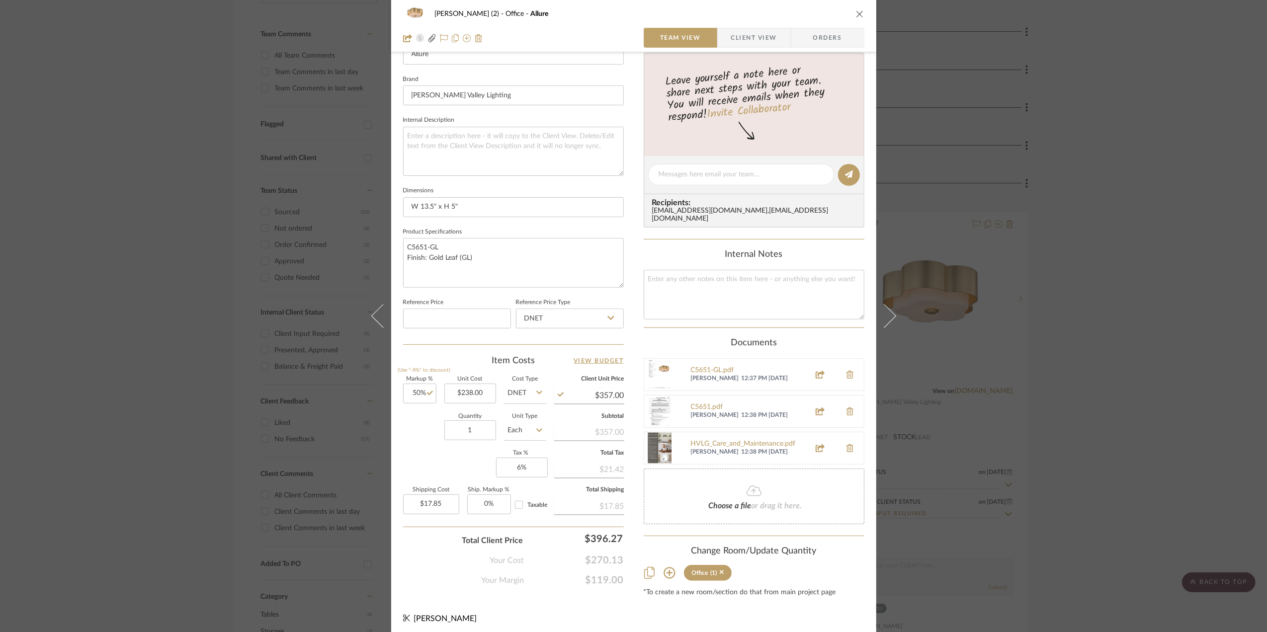
click at [1099, 405] on div "Stephanie Bergreen (2) Office Allure Team View Client View Orders 1 / 4 Team-Fa…" at bounding box center [633, 316] width 1267 height 632
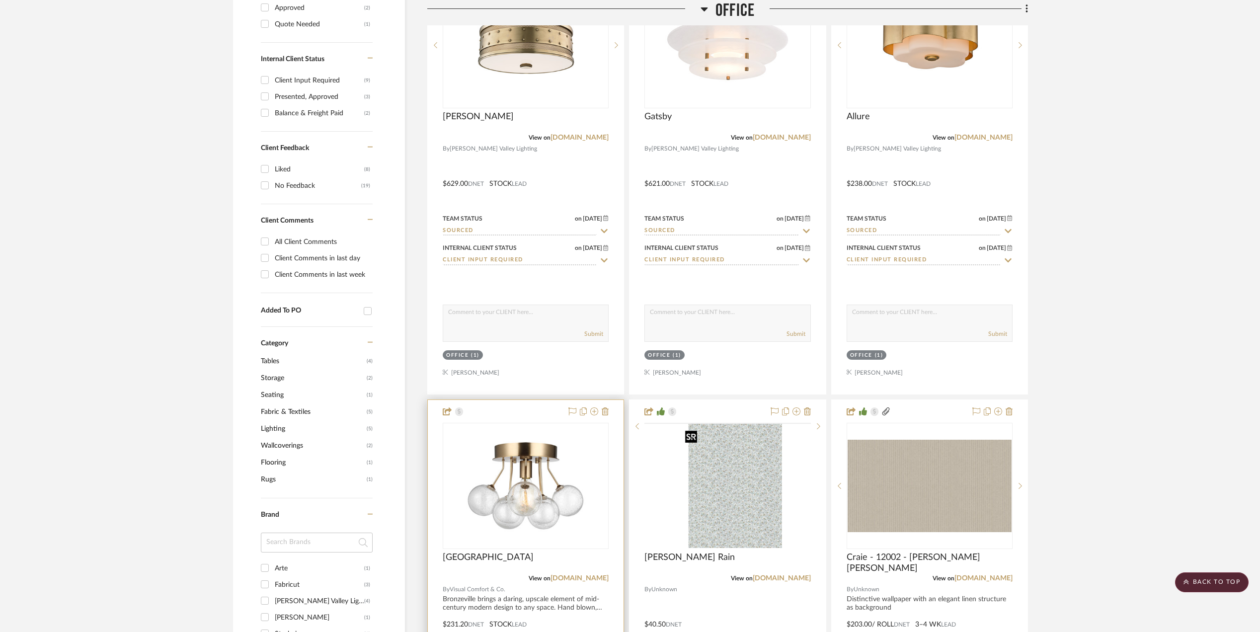
scroll to position [596, 0]
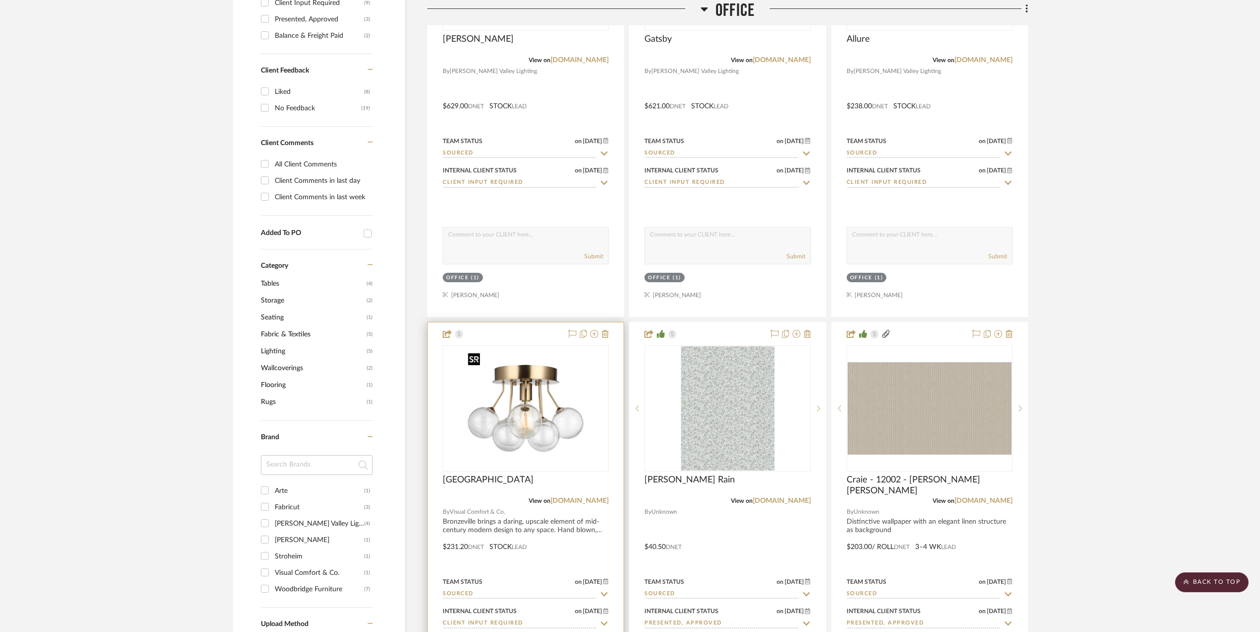
click at [0, 0] on img at bounding box center [0, 0] width 0 height 0
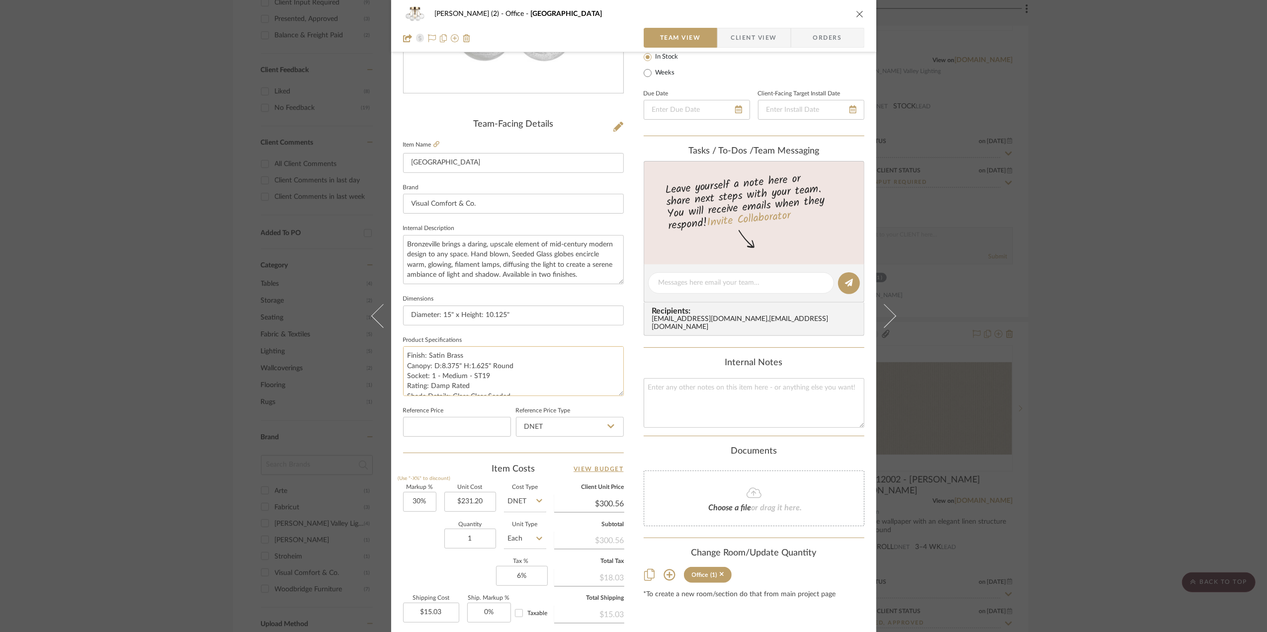
scroll to position [199, 0]
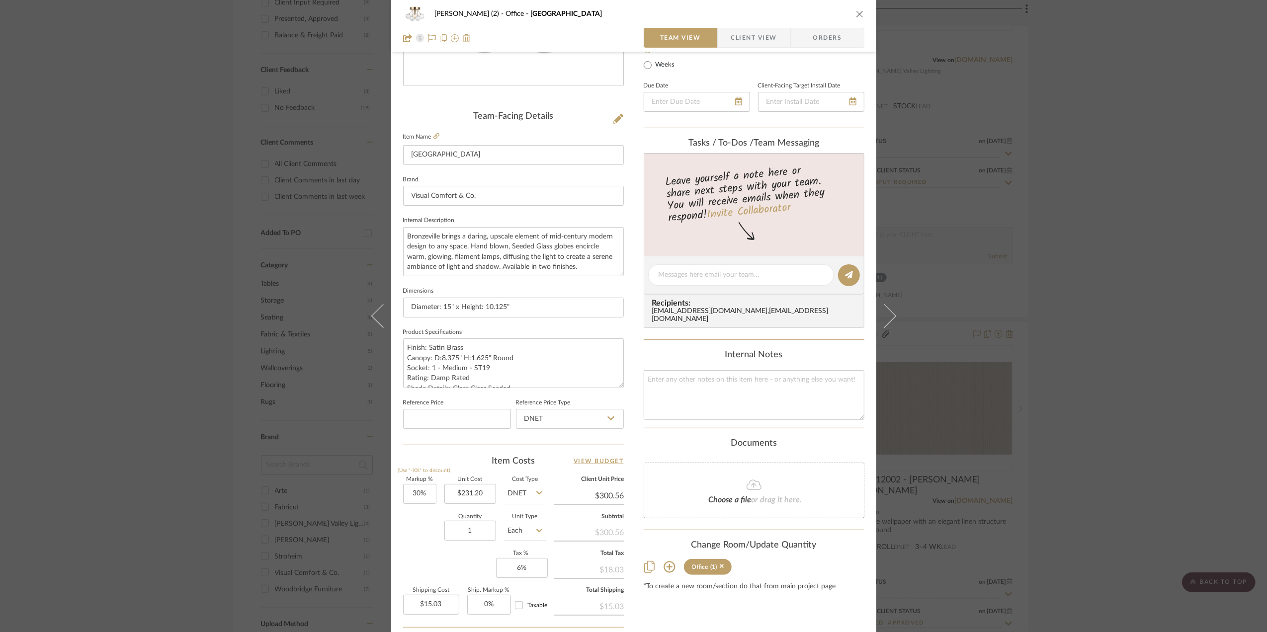
click at [1110, 338] on div "Stephanie Bergreen (2) Office Bronzeville Team View Client View Orders Team-Fac…" at bounding box center [633, 316] width 1267 height 632
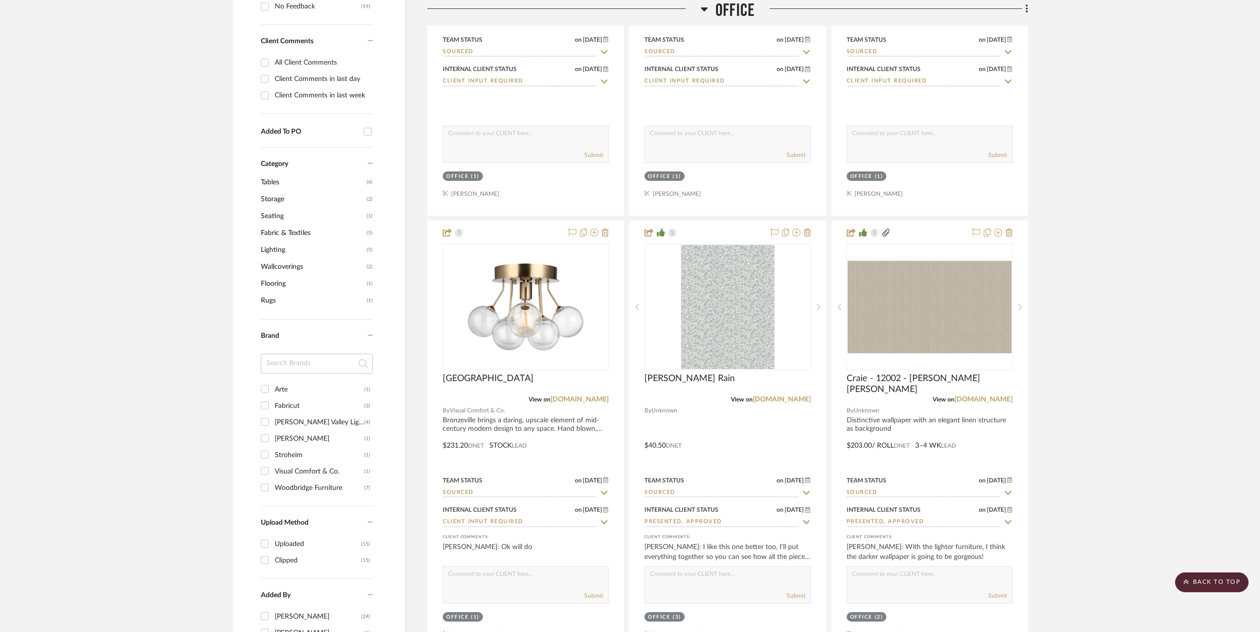
scroll to position [729, 0]
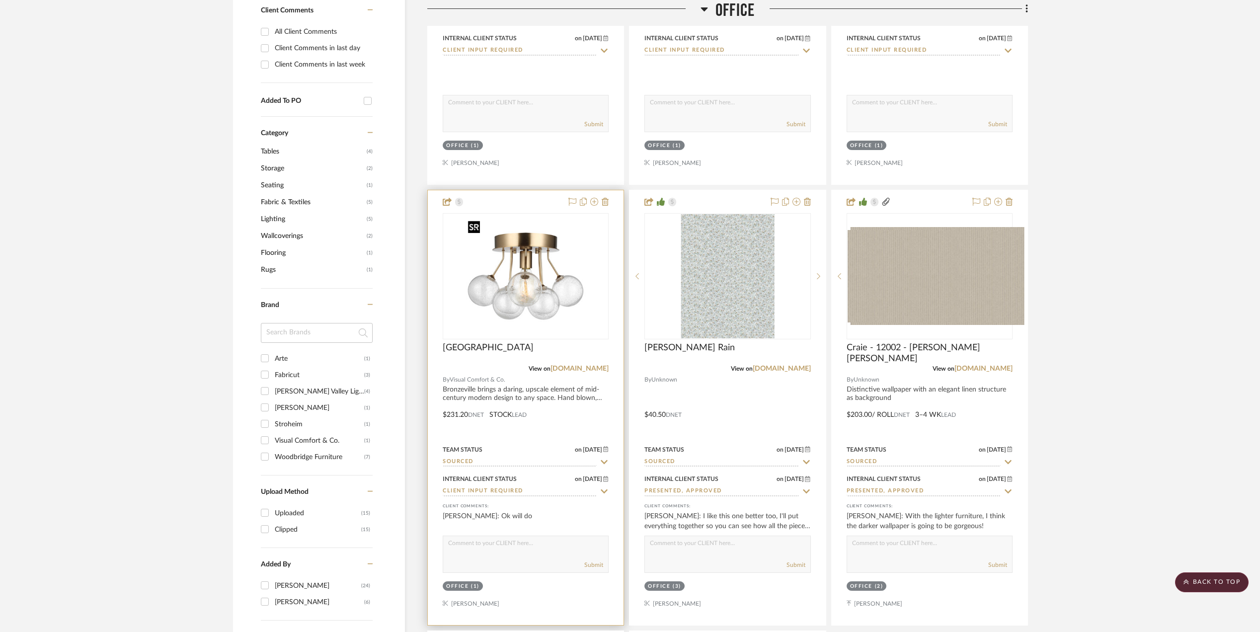
click at [524, 278] on img "0" at bounding box center [526, 276] width 124 height 124
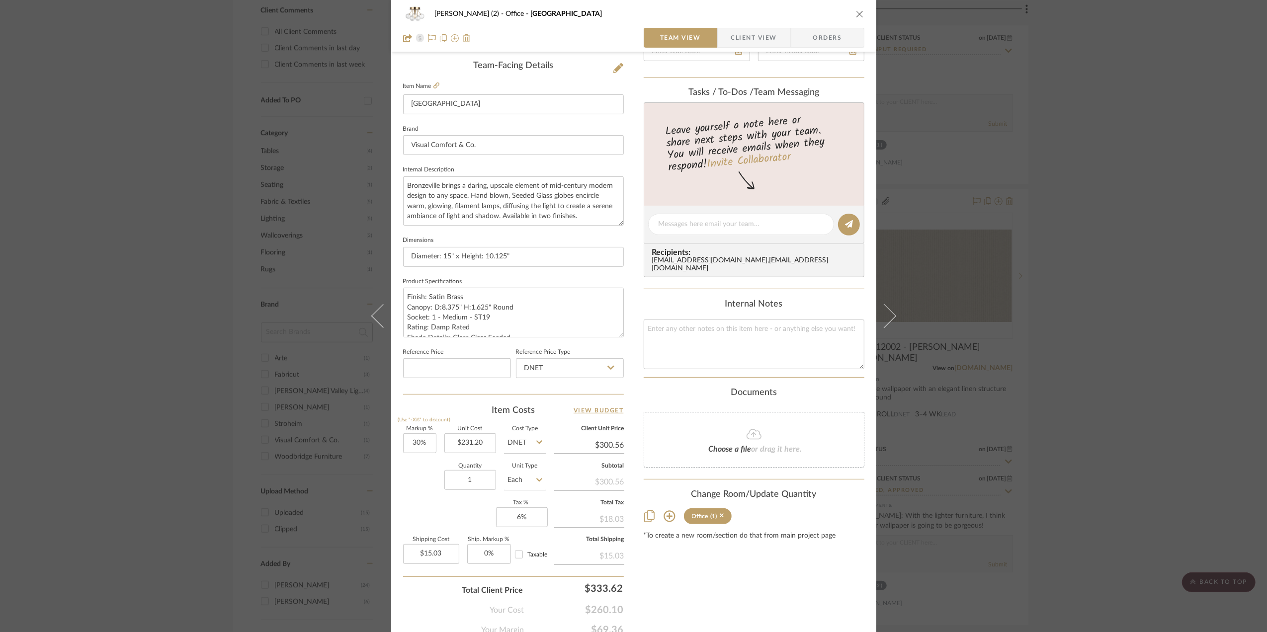
scroll to position [295, 0]
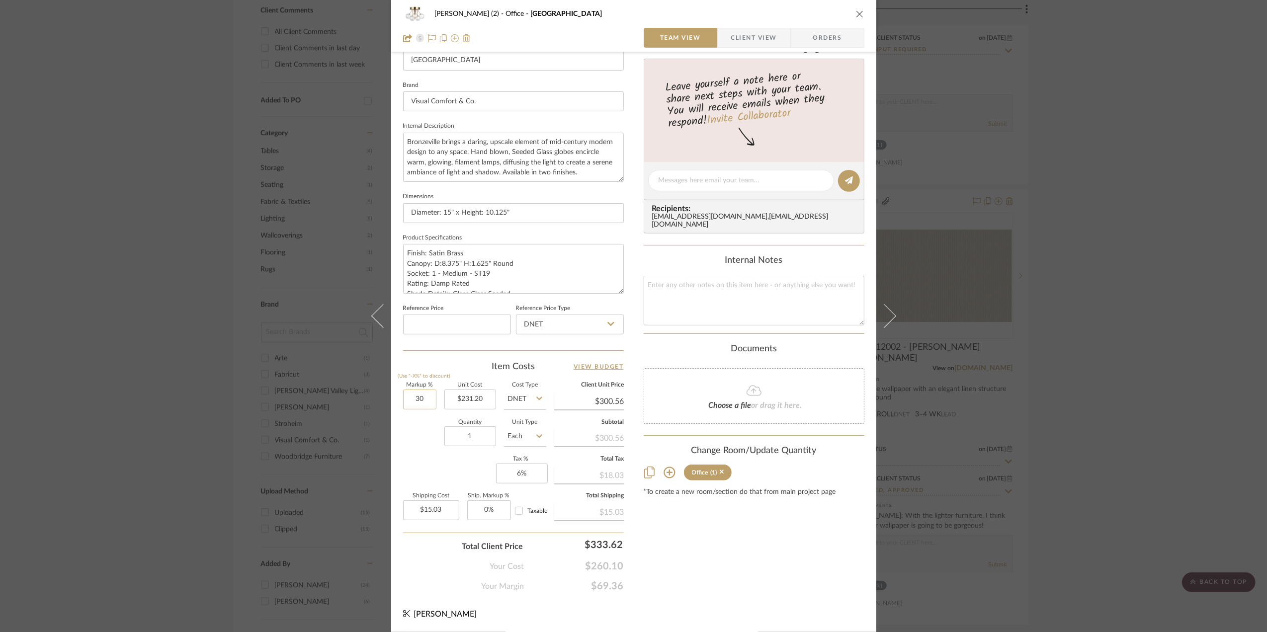
click at [420, 399] on input "30" at bounding box center [419, 400] width 33 height 20
type input "25%"
click at [428, 446] on div "Quantity 1 Unit Type Each" at bounding box center [474, 437] width 143 height 35
type input "$289.00"
type input "$14.45"
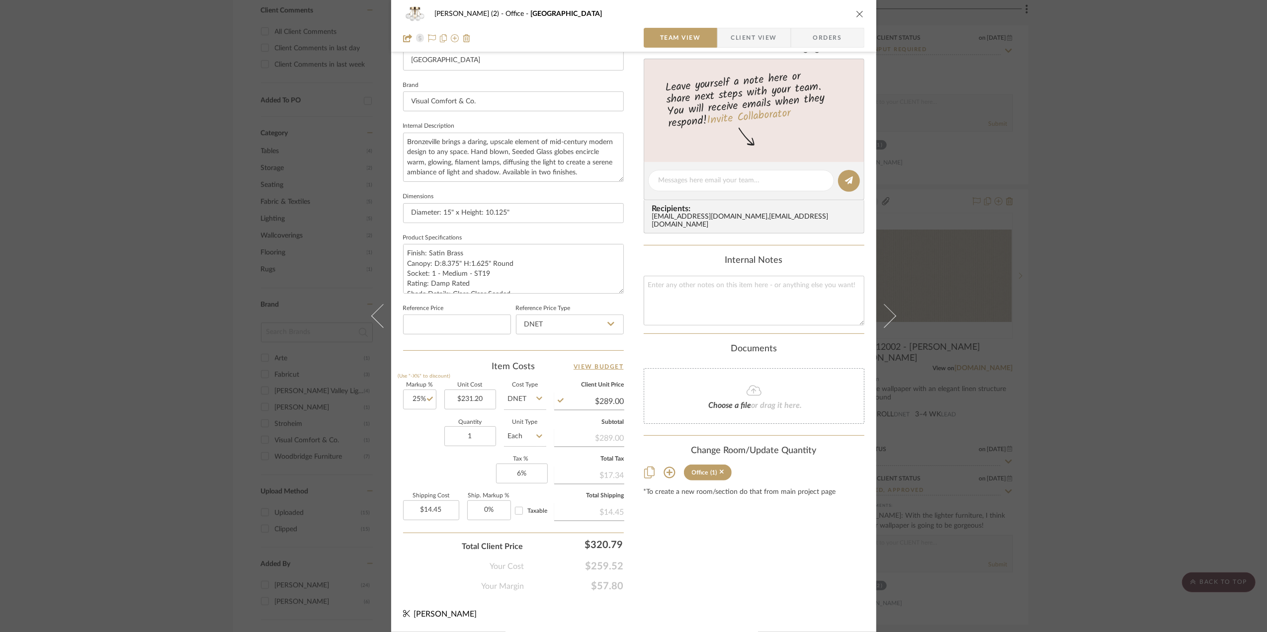
click at [1139, 411] on div "Stephanie Bergreen (2) Office Bronzeville Team View Client View Orders Team-Fac…" at bounding box center [633, 316] width 1267 height 632
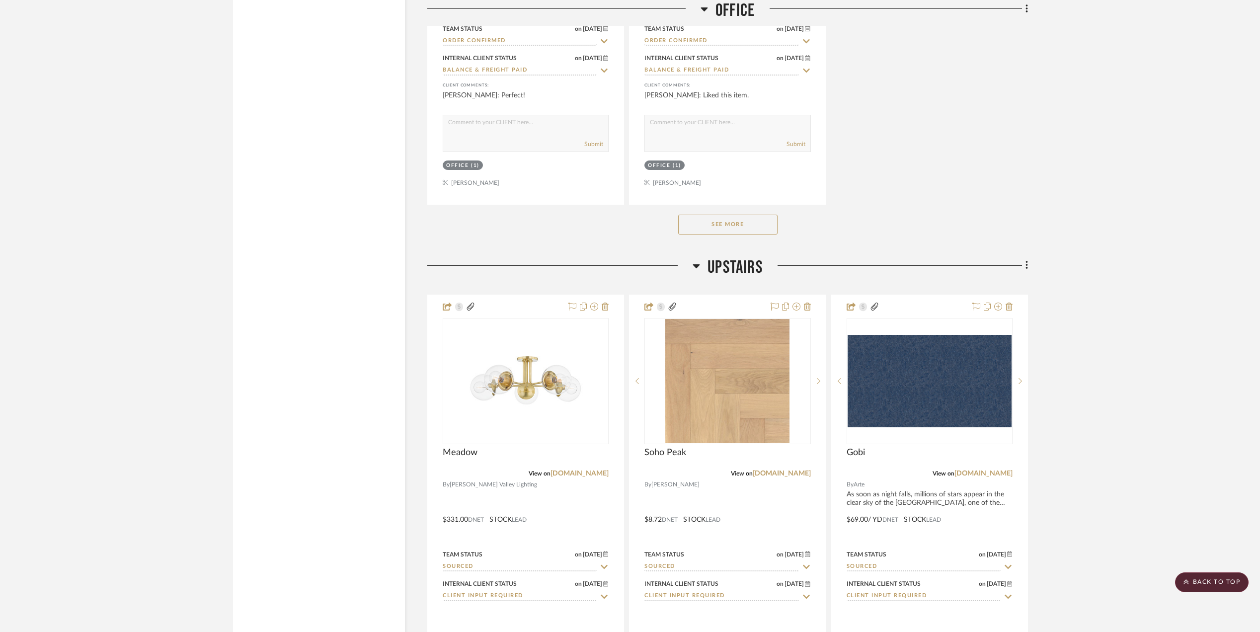
scroll to position [1921, 0]
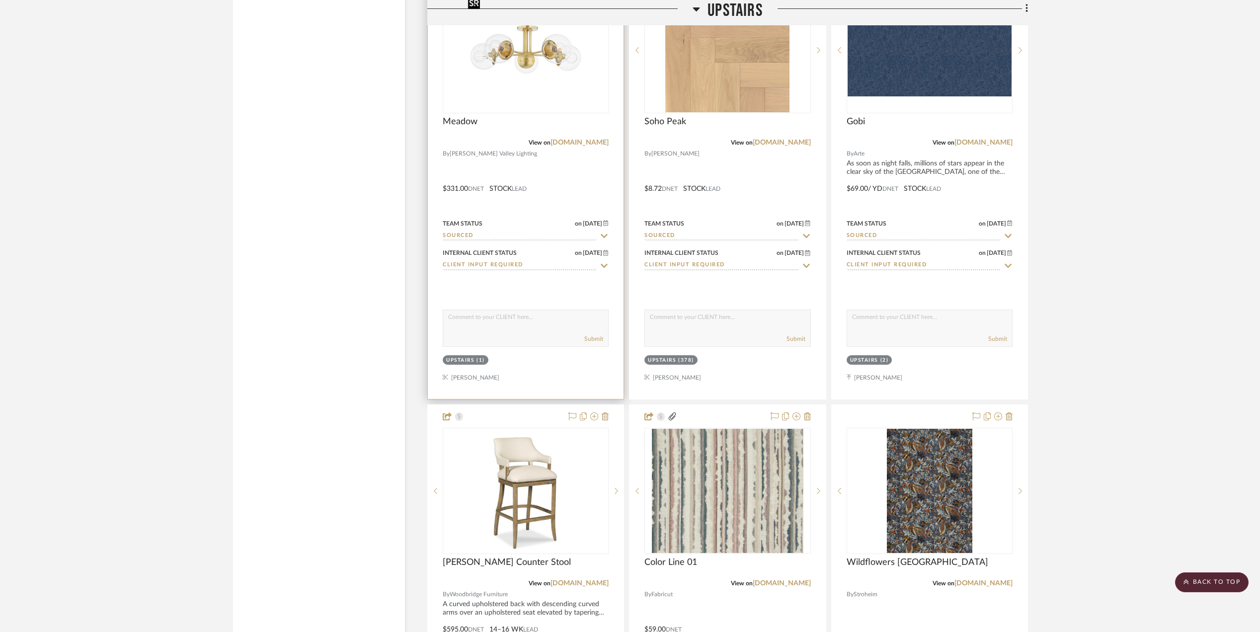
click at [0, 0] on img at bounding box center [0, 0] width 0 height 0
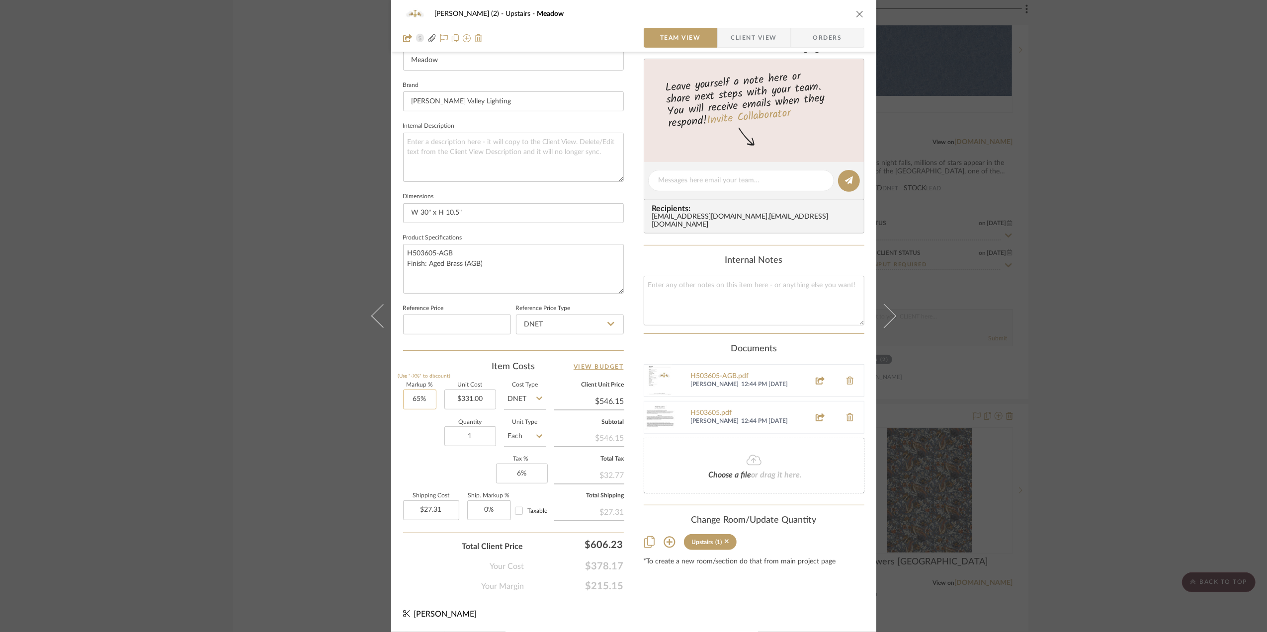
scroll to position [295, 0]
type input "50%"
click at [416, 443] on div "Quantity 1 Unit Type Each" at bounding box center [474, 437] width 143 height 35
type input "$496.50"
type input "$24.83"
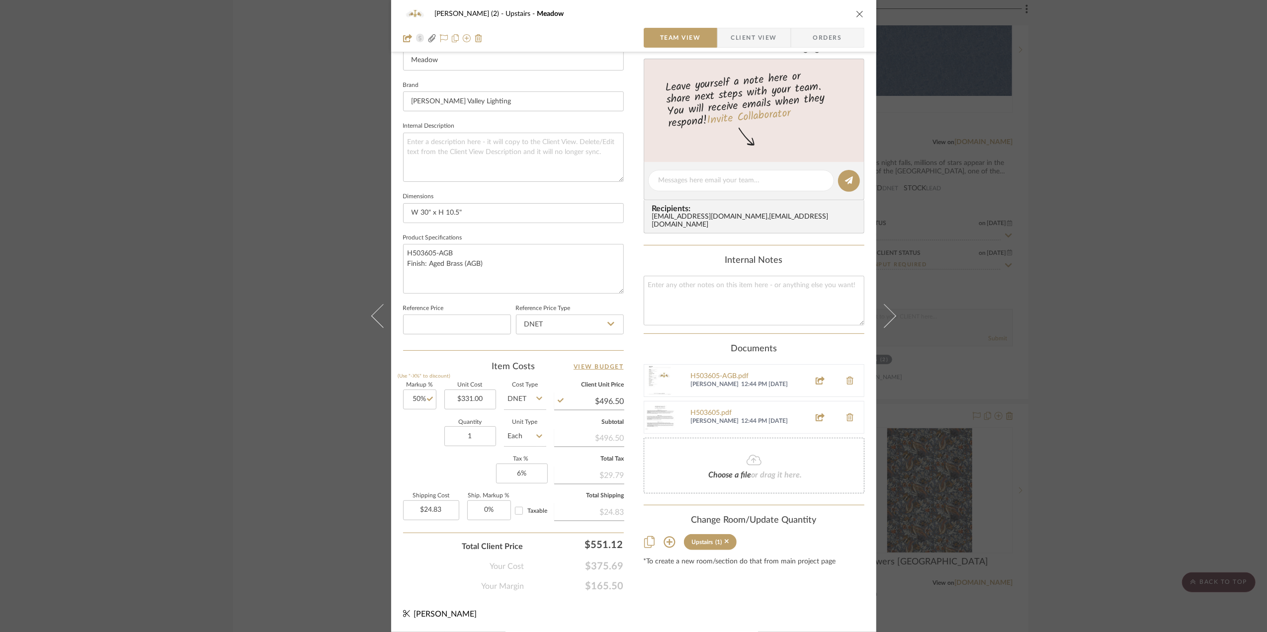
click at [1122, 411] on div "Stephanie Bergreen (2) Upstairs Meadow Team View Client View Orders Team-Facing…" at bounding box center [633, 316] width 1267 height 632
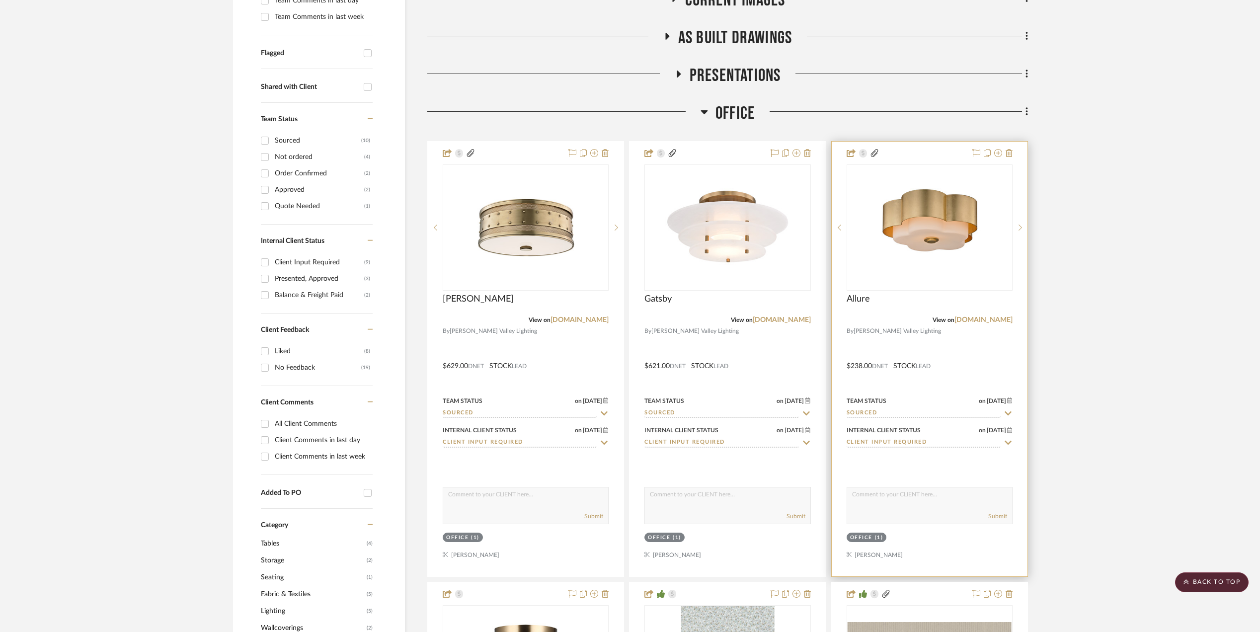
scroll to position [0, 0]
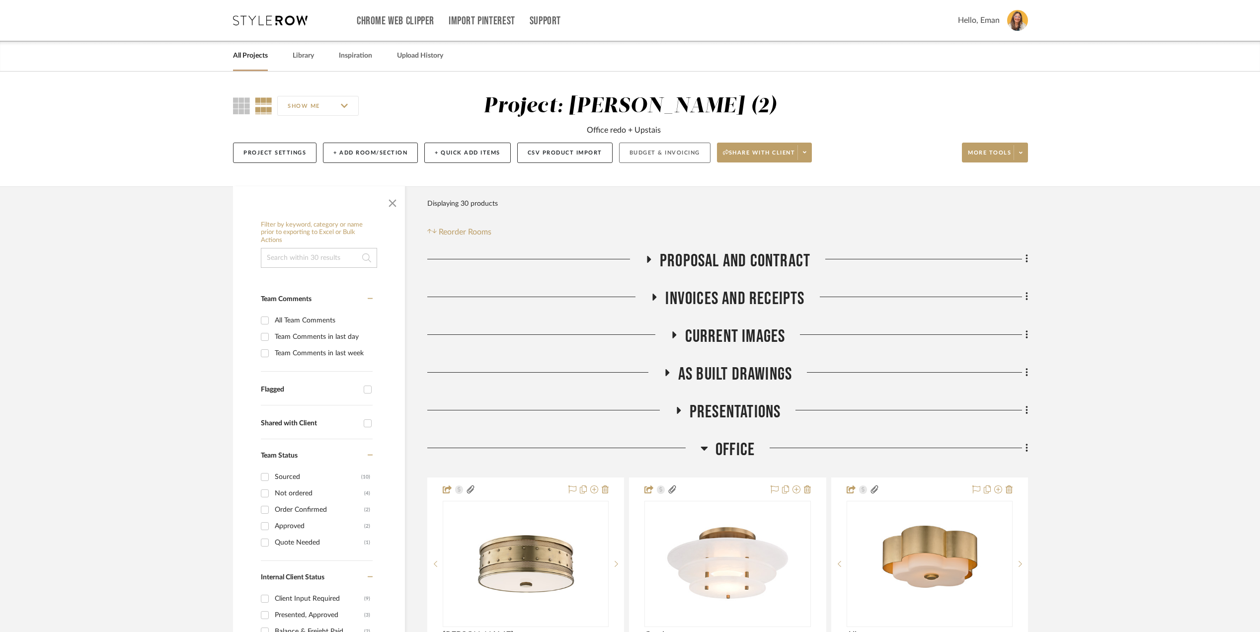
click at [670, 153] on button "Budget & Invoicing" at bounding box center [664, 153] width 91 height 20
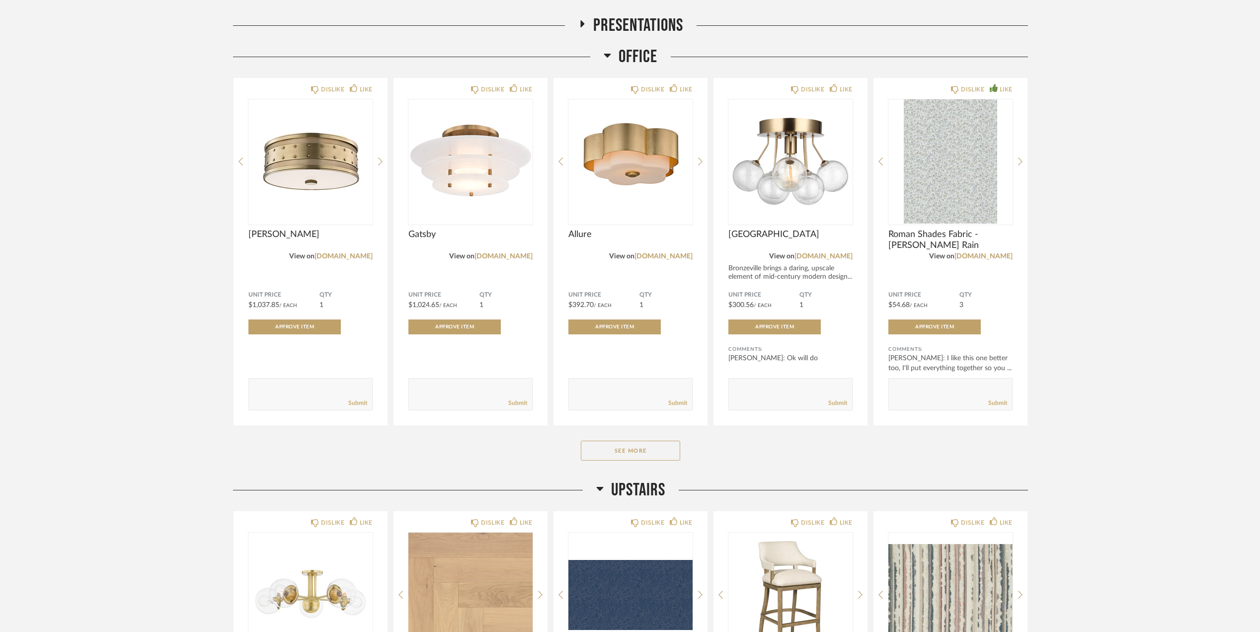
scroll to position [199, 0]
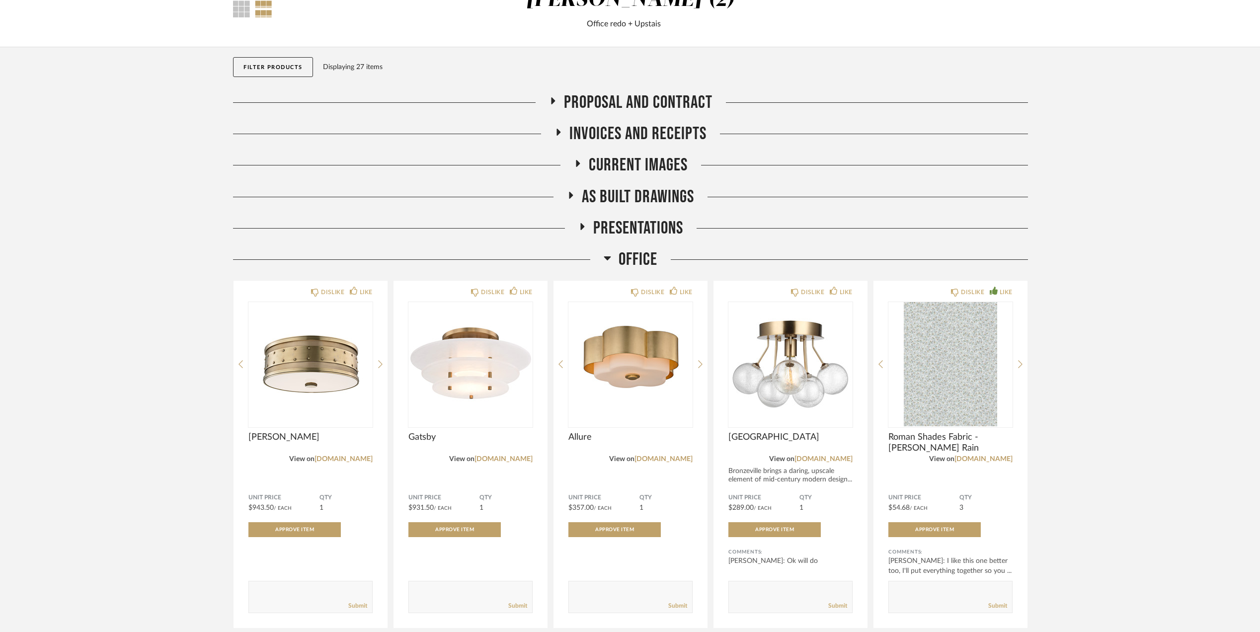
scroll to position [66, 0]
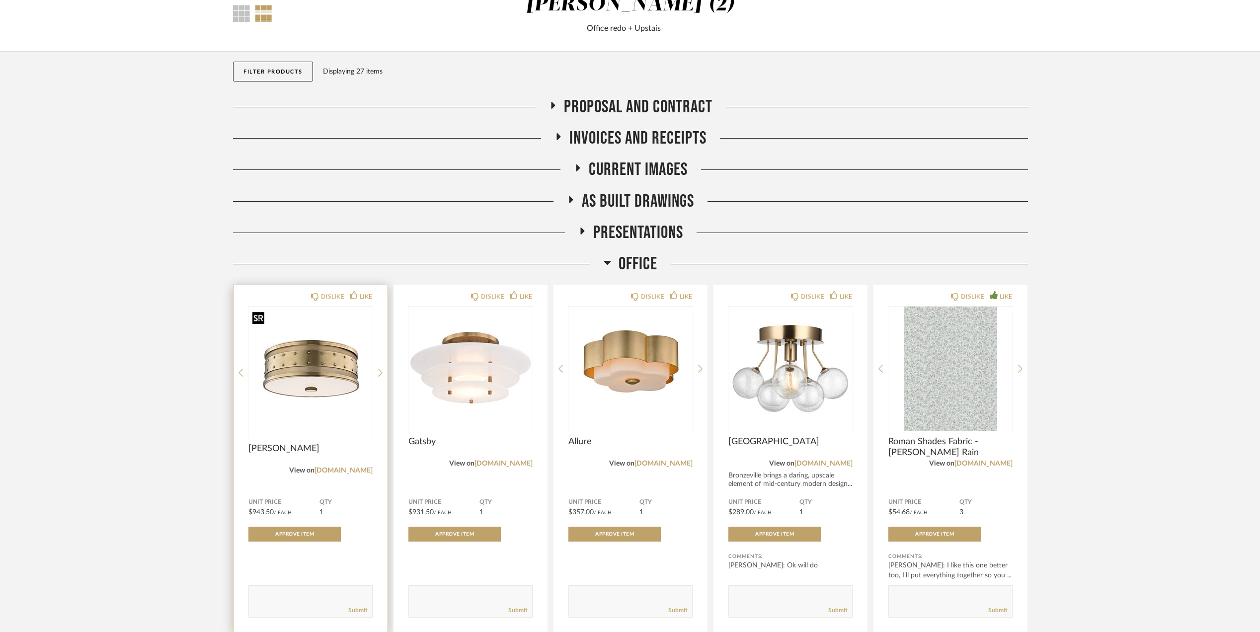
click at [0, 0] on img at bounding box center [0, 0] width 0 height 0
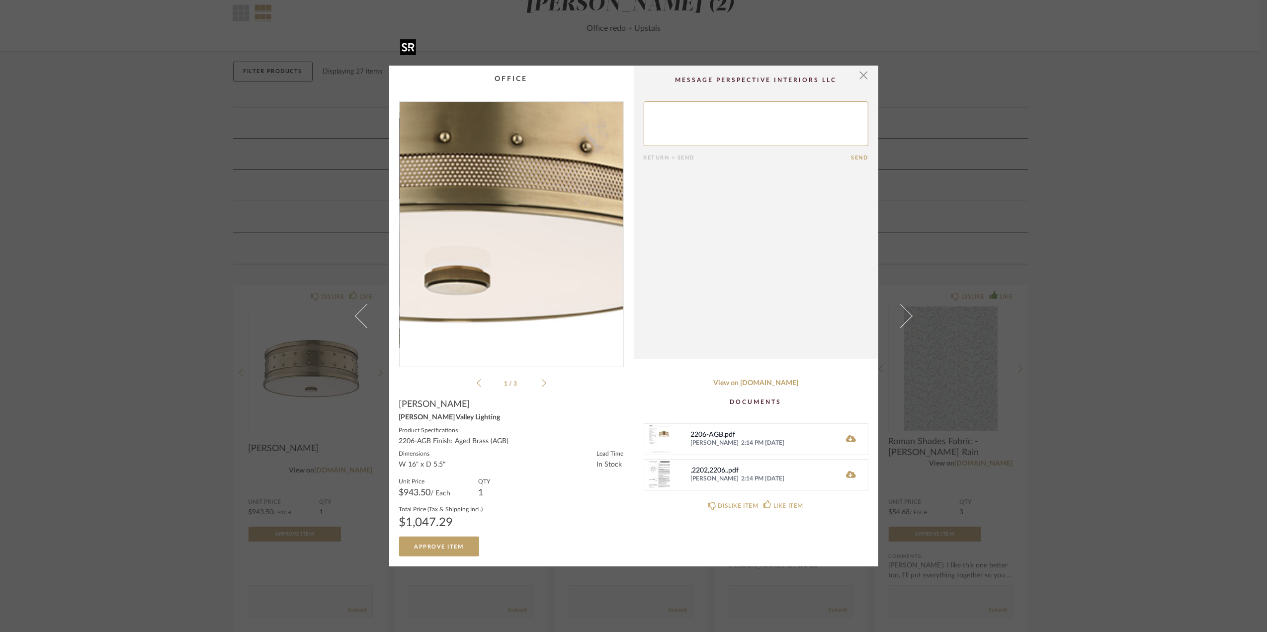
click at [526, 249] on img "0" at bounding box center [512, 230] width 224 height 257
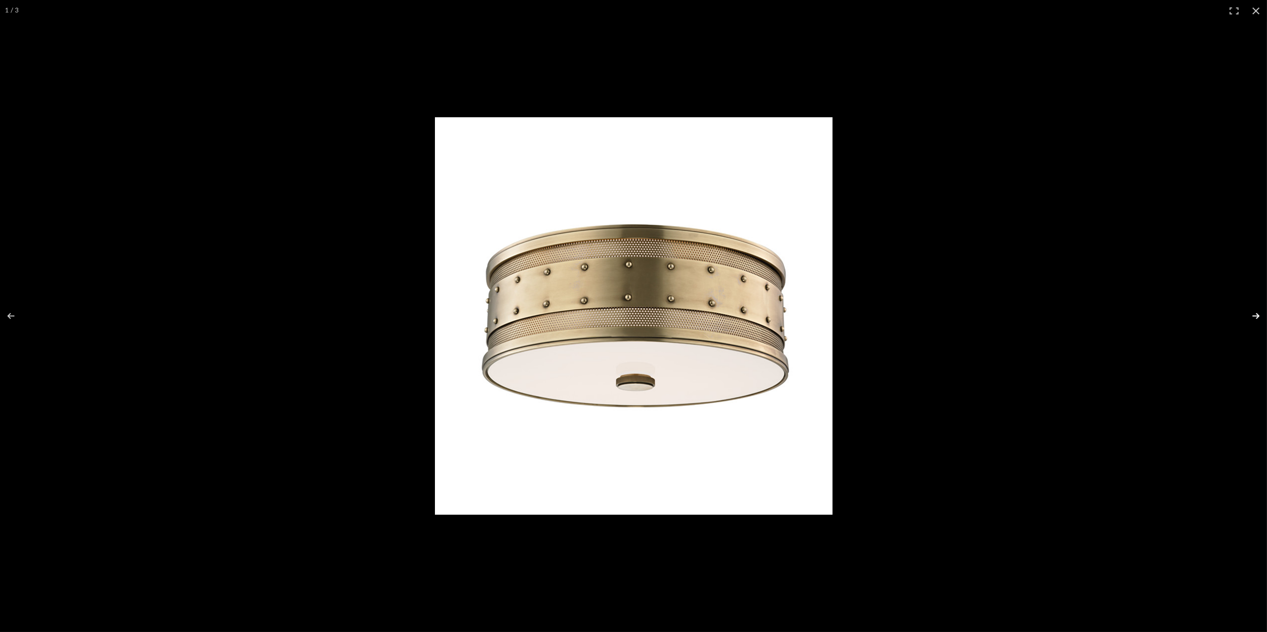
click at [1256, 313] on button at bounding box center [1249, 316] width 35 height 50
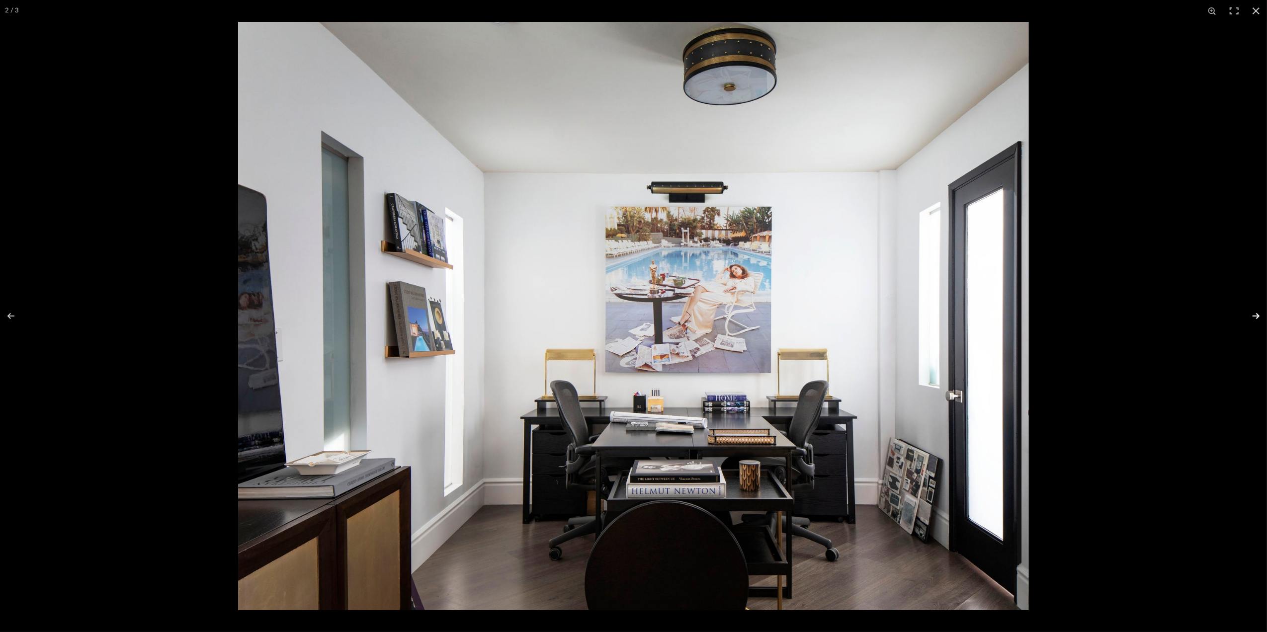
click at [1254, 313] on button at bounding box center [1249, 316] width 35 height 50
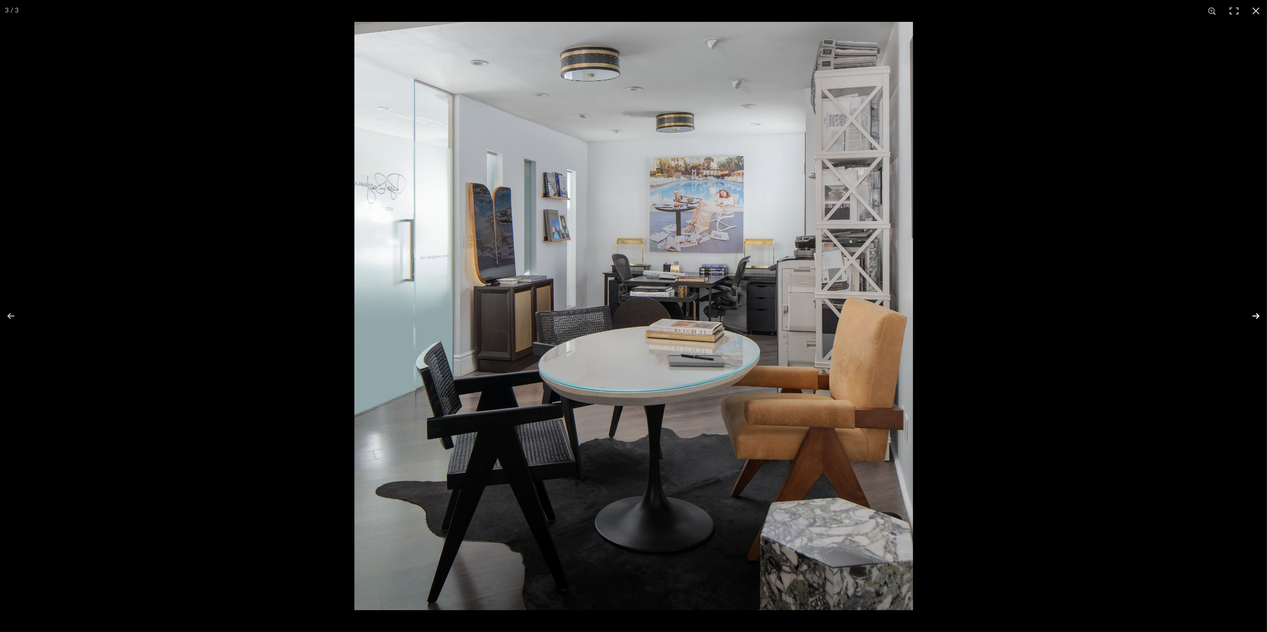
click at [1251, 313] on button at bounding box center [1249, 316] width 35 height 50
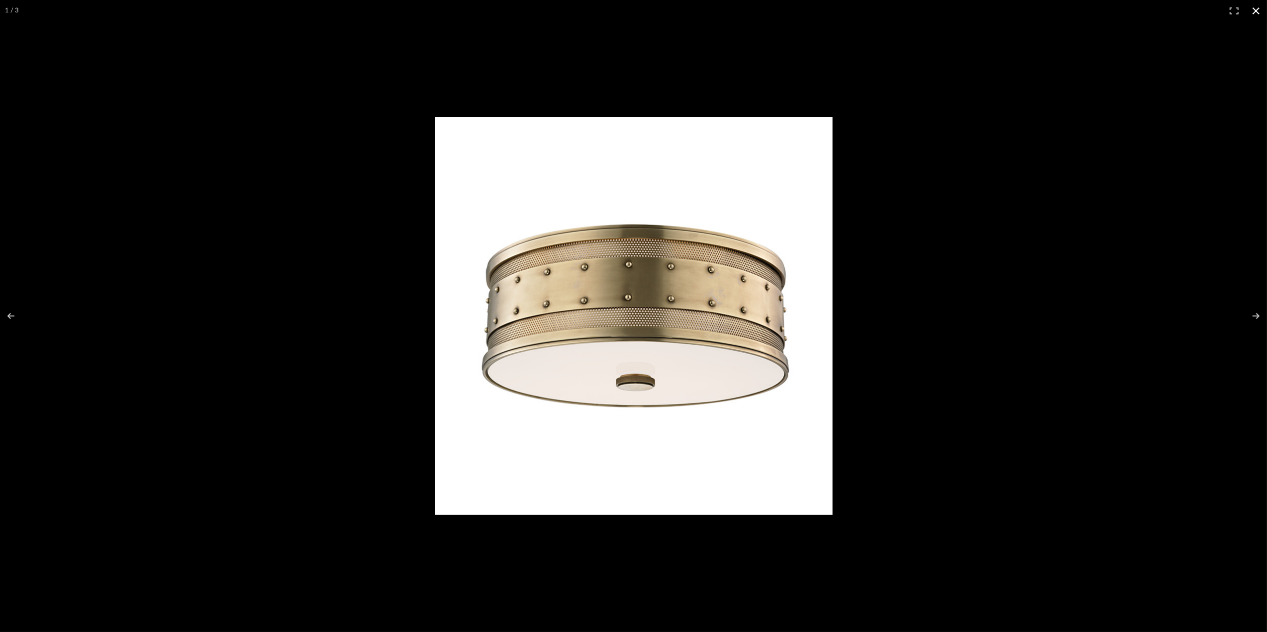
click at [1262, 16] on button at bounding box center [1256, 11] width 22 height 22
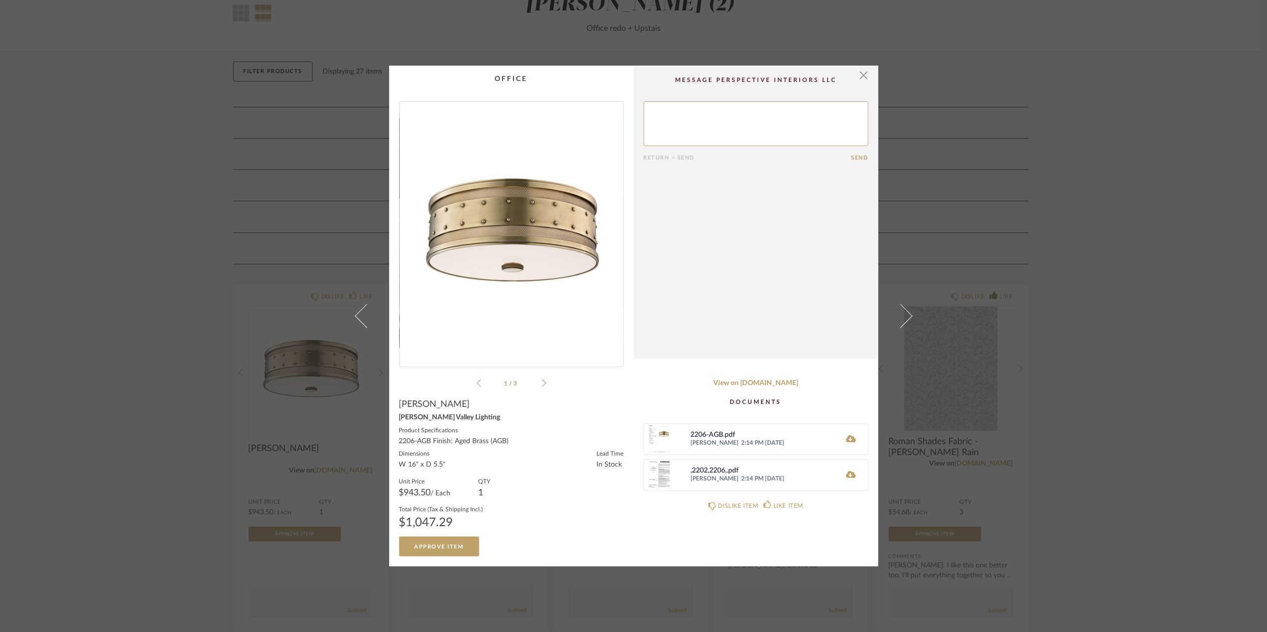
click at [1120, 283] on div "× 1 / 3 Return = Send Send [PERSON_NAME][GEOGRAPHIC_DATA] Lighting Product Spec…" at bounding box center [633, 316] width 1267 height 632
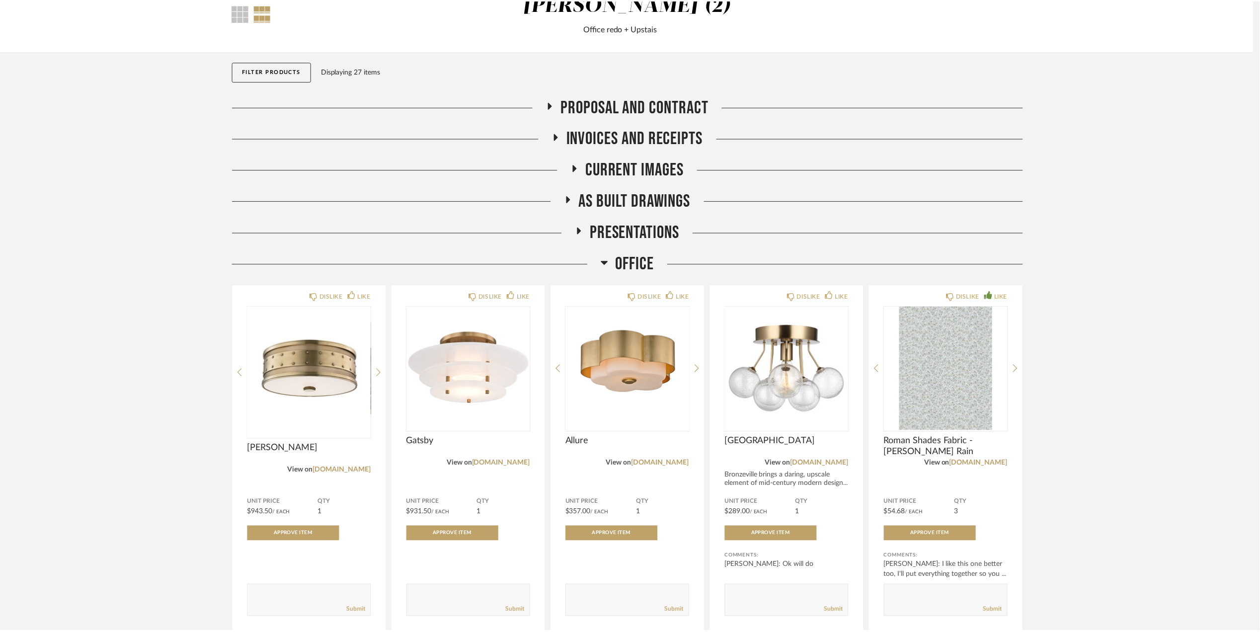
scroll to position [66, 0]
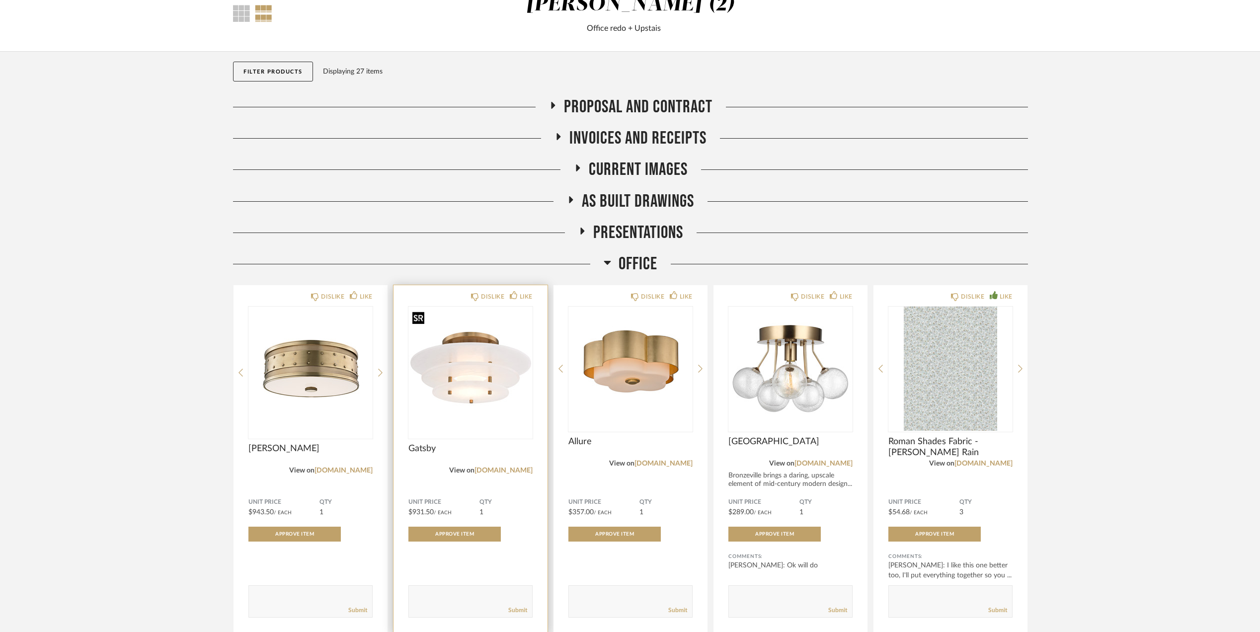
click at [0, 0] on img at bounding box center [0, 0] width 0 height 0
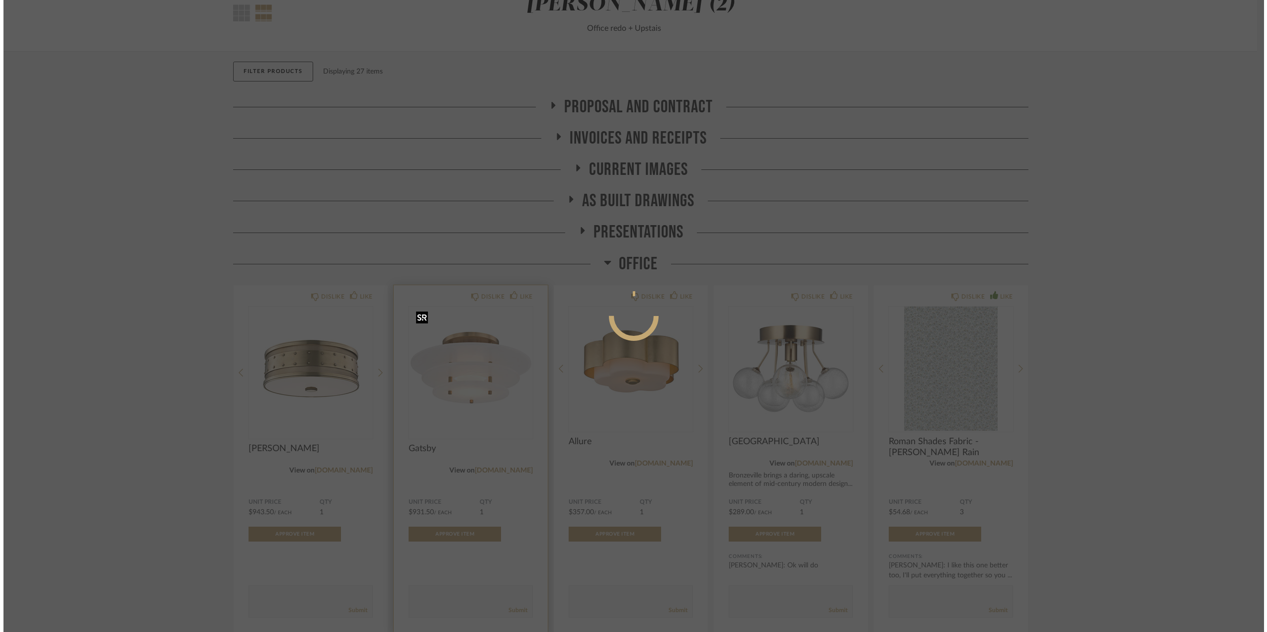
scroll to position [0, 0]
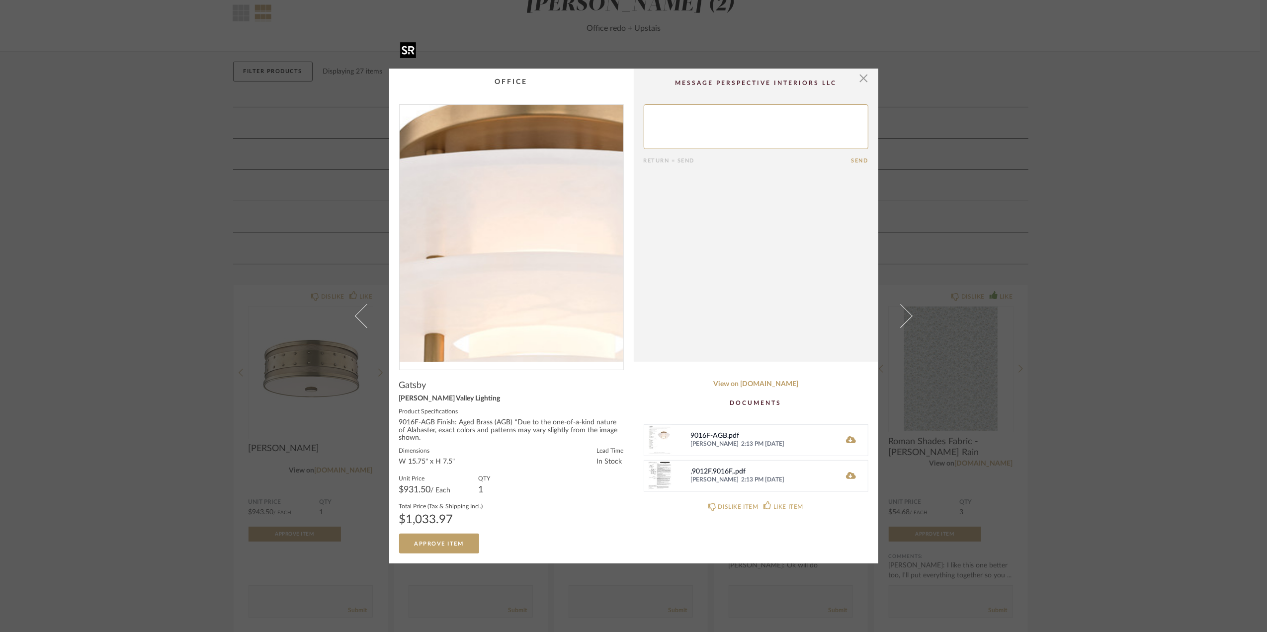
click at [497, 214] on img "0" at bounding box center [512, 233] width 224 height 257
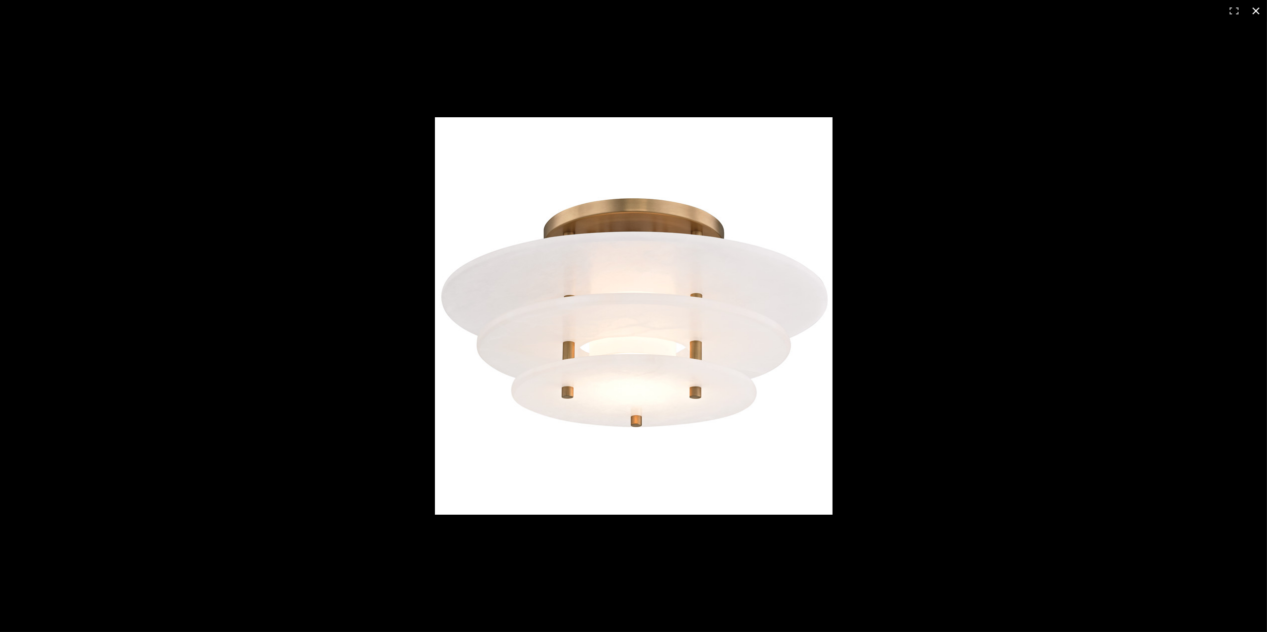
click at [1225, 276] on div at bounding box center [863, 330] width 856 height 427
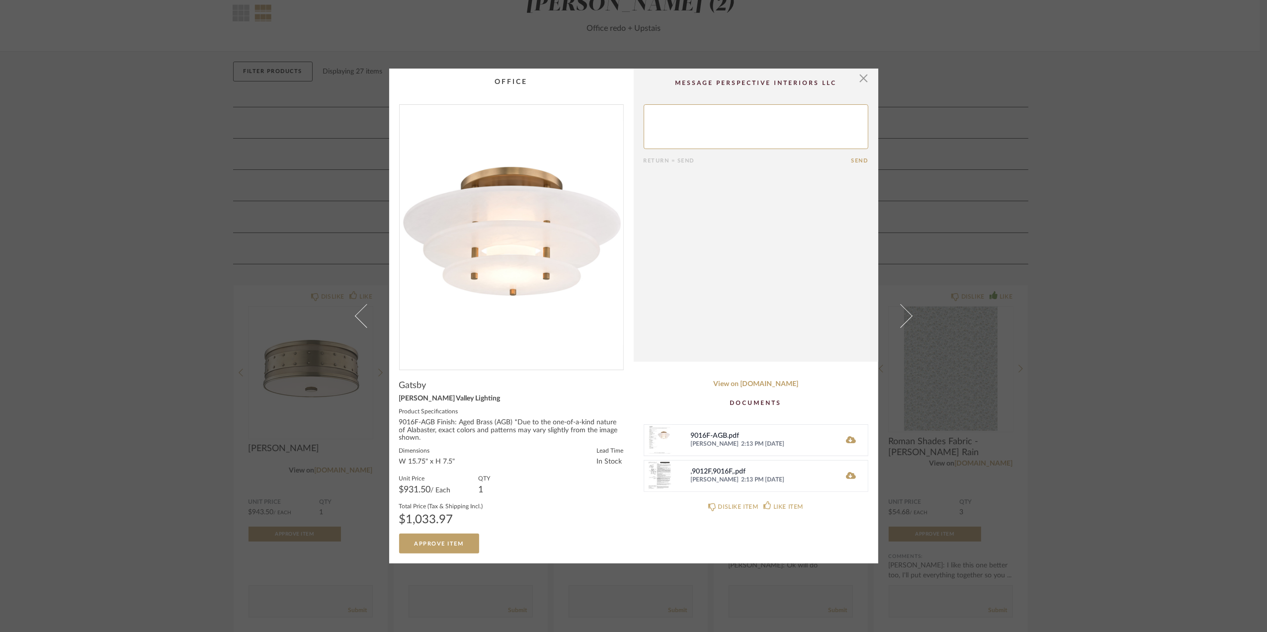
click at [1082, 283] on div "× Return = Send Send Gatsby [PERSON_NAME] Valley Lighting Product Specification…" at bounding box center [633, 316] width 1267 height 632
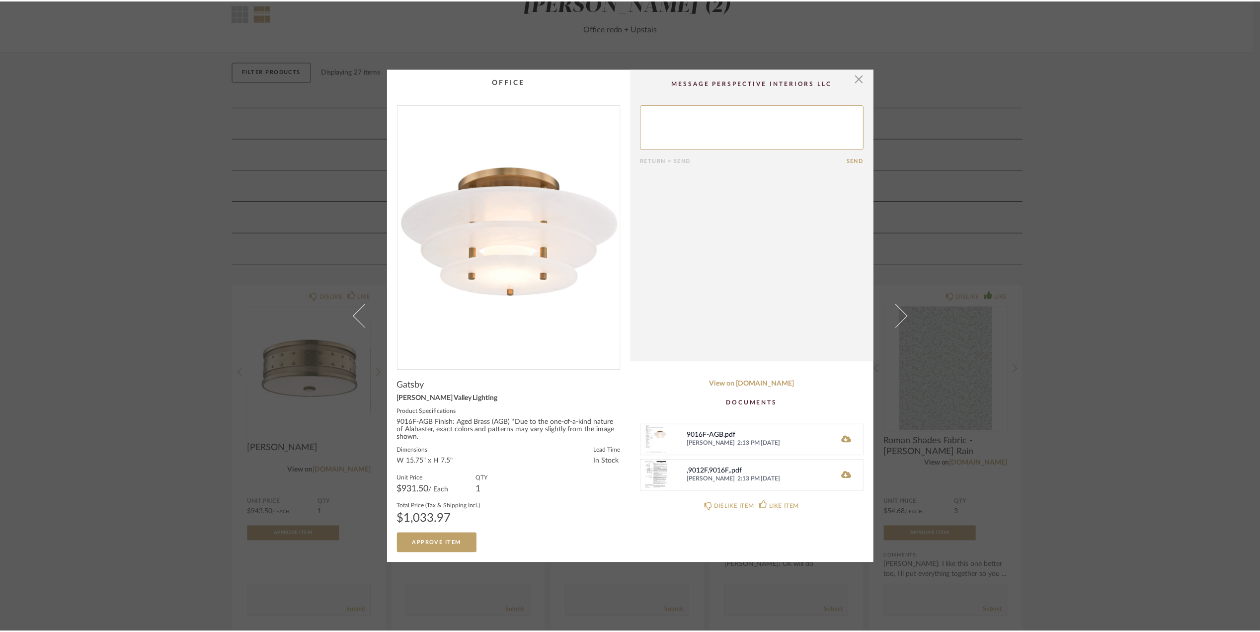
scroll to position [66, 0]
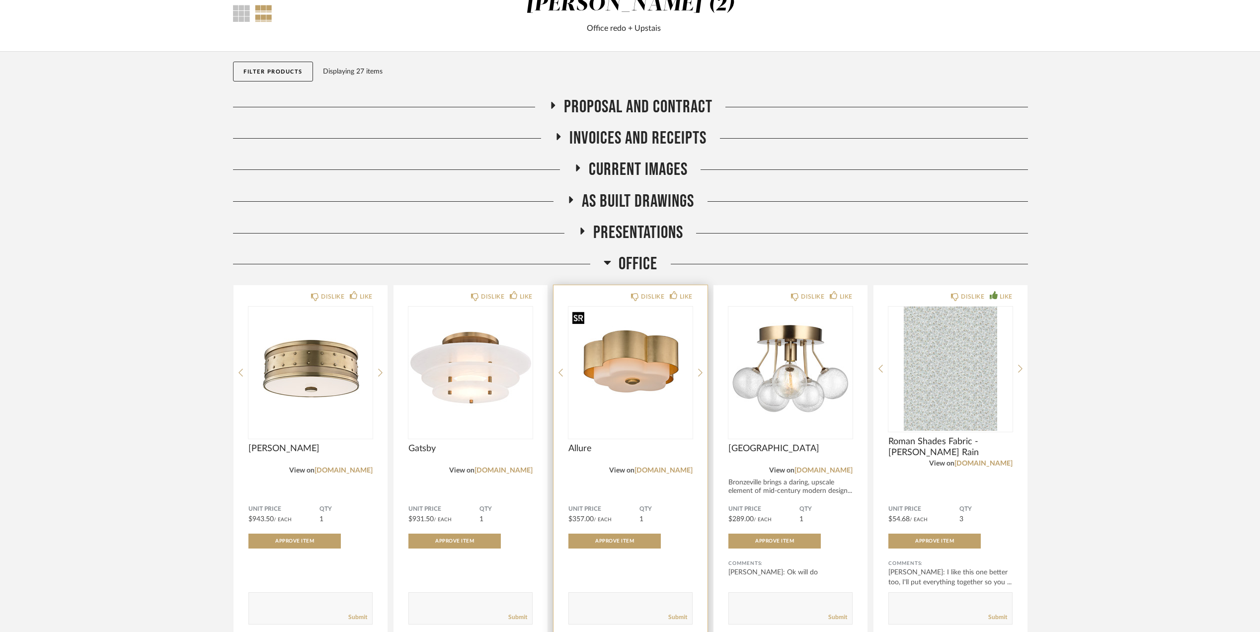
click at [0, 0] on img at bounding box center [0, 0] width 0 height 0
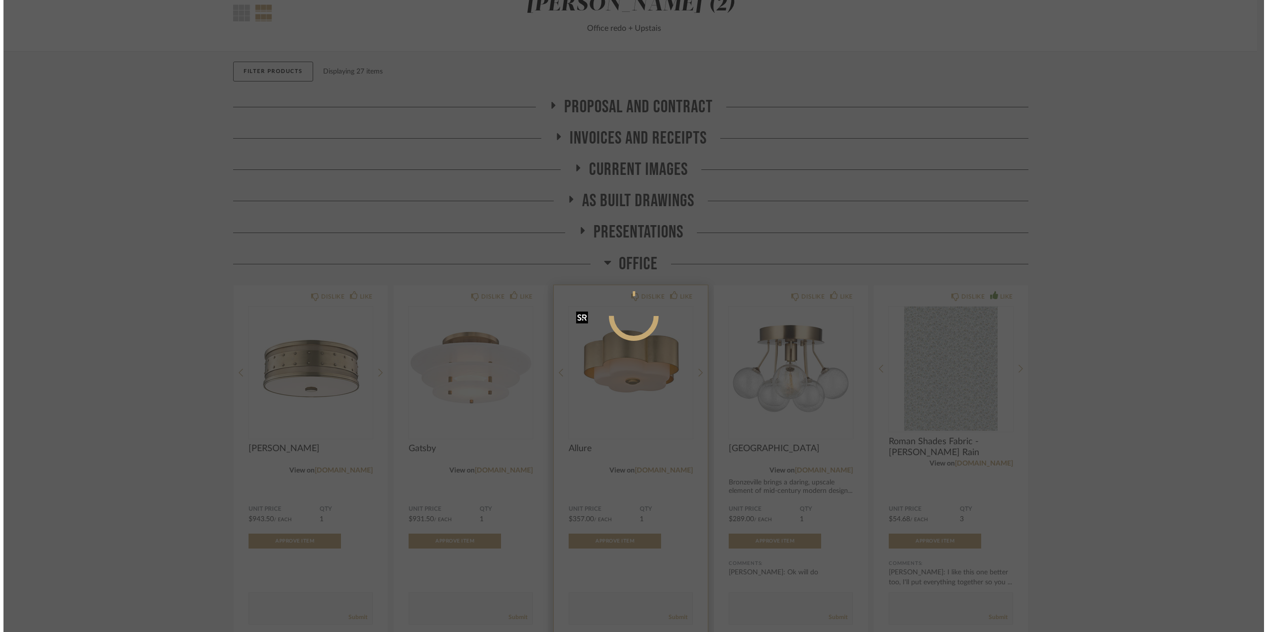
scroll to position [0, 0]
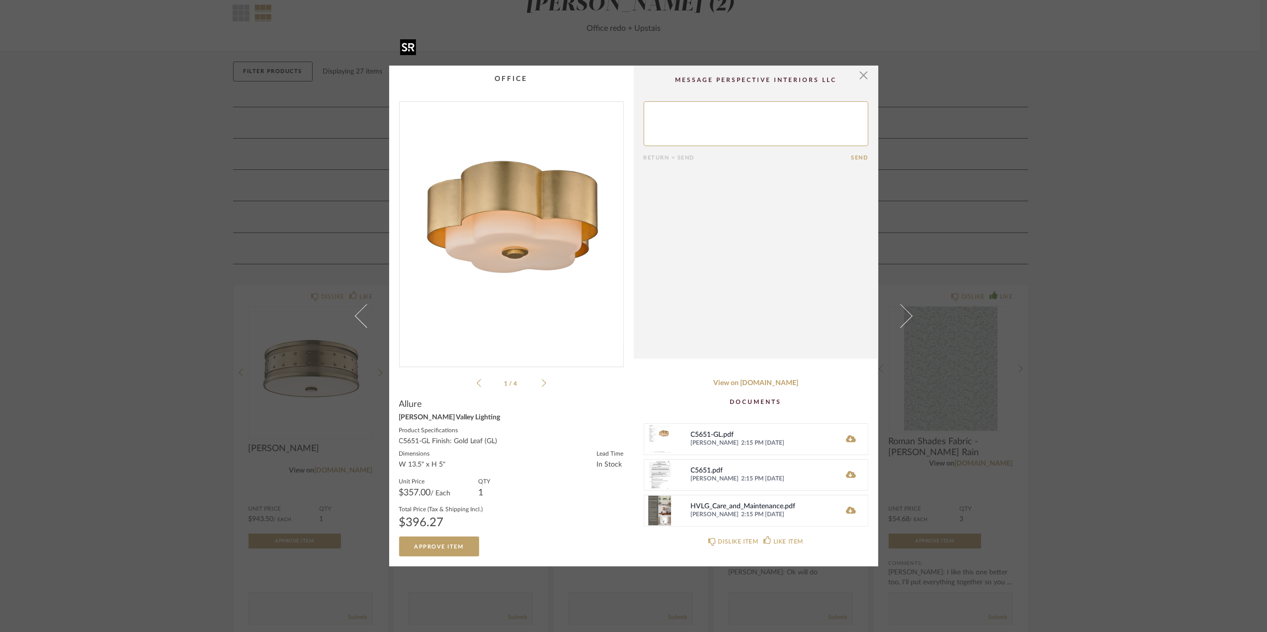
click at [508, 253] on img "0" at bounding box center [512, 230] width 224 height 257
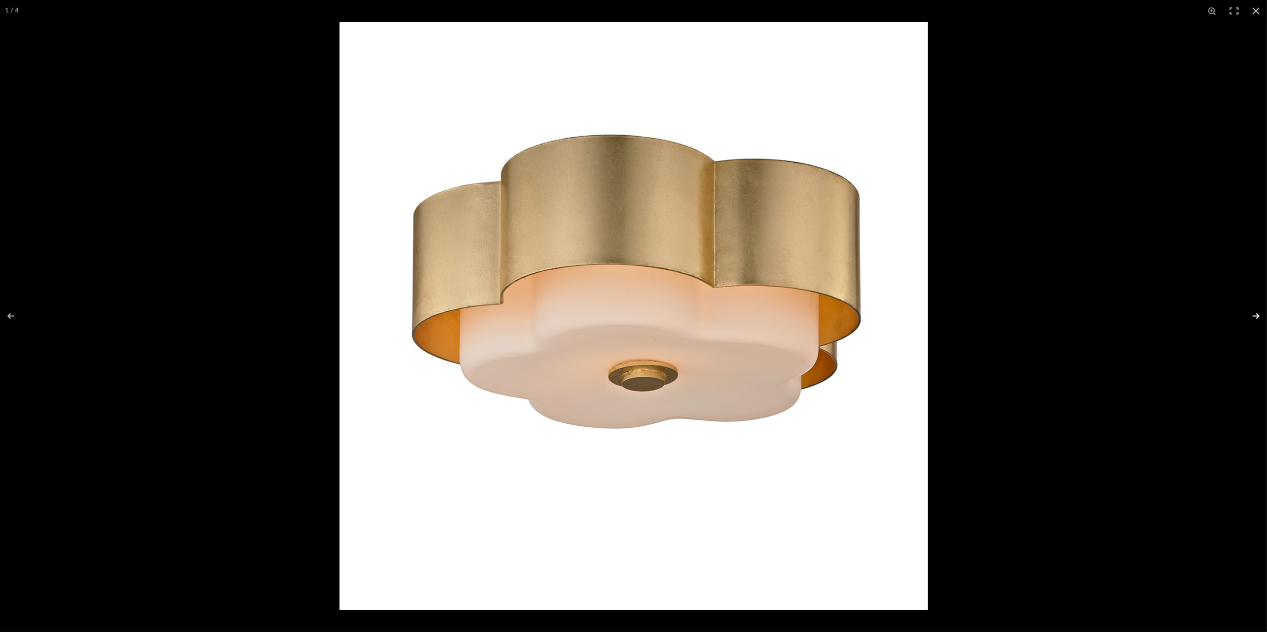
click at [1256, 311] on button at bounding box center [1249, 316] width 35 height 50
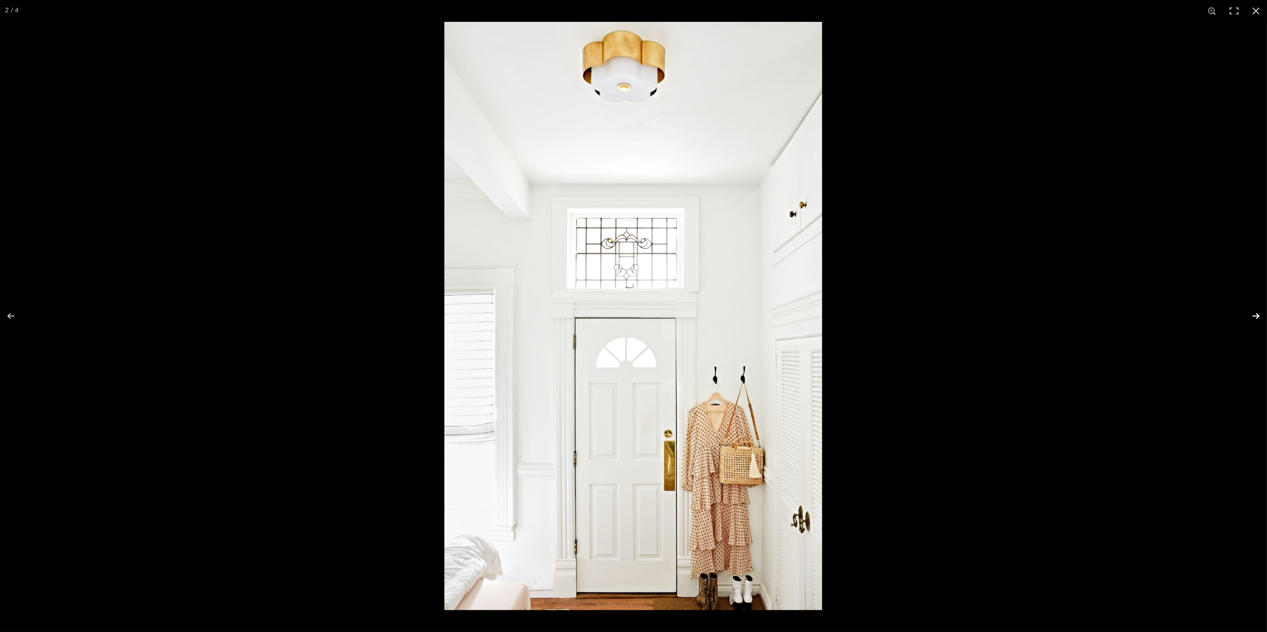
click at [1252, 315] on button at bounding box center [1249, 316] width 35 height 50
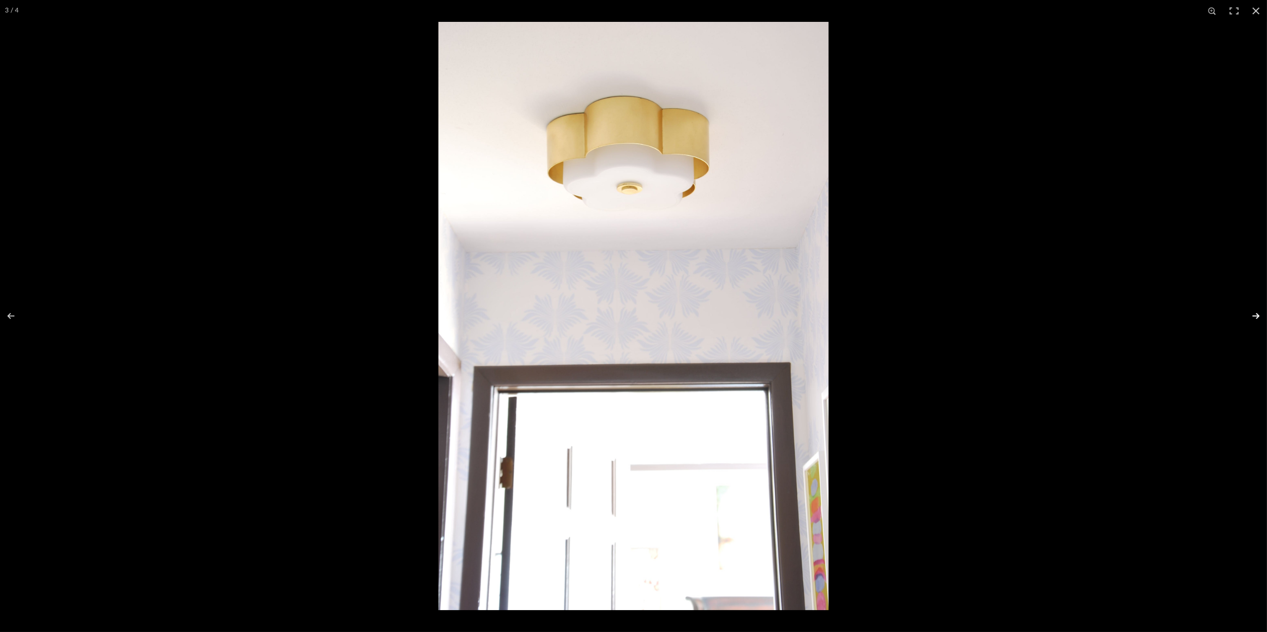
click at [1244, 315] on button at bounding box center [1249, 316] width 35 height 50
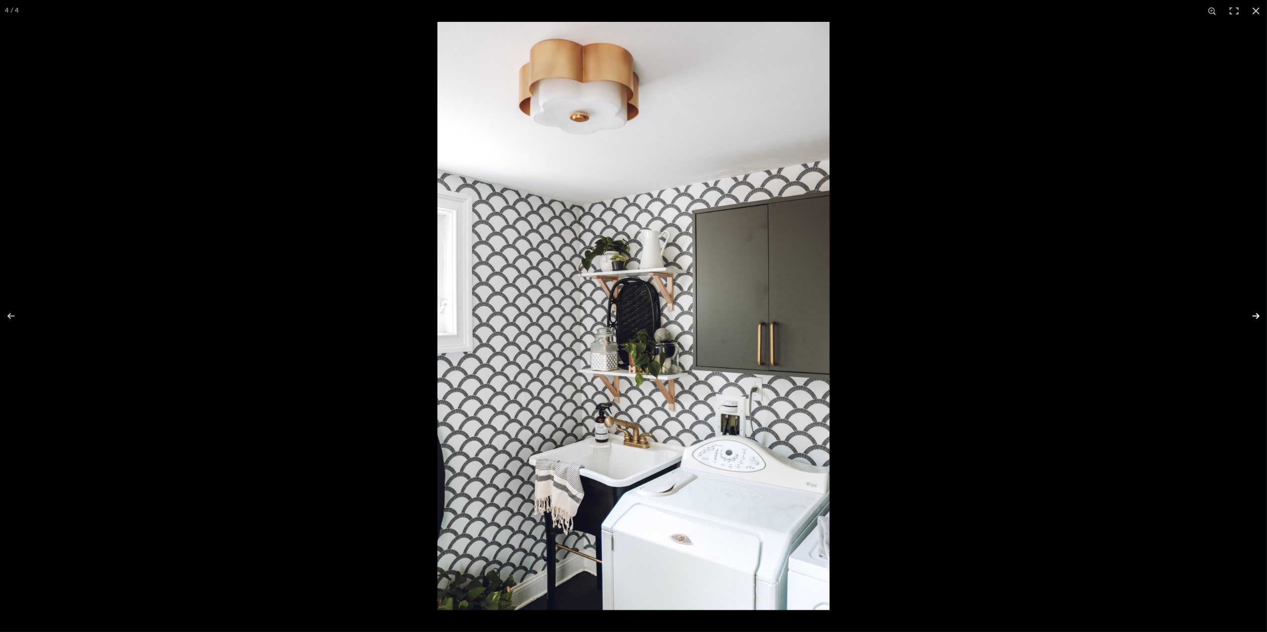
click at [1237, 315] on button at bounding box center [1249, 316] width 35 height 50
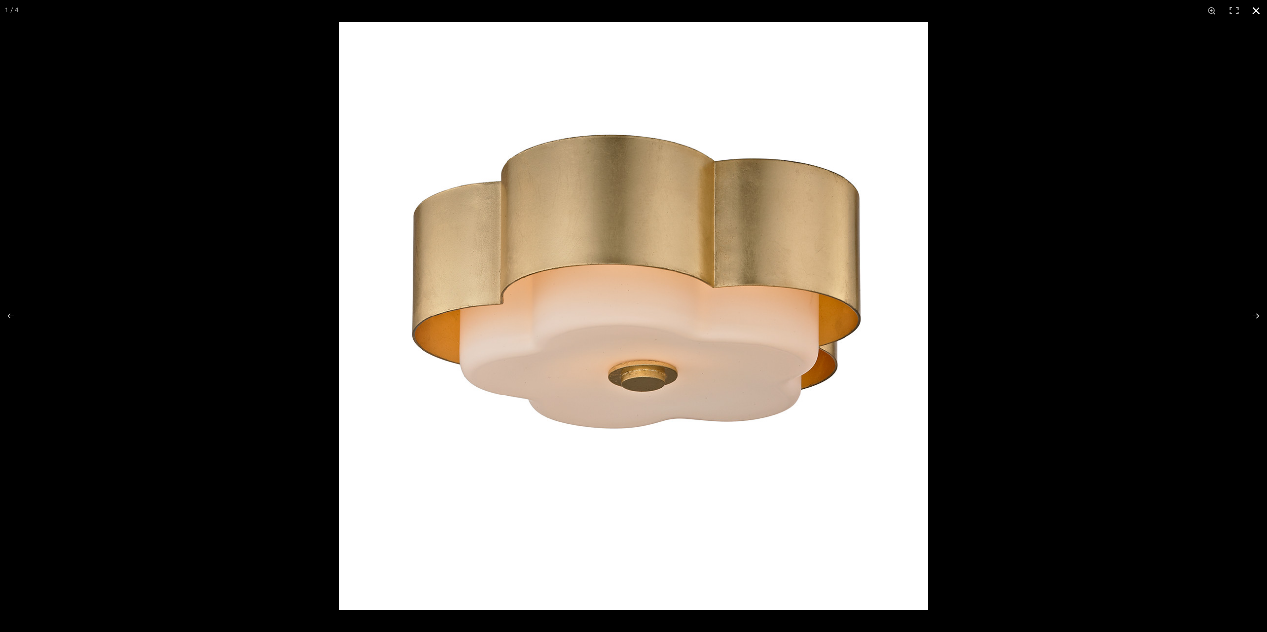
click at [1258, 10] on button at bounding box center [1256, 11] width 22 height 22
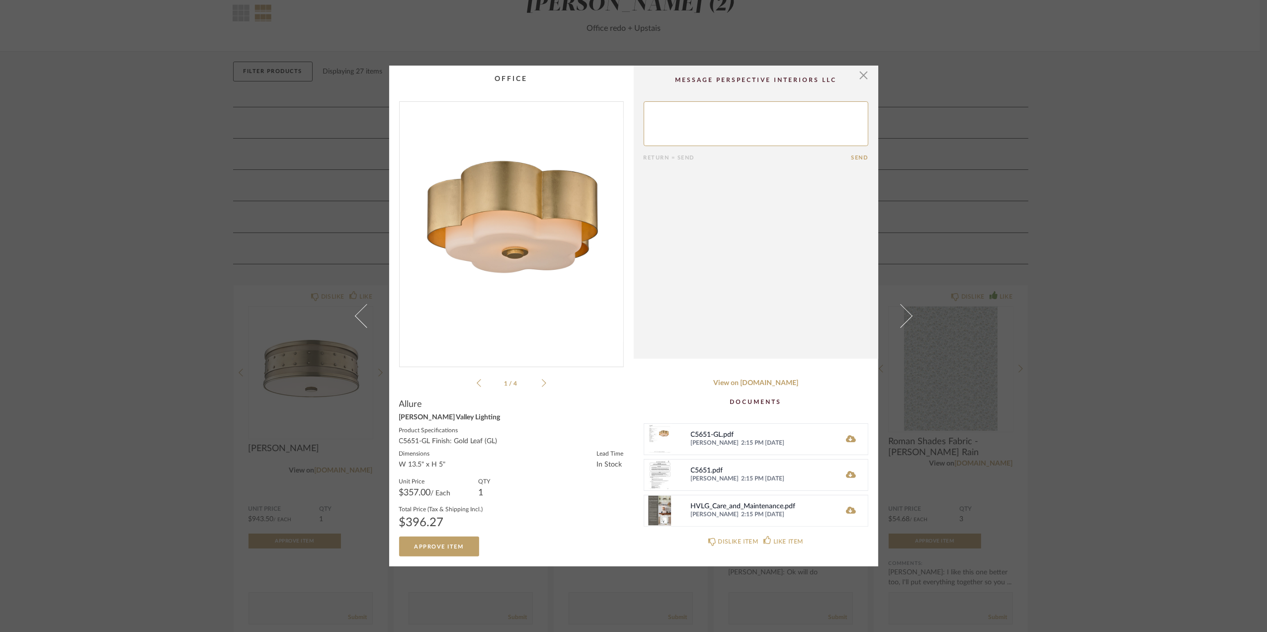
click at [1092, 305] on div "× 1 / 4 Return = Send Send Allure [PERSON_NAME] Valley Lighting Product Specifi…" at bounding box center [633, 316] width 1267 height 632
